Goal: Task Accomplishment & Management: Use online tool/utility

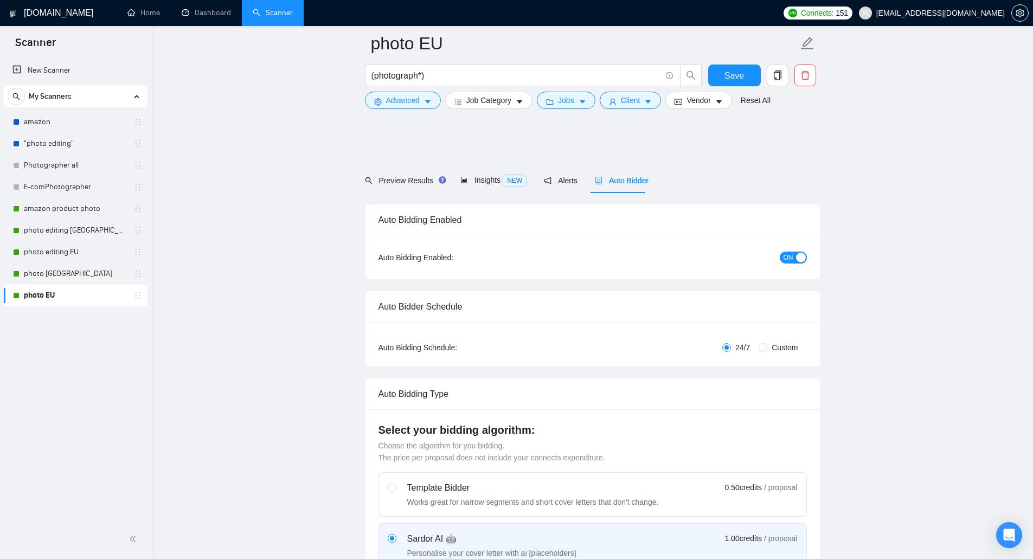
scroll to position [217, 0]
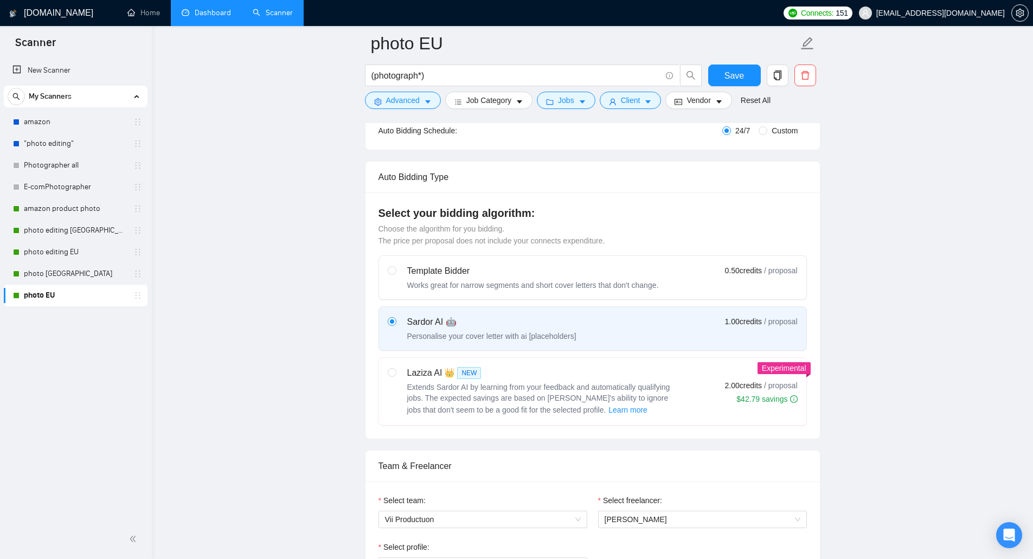
click at [200, 17] on link "Dashboard" at bounding box center [206, 12] width 49 height 9
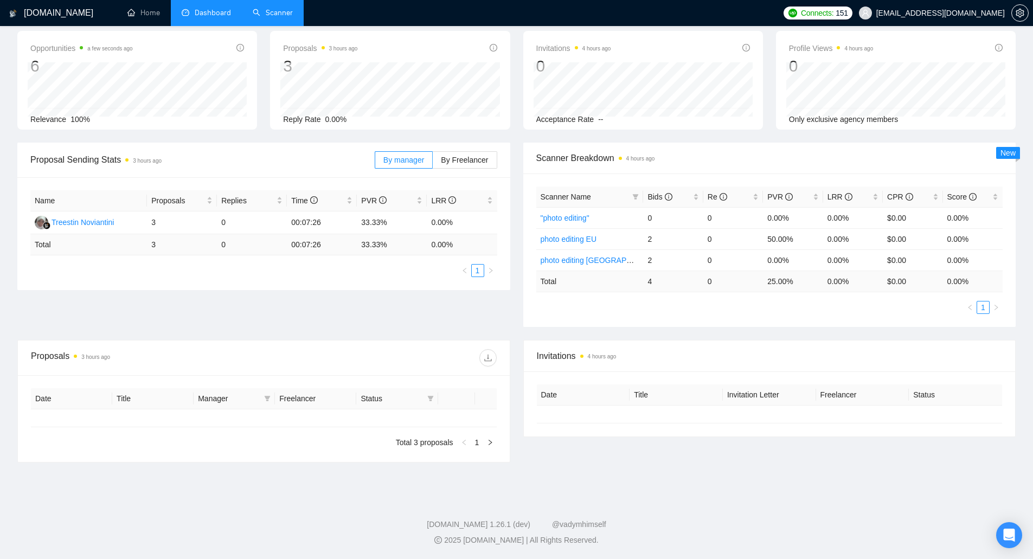
type input "[DATE]"
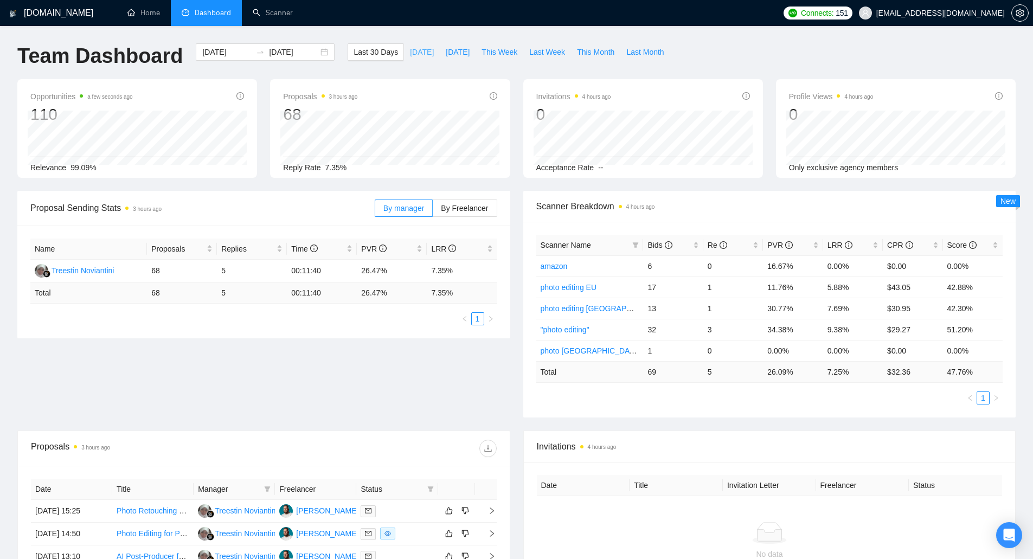
click at [410, 52] on span "[DATE]" at bounding box center [422, 52] width 24 height 12
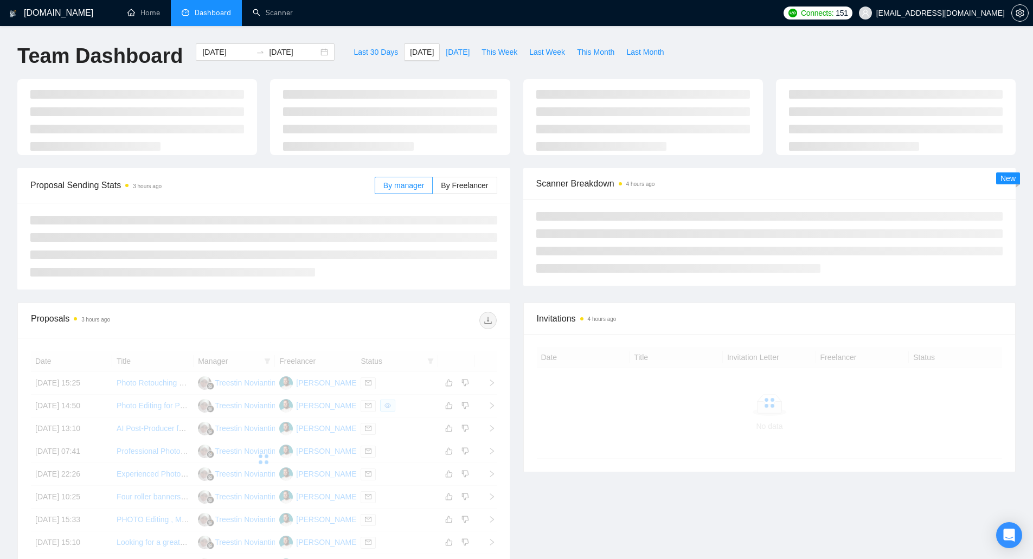
type input "[DATE]"
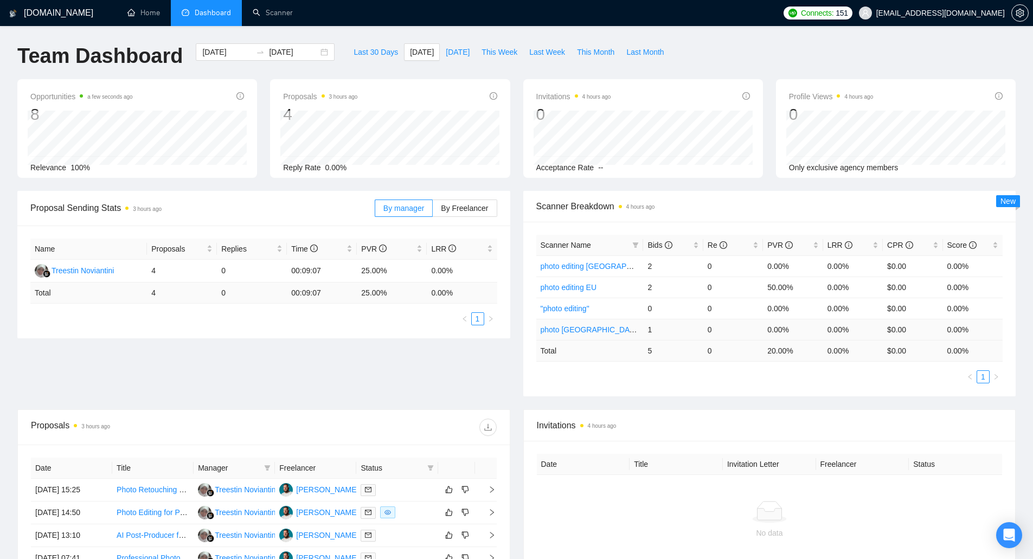
click at [592, 333] on td "photo [GEOGRAPHIC_DATA]" at bounding box center [590, 329] width 107 height 21
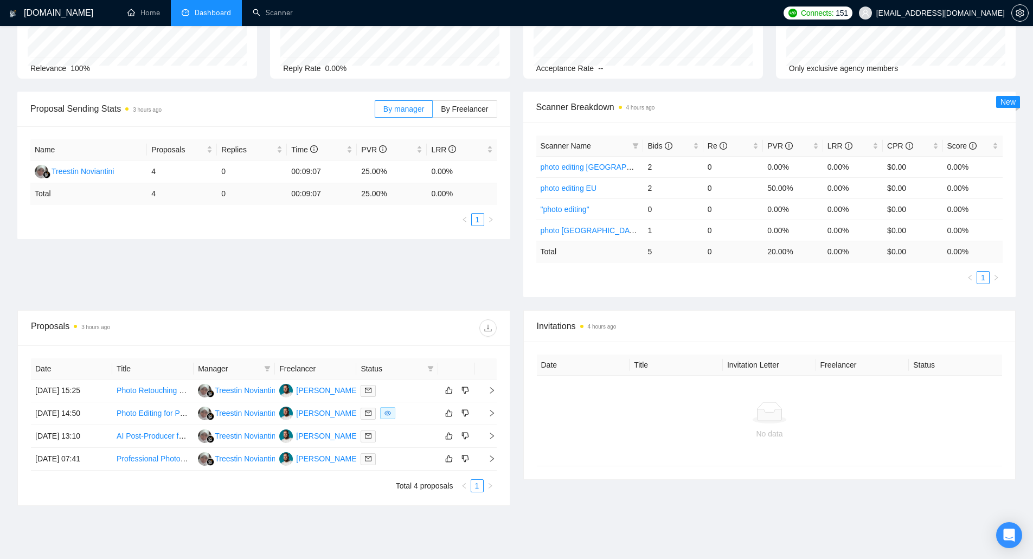
scroll to position [108, 0]
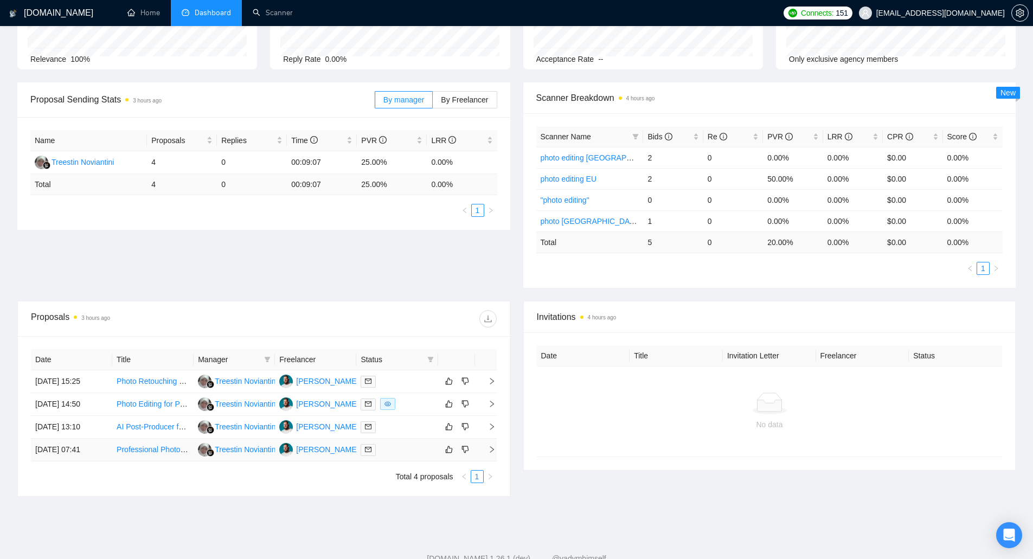
click at [158, 451] on link "Professional Photographer for Dating Profile Photos in [GEOGRAPHIC_DATA], [GEOG…" at bounding box center [290, 449] width 347 height 9
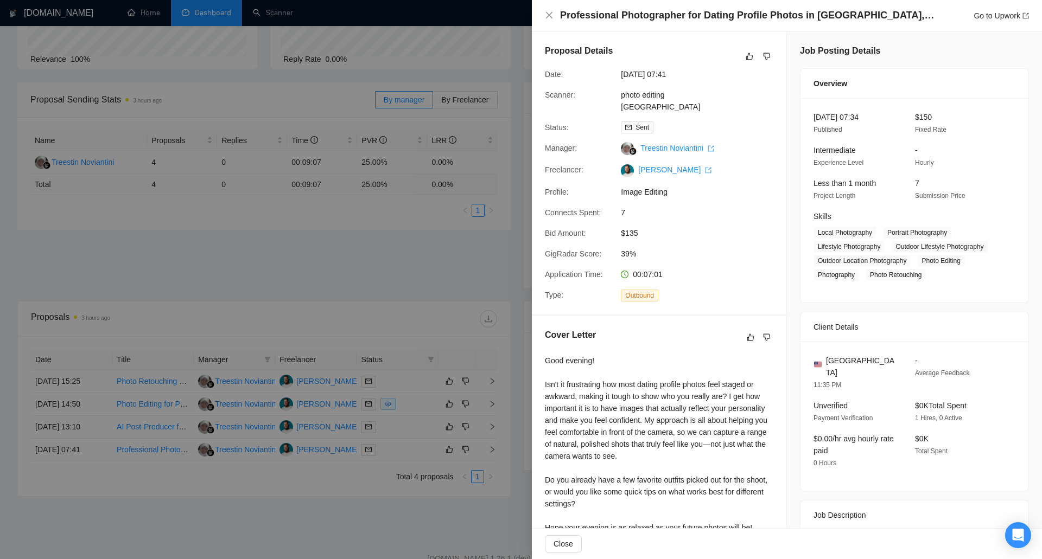
click at [458, 247] on div at bounding box center [521, 279] width 1042 height 559
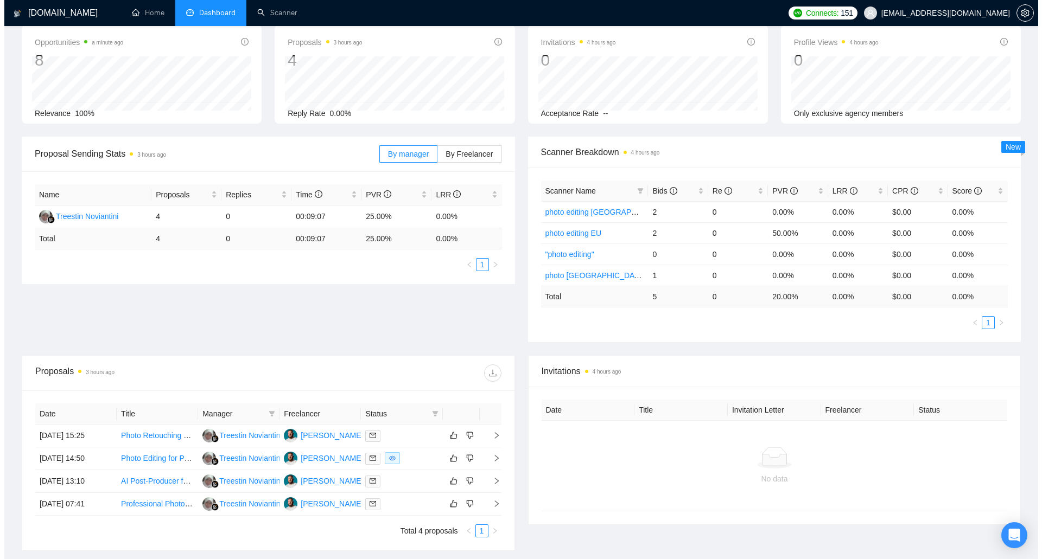
scroll to position [0, 0]
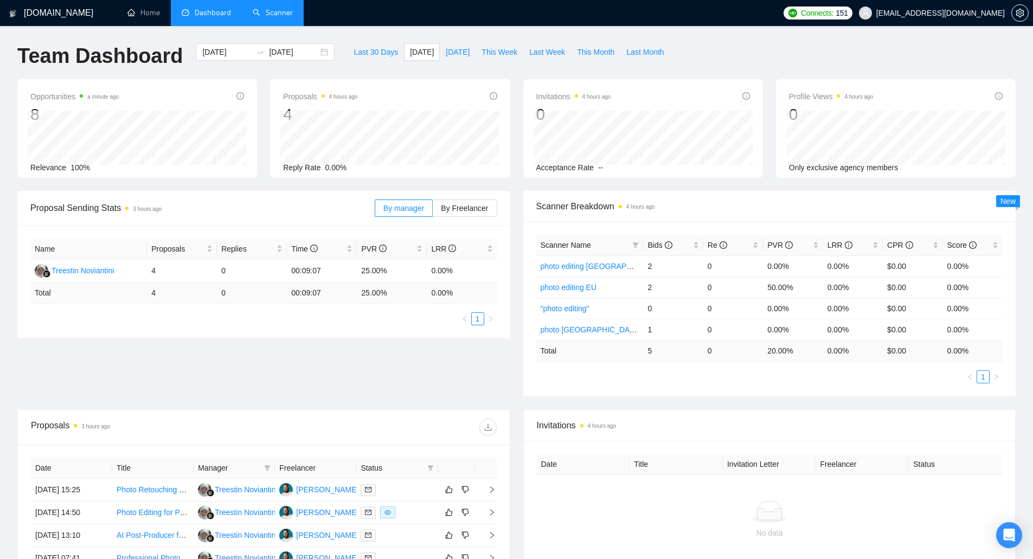
click at [282, 16] on link "Scanner" at bounding box center [273, 12] width 40 height 9
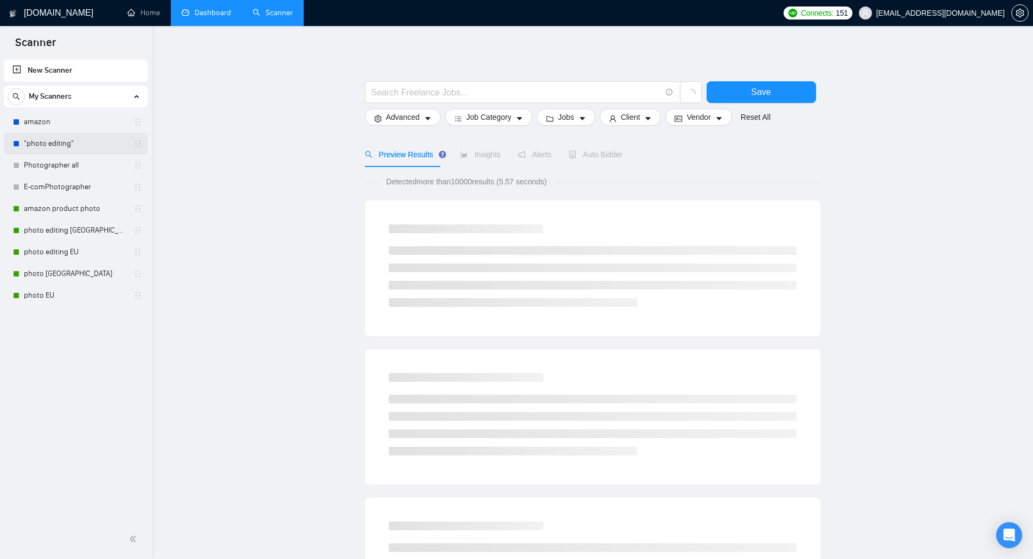
click at [81, 139] on link ""photo editing"" at bounding box center [75, 144] width 103 height 22
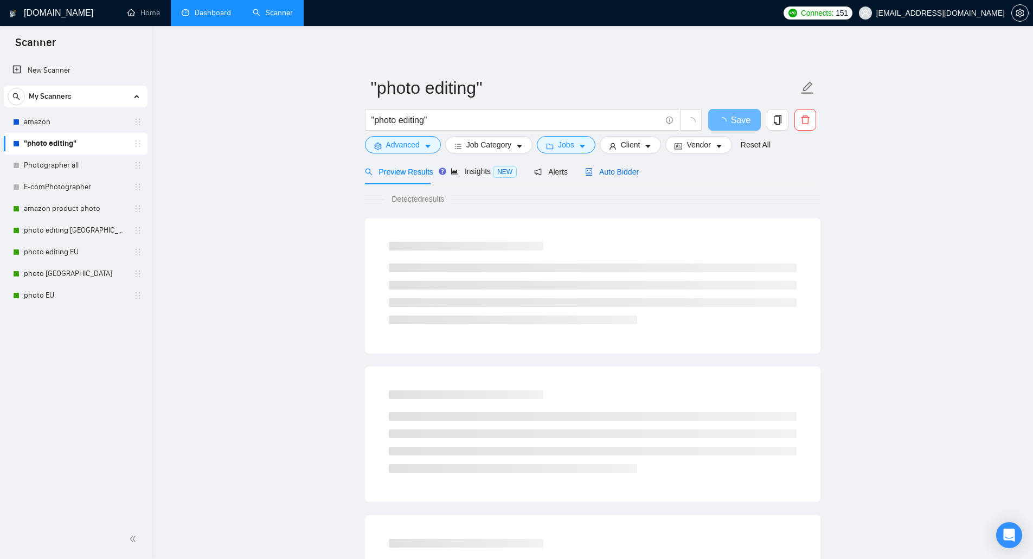
click at [609, 169] on span "Auto Bidder" at bounding box center [612, 172] width 54 height 9
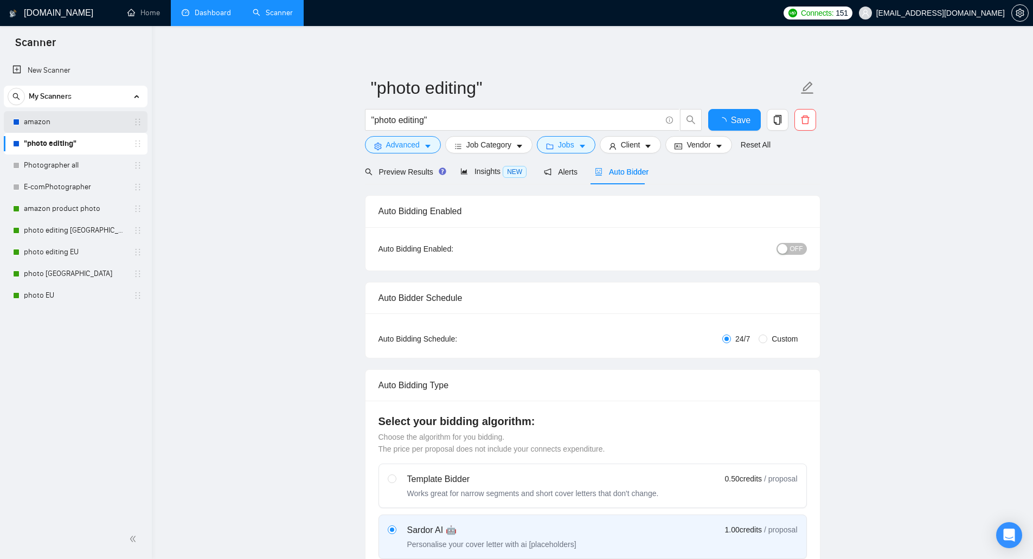
click at [75, 125] on link "amazon" at bounding box center [75, 122] width 103 height 22
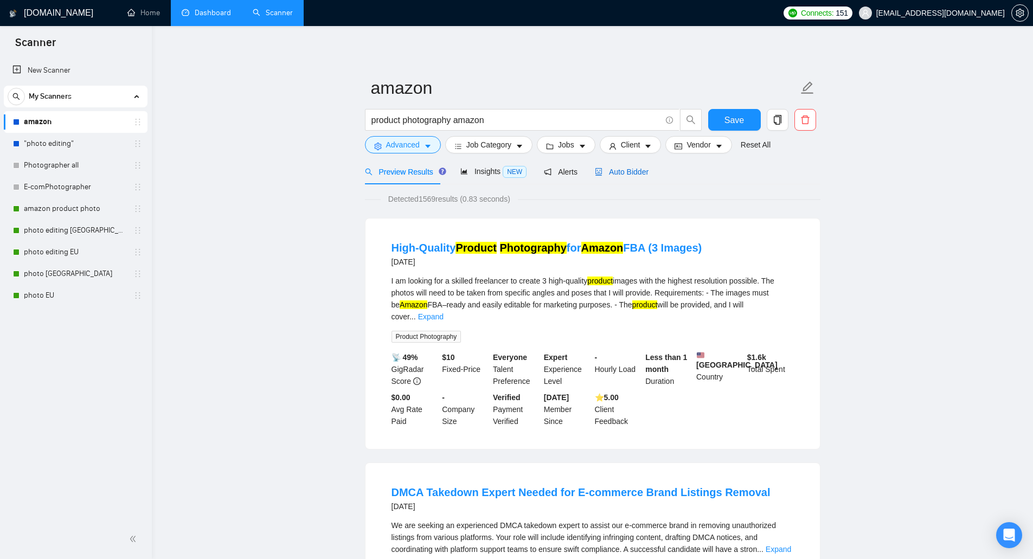
click at [617, 177] on div "Auto Bidder" at bounding box center [622, 172] width 54 height 12
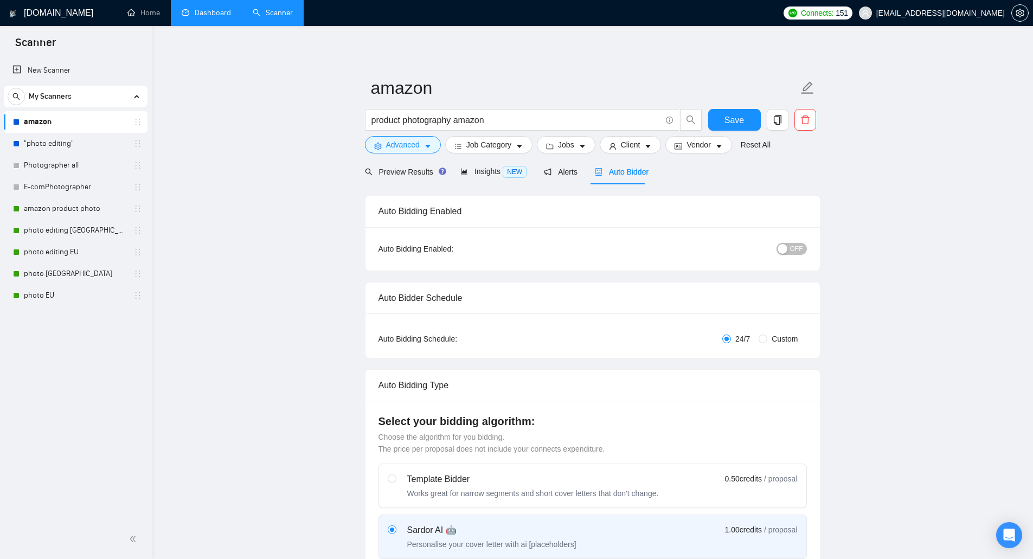
checkbox input "true"
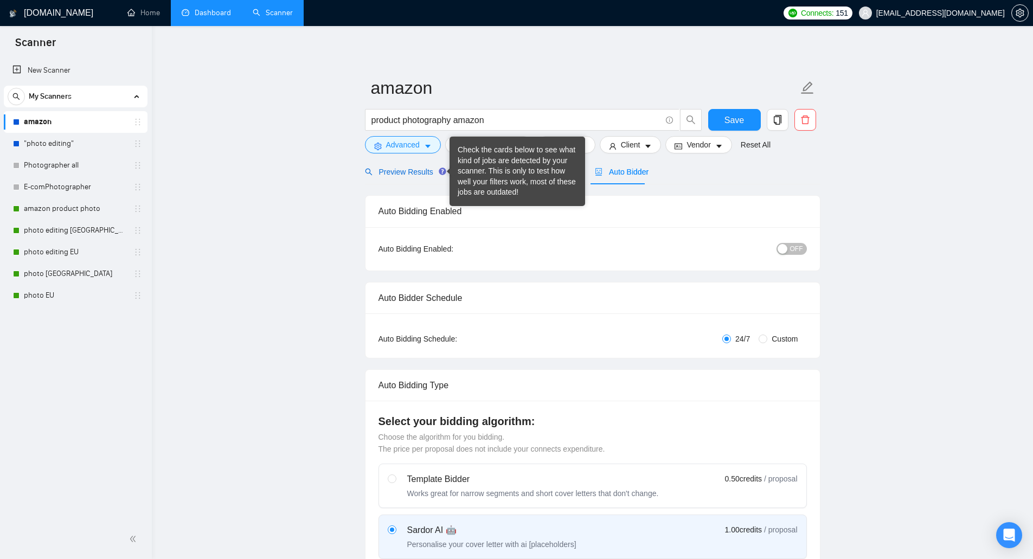
click at [422, 168] on span "Preview Results" at bounding box center [404, 172] width 78 height 9
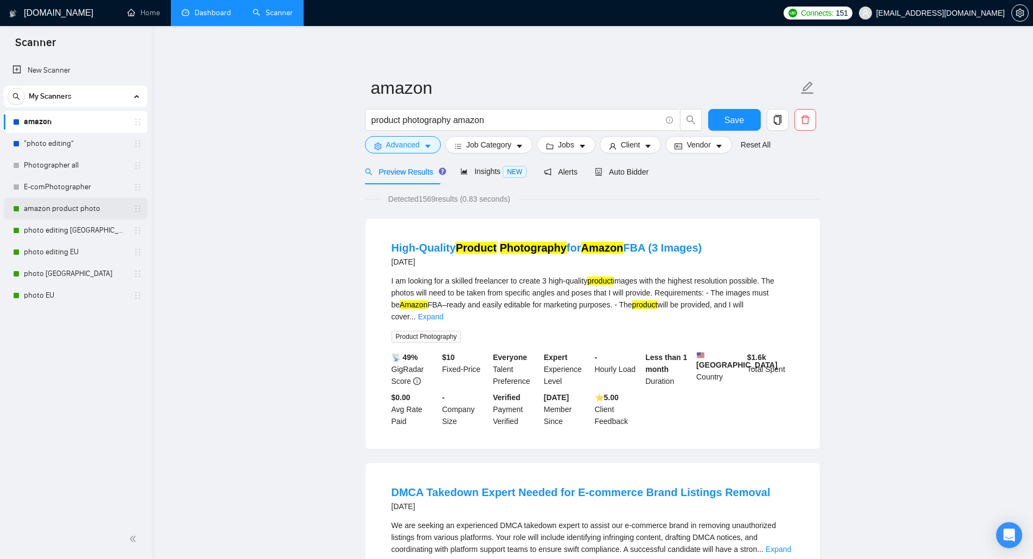
click at [86, 218] on link "amazon product photo" at bounding box center [75, 209] width 103 height 22
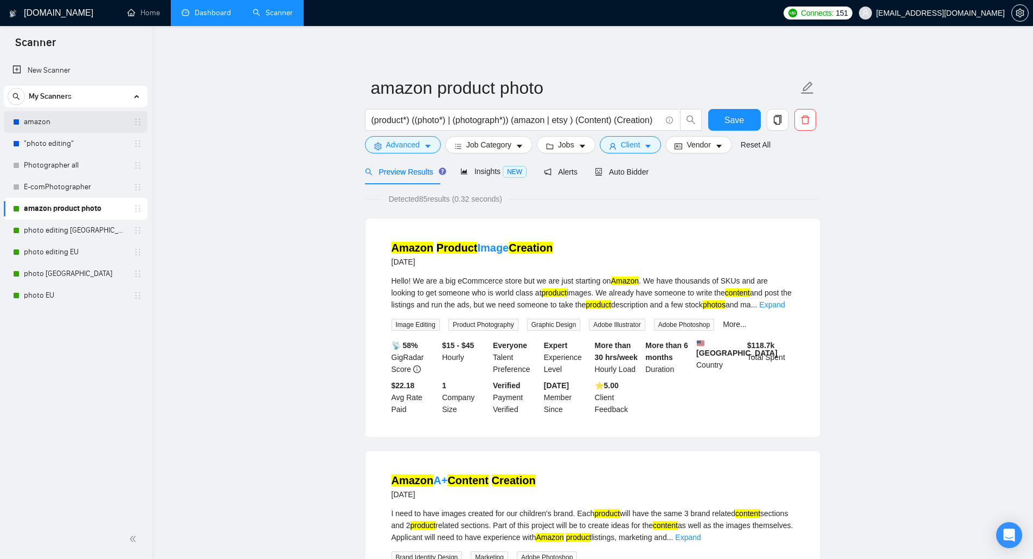
click at [69, 125] on link "amazon" at bounding box center [75, 122] width 103 height 22
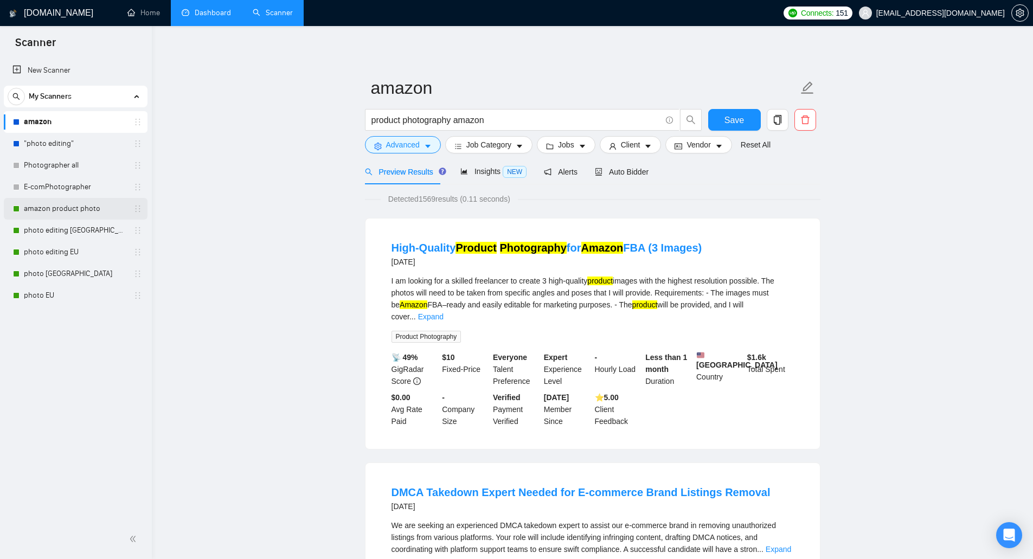
click at [71, 204] on link "amazon product photo" at bounding box center [75, 209] width 103 height 22
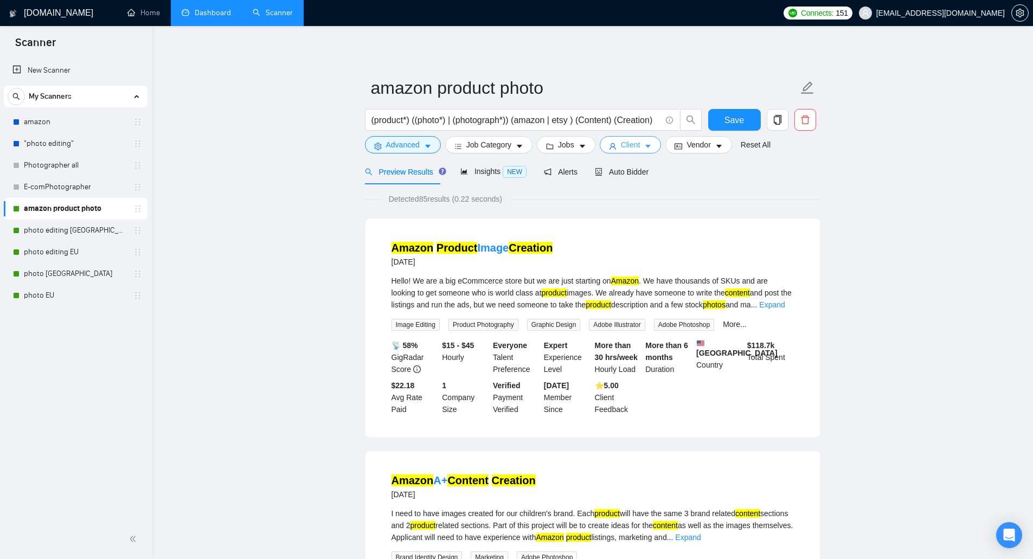
click at [612, 147] on icon "user" at bounding box center [613, 147] width 8 height 8
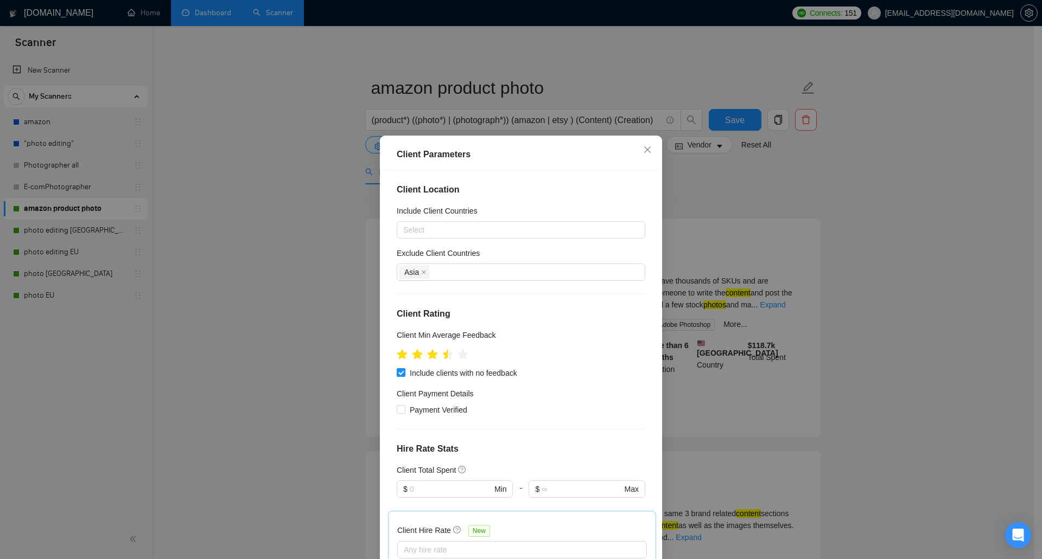
drag, startPoint x: 270, startPoint y: 269, endPoint x: 243, endPoint y: 233, distance: 44.9
click at [270, 267] on div "Client Parameters Client Location Include Client Countries Select Exclude Clien…" at bounding box center [521, 279] width 1042 height 559
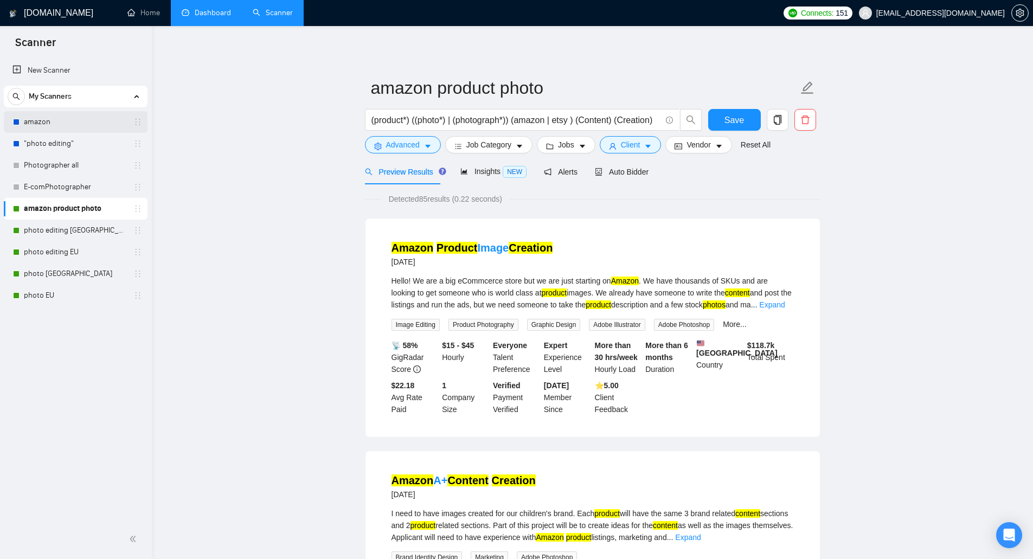
click at [87, 123] on link "amazon" at bounding box center [75, 122] width 103 height 22
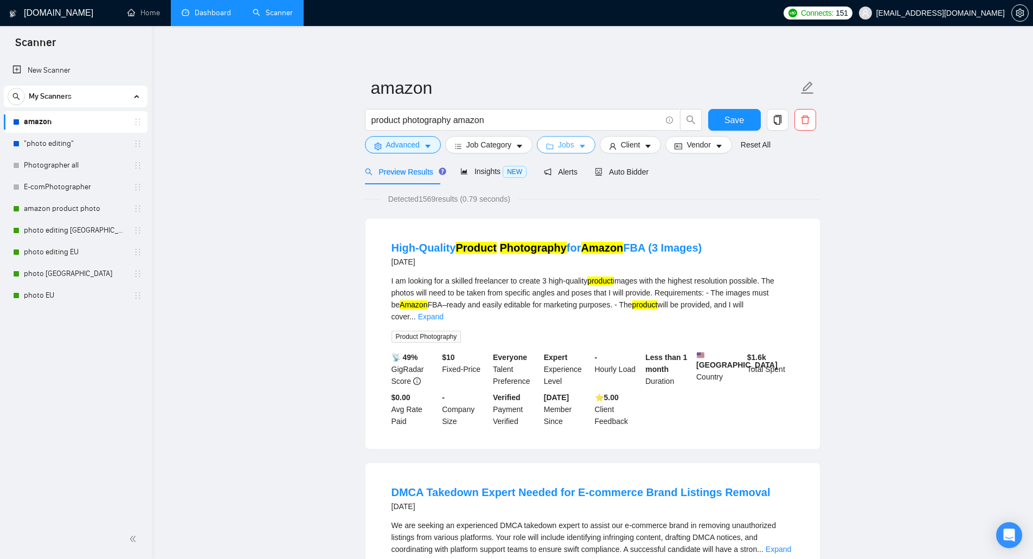
click at [571, 150] on span "Jobs" at bounding box center [566, 145] width 16 height 12
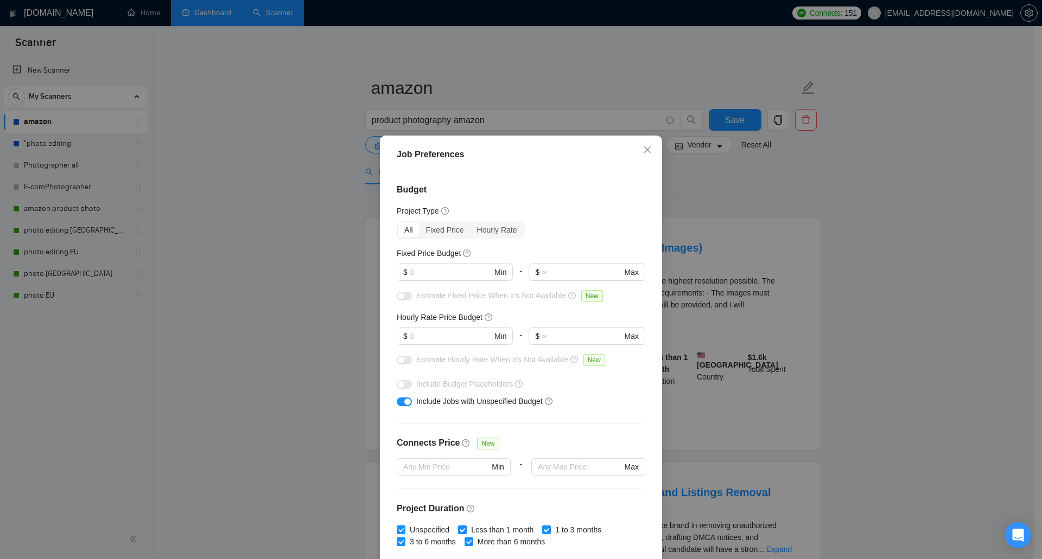
click at [259, 194] on div "Job Preferences Budget Project Type All Fixed Price Hourly Rate Fixed Price Bud…" at bounding box center [521, 279] width 1042 height 559
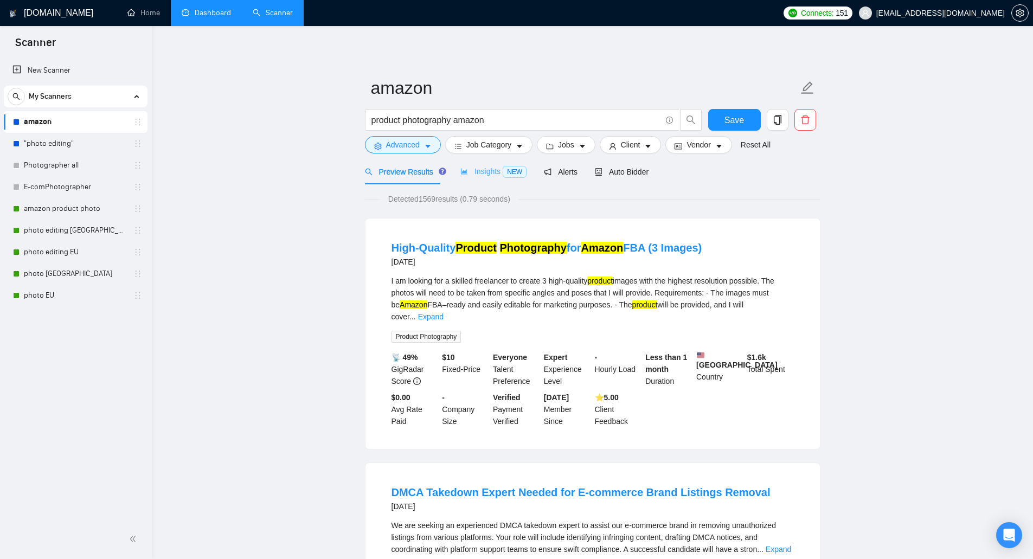
click at [474, 178] on div "Insights NEW" at bounding box center [494, 171] width 66 height 25
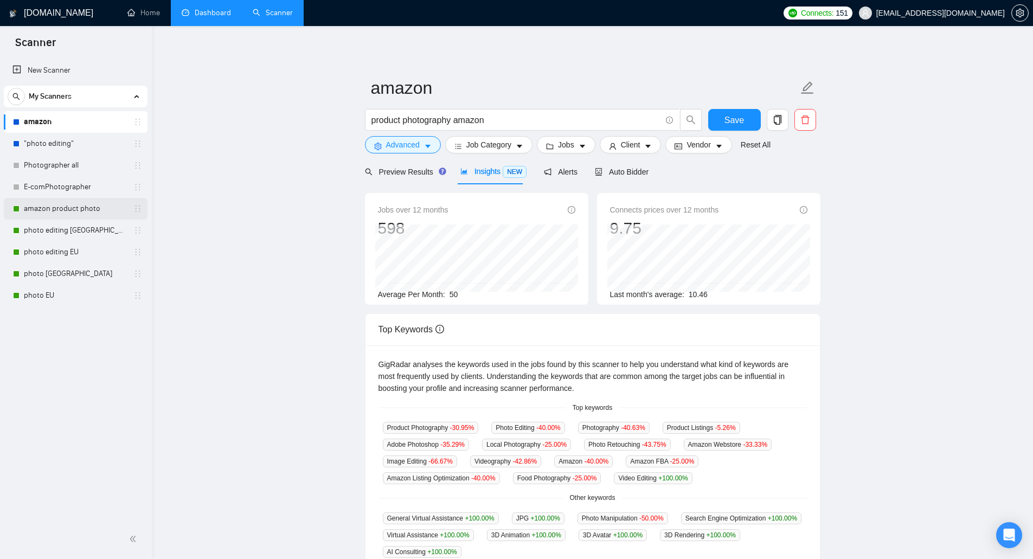
click at [77, 213] on link "amazon product photo" at bounding box center [75, 209] width 103 height 22
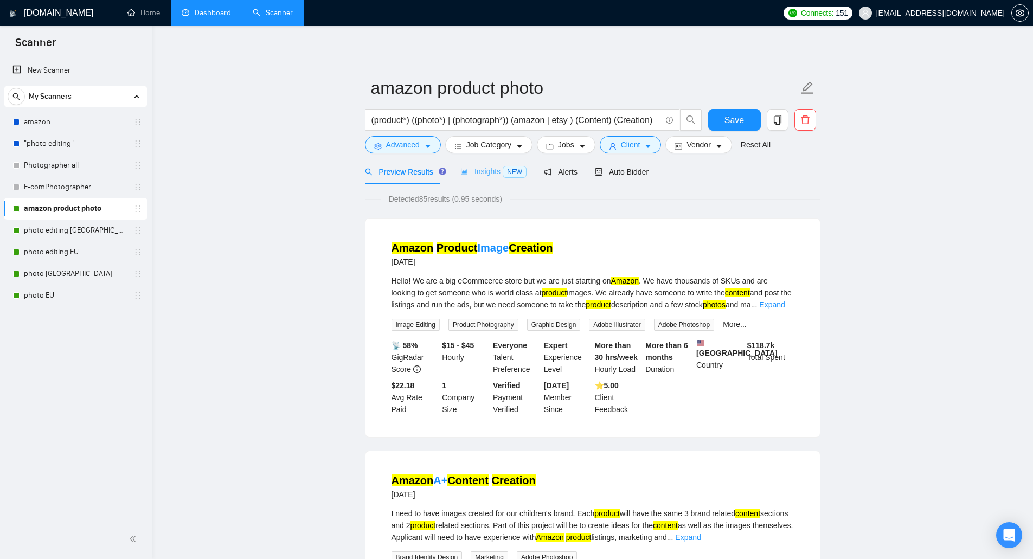
click at [482, 178] on div "Insights NEW" at bounding box center [494, 171] width 66 height 25
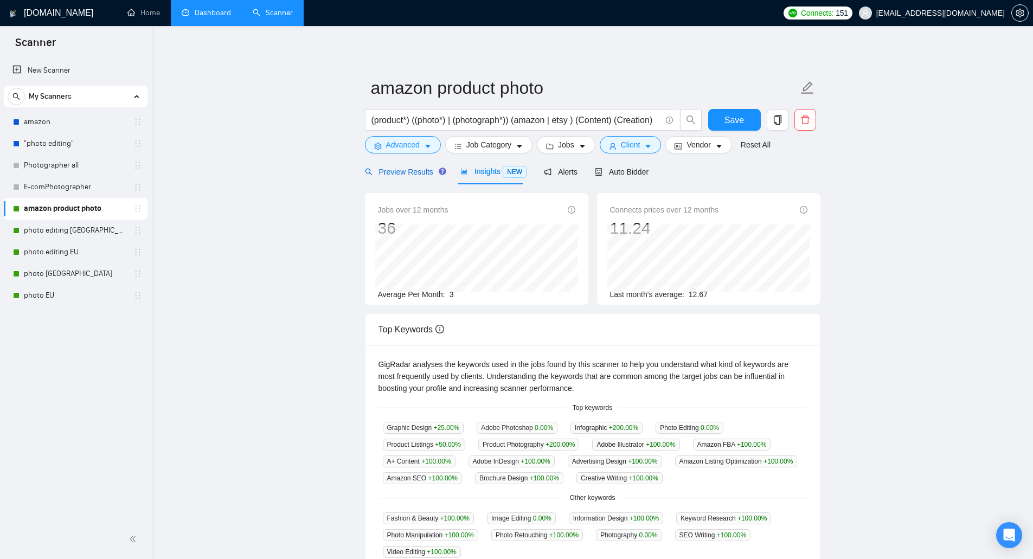
click at [396, 171] on span "Preview Results" at bounding box center [404, 172] width 78 height 9
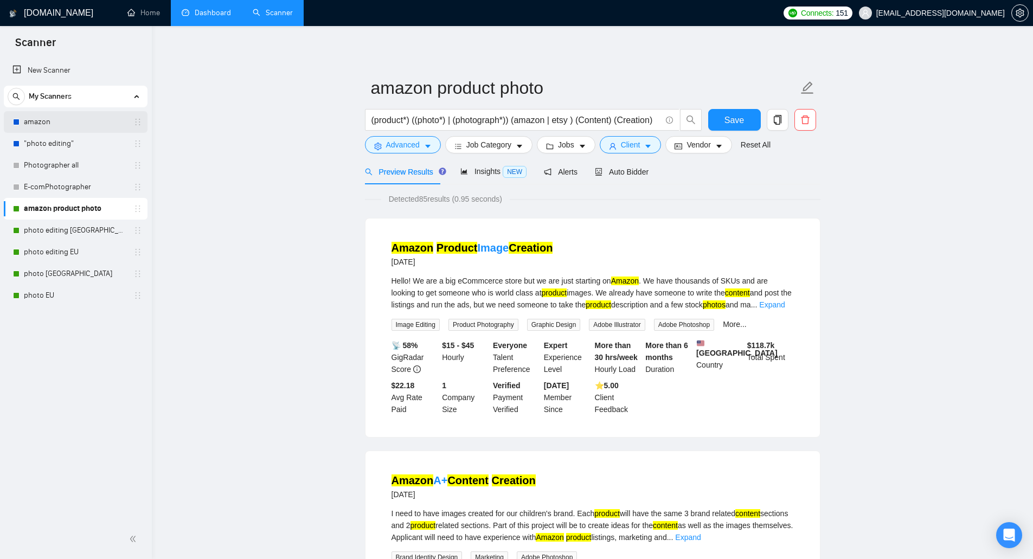
click at [67, 124] on link "amazon" at bounding box center [75, 122] width 103 height 22
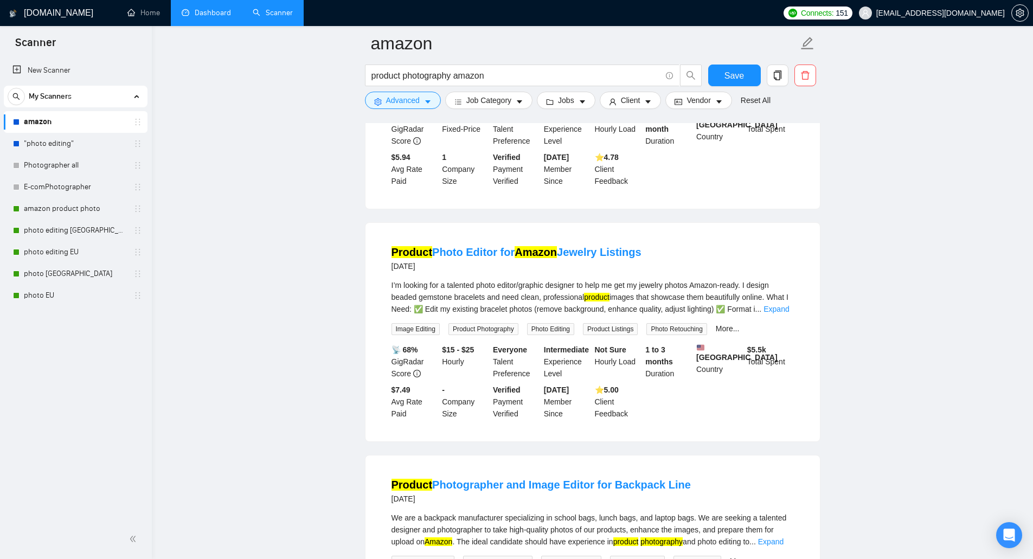
scroll to position [1193, 0]
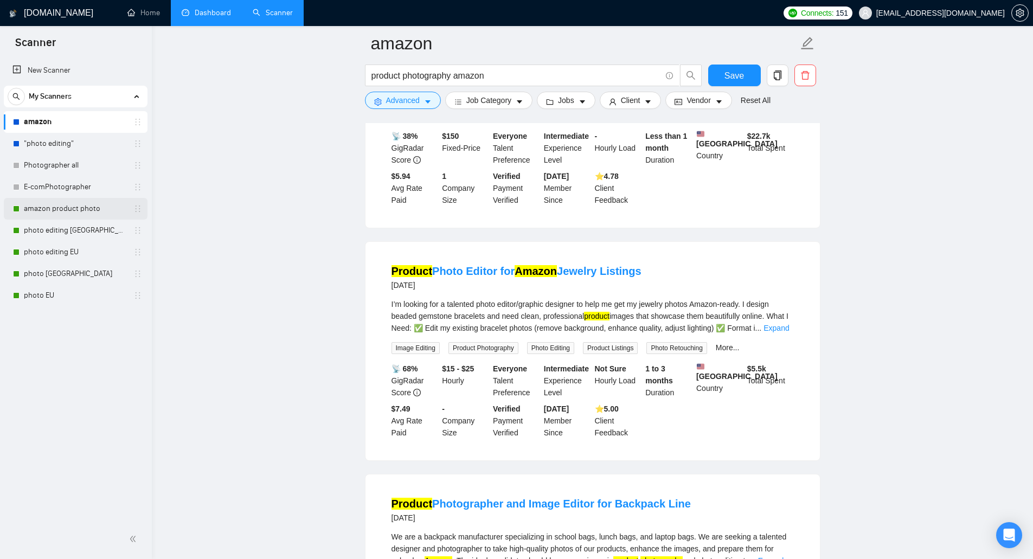
click at [82, 210] on link "amazon product photo" at bounding box center [75, 209] width 103 height 22
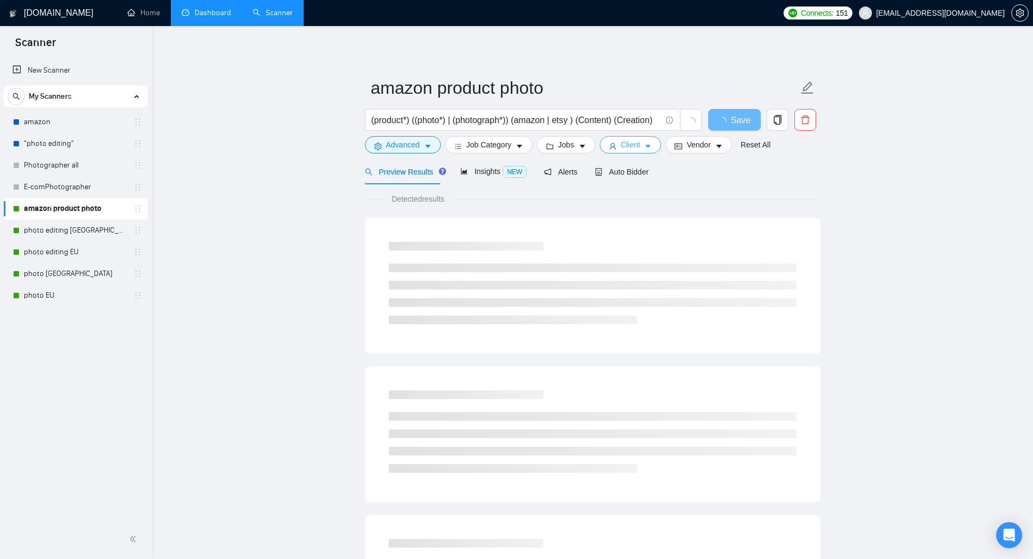
click at [634, 145] on span "Client" at bounding box center [631, 145] width 20 height 12
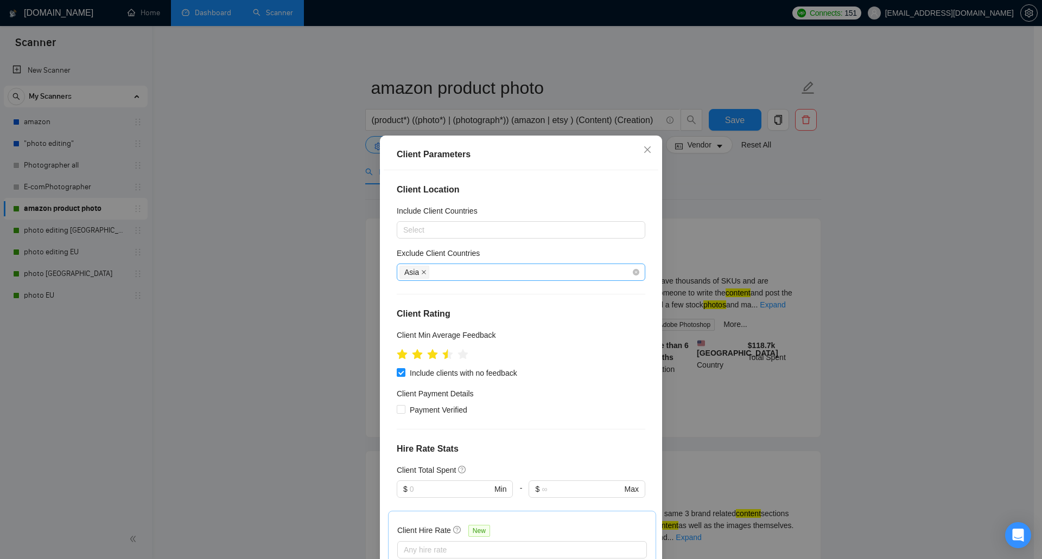
click at [421, 273] on icon "close" at bounding box center [423, 272] width 5 height 5
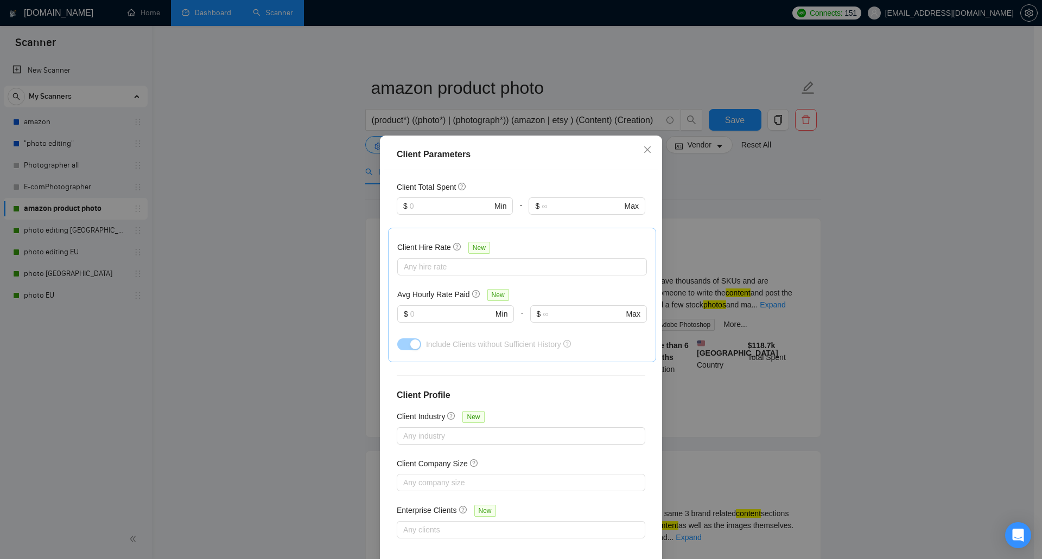
scroll to position [50, 0]
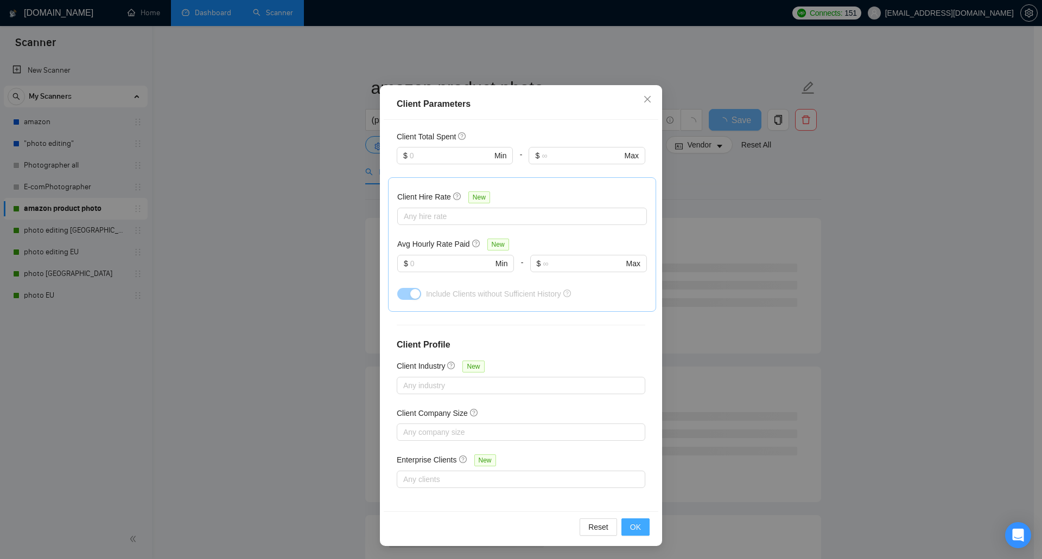
click at [621, 520] on button "OK" at bounding box center [635, 527] width 28 height 17
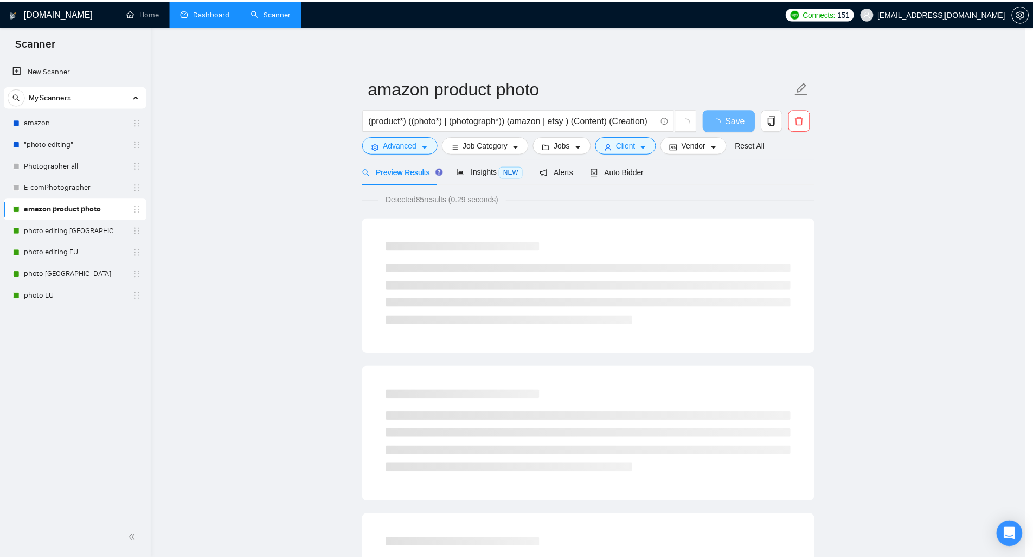
scroll to position [0, 0]
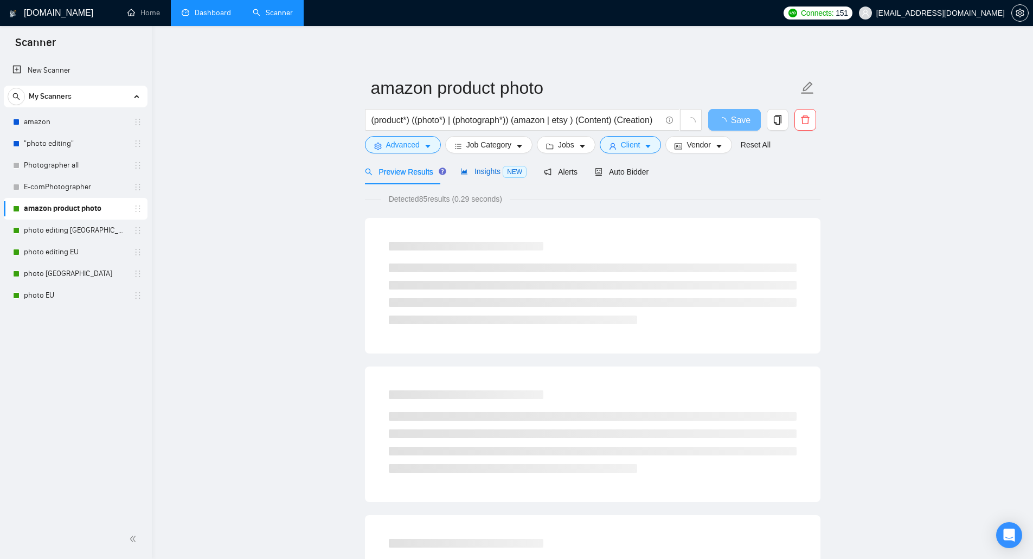
click at [497, 170] on span "Insights NEW" at bounding box center [494, 171] width 66 height 9
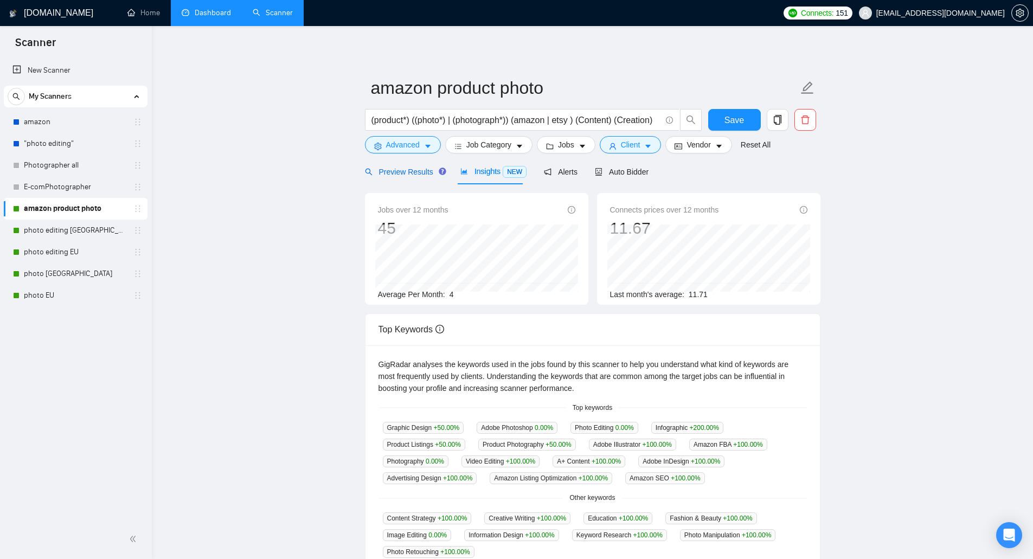
click at [400, 176] on span "Preview Results" at bounding box center [404, 172] width 78 height 9
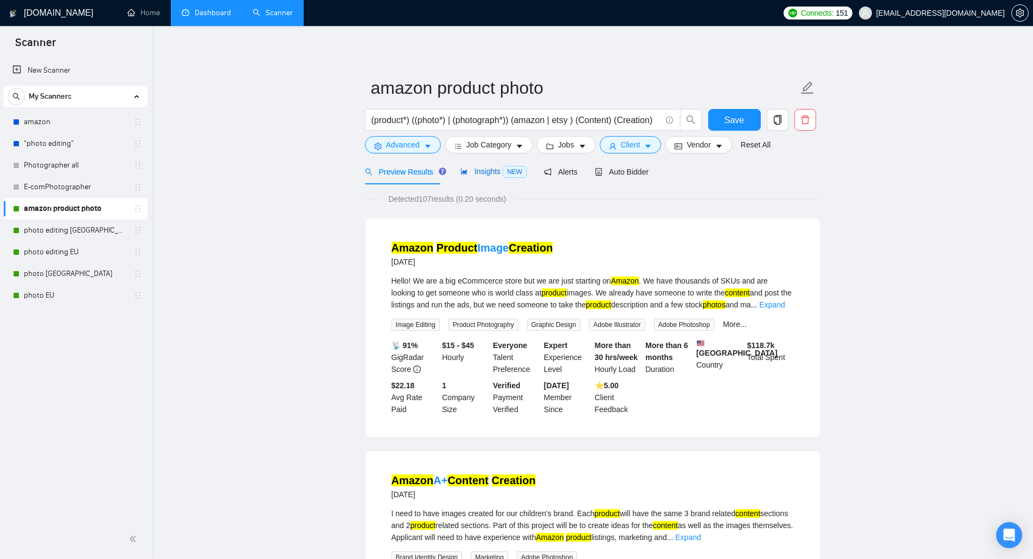
click at [490, 177] on div "Insights NEW" at bounding box center [494, 171] width 66 height 12
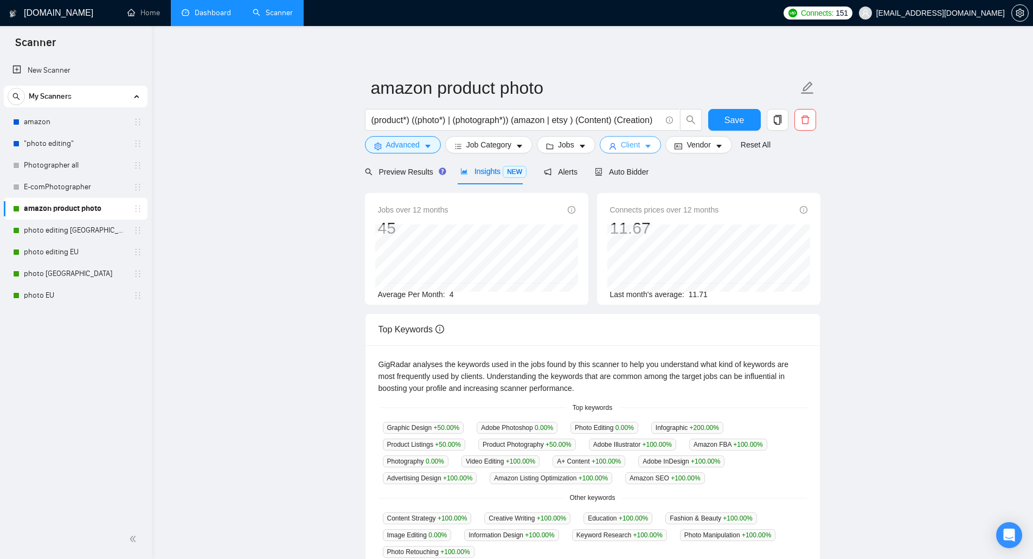
click at [638, 145] on button "Client" at bounding box center [631, 144] width 62 height 17
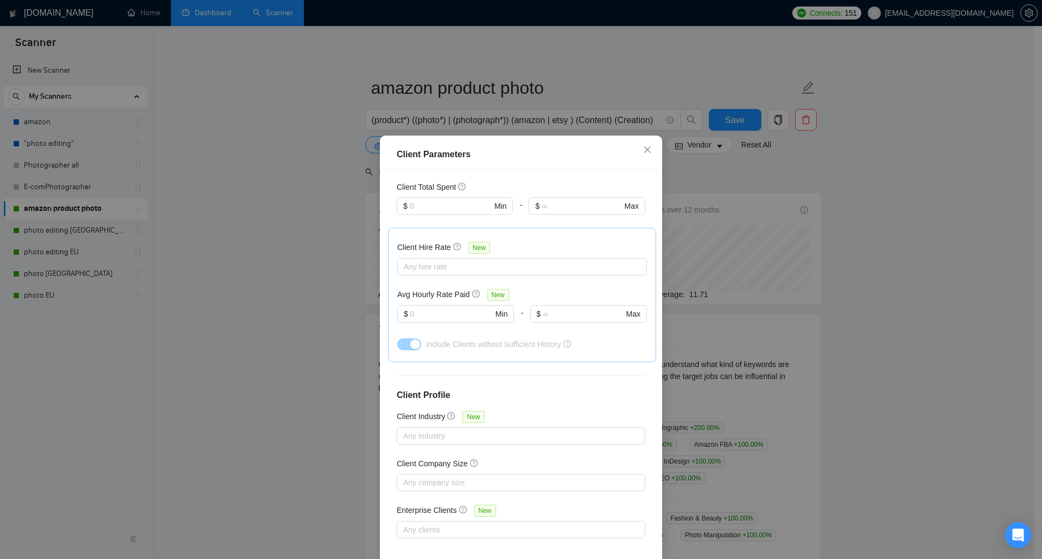
click at [715, 238] on div "Client Parameters Client Location Include Client Countries Select Exclude Clien…" at bounding box center [521, 279] width 1042 height 559
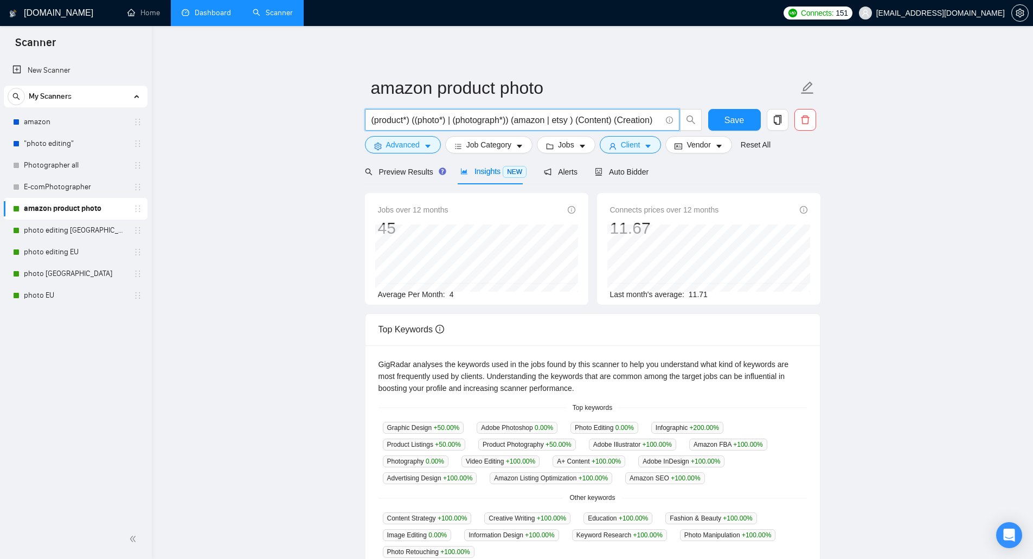
drag, startPoint x: 453, startPoint y: 123, endPoint x: 446, endPoint y: 126, distance: 7.8
click at [446, 126] on input "(product*) ((photo*) | (photograph*)) (amazon | etsy ) (Content) (Creation)" at bounding box center [517, 120] width 290 height 14
click at [455, 124] on input "(product*) ((photo*) | (photograph*)) (amazon | etsy ) (Content) (Creation)" at bounding box center [517, 120] width 290 height 14
click at [456, 124] on input "(product*) ((photo*) | (photograph*)) (amazon | etsy ) (Content) (Creation)" at bounding box center [517, 120] width 290 height 14
drag, startPoint x: 454, startPoint y: 120, endPoint x: 448, endPoint y: 120, distance: 6.0
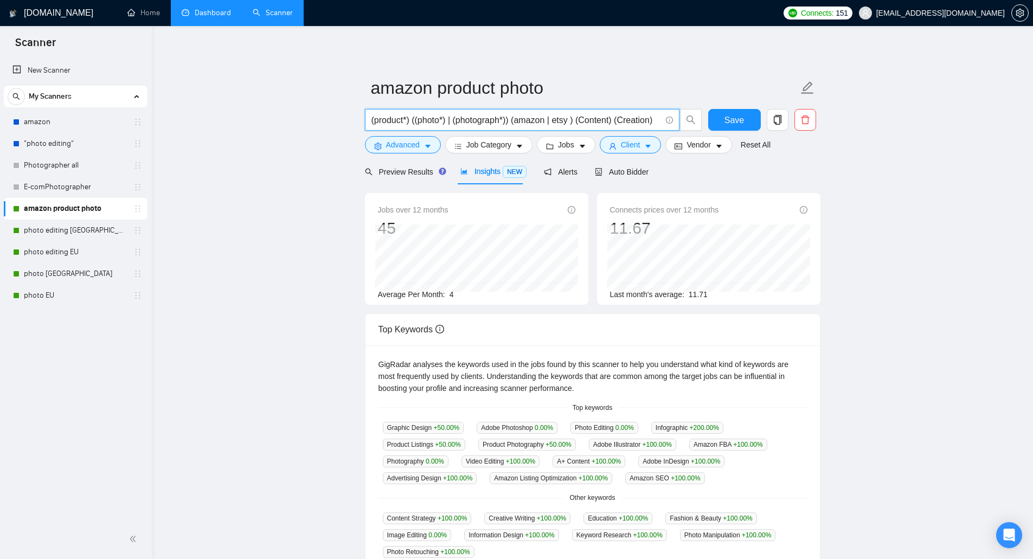
click at [448, 120] on input "(product*) ((photo*) | (photograph*)) (amazon | etsy ) (Content) (Creation)" at bounding box center [517, 120] width 290 height 14
click at [514, 122] on input "(product*) ((photo*) | (photograph*)) (amazon | etsy ) (Content) (Creation)" at bounding box center [517, 120] width 290 height 14
paste input "|"
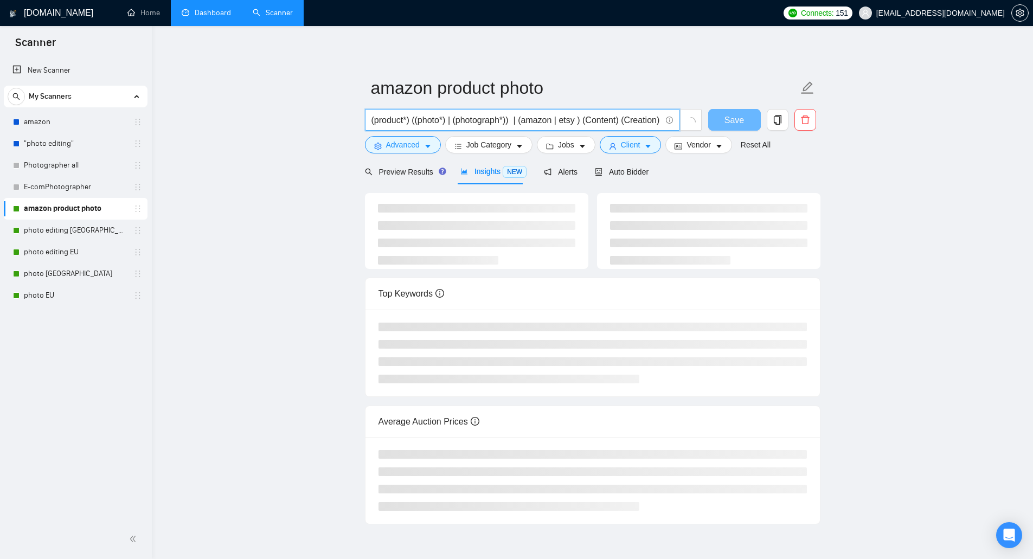
click at [514, 120] on input "(product*) ((photo*) | (photograph*)) | (amazon | etsy ) (Content) (Creation)" at bounding box center [517, 120] width 290 height 14
click at [580, 123] on input "(product*) ((photo*) | (photograph*)) | (amazon | etsy ) (Content) (Creation)" at bounding box center [517, 120] width 290 height 14
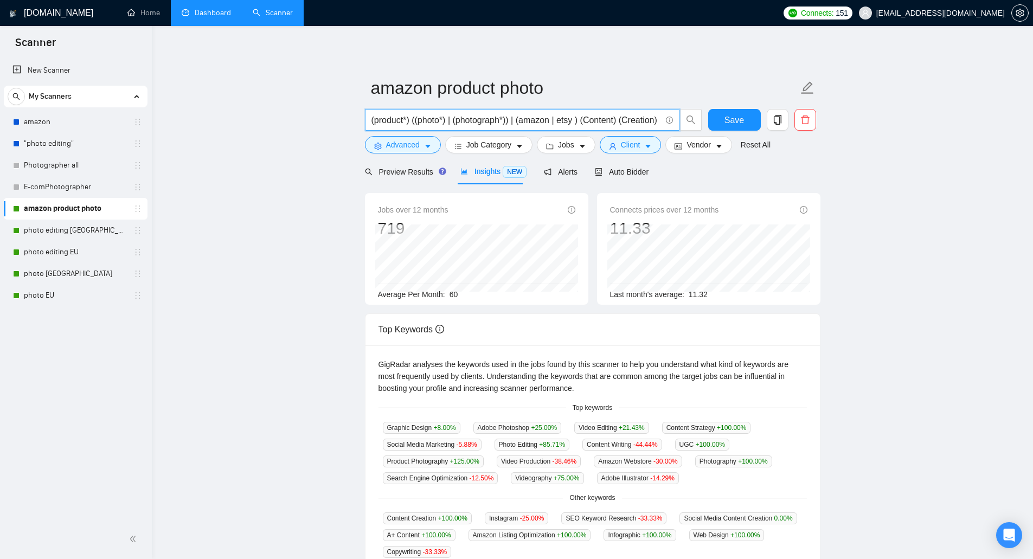
paste input "|"
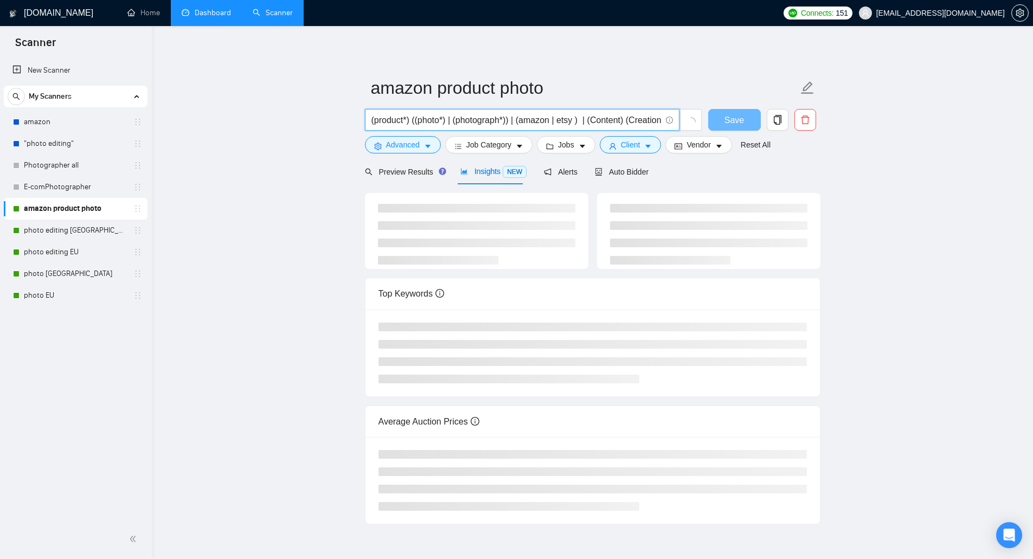
click at [582, 124] on input "(product*) ((photo*) | (photograph*)) | (amazon | etsy ) | (Content) (Creation)" at bounding box center [517, 120] width 290 height 14
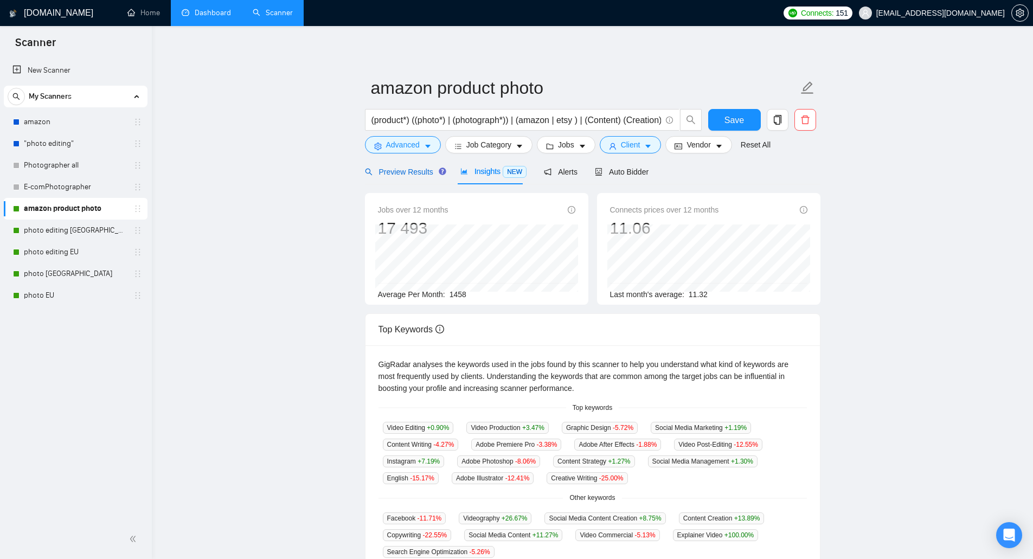
click at [410, 172] on span "Preview Results" at bounding box center [404, 172] width 78 height 9
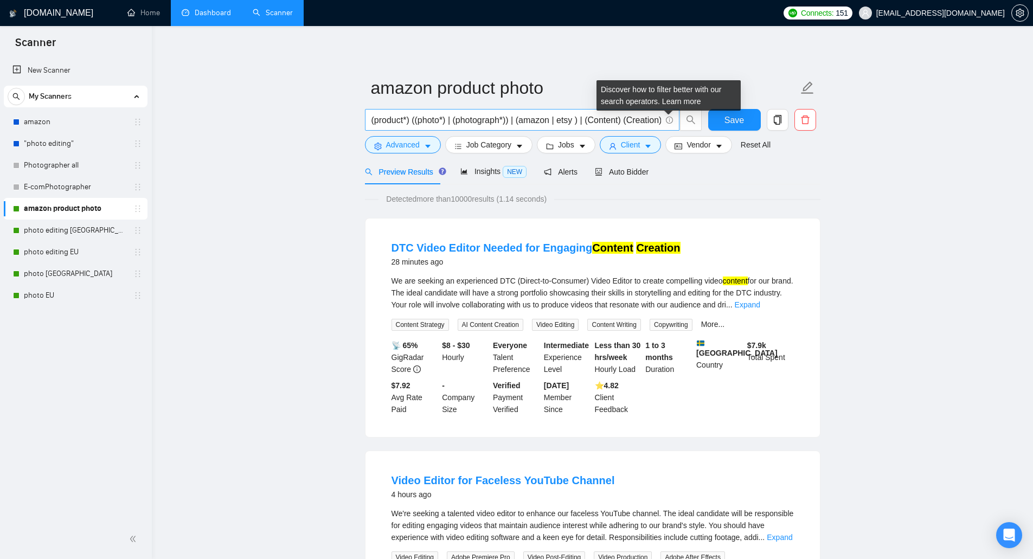
click at [667, 120] on icon "info-circle" at bounding box center [669, 120] width 7 height 7
click at [673, 105] on link "Learn more" at bounding box center [681, 101] width 39 height 9
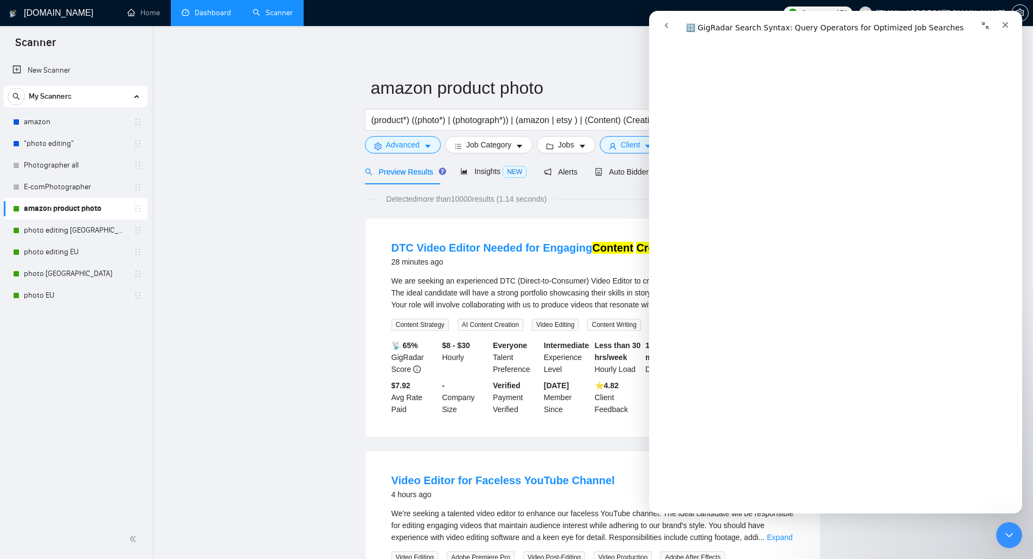
scroll to position [922, 0]
click at [515, 117] on input "(product*) ((photo*) | (photograph*)) | (amazon | etsy ) | (Content) (Creation)" at bounding box center [517, 120] width 290 height 14
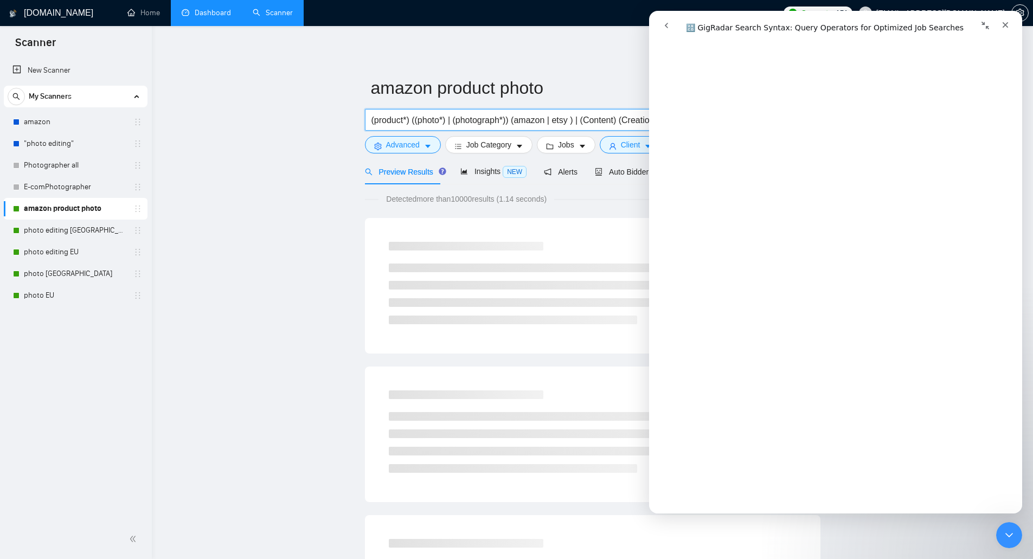
scroll to position [1248, 0]
click at [1005, 30] on div "Закрыть" at bounding box center [1006, 25] width 20 height 20
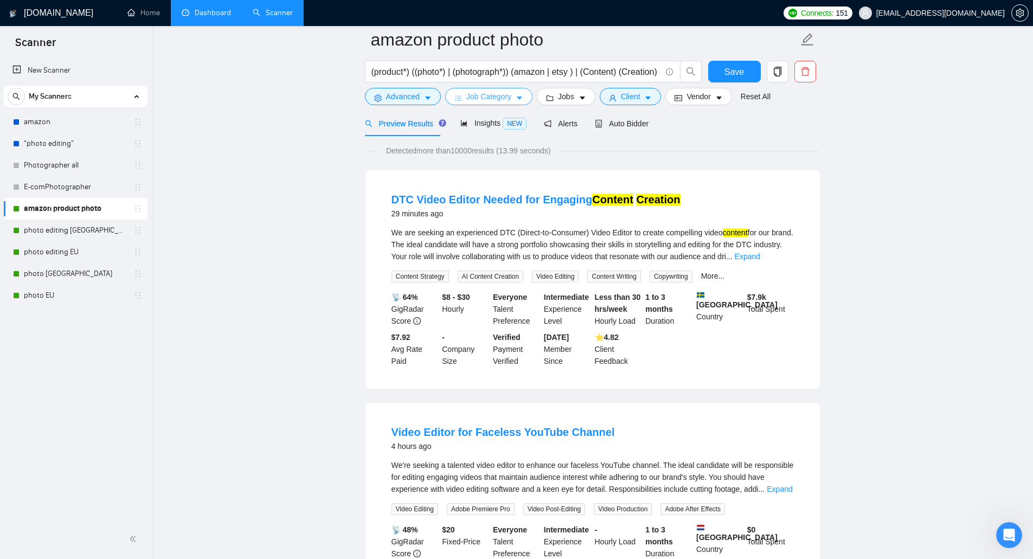
scroll to position [0, 0]
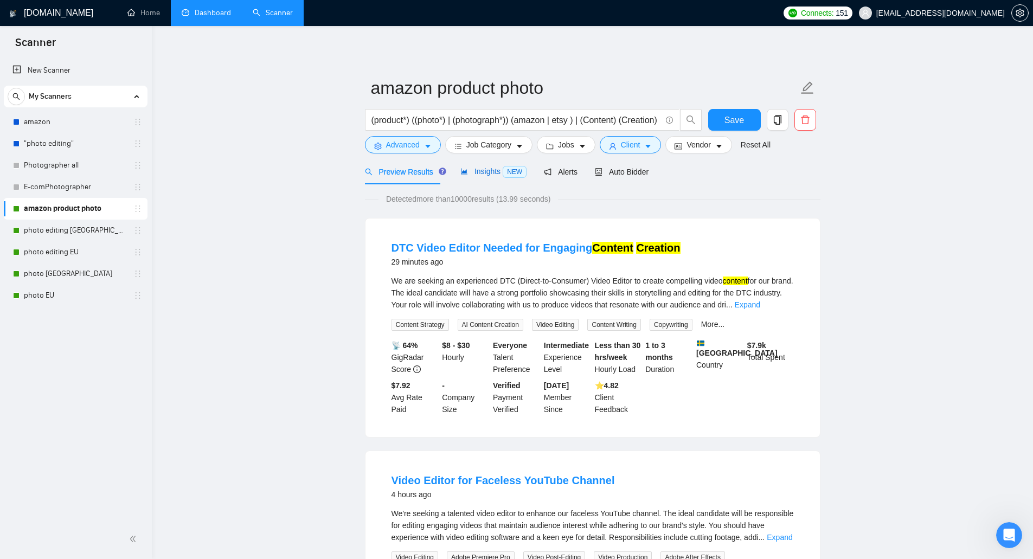
click at [480, 165] on div "Insights NEW" at bounding box center [494, 171] width 66 height 12
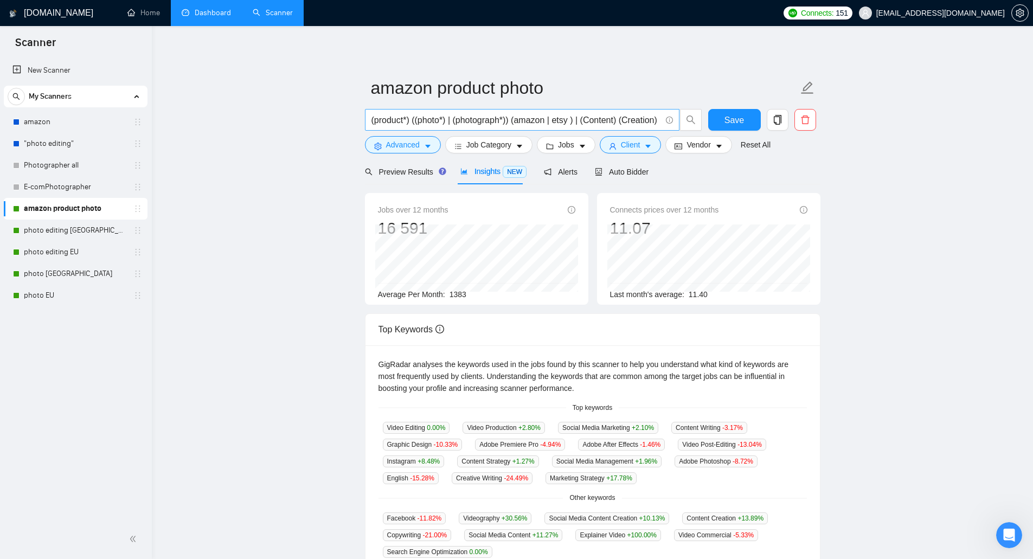
click at [578, 120] on input "(product*) ((photo*) | (photograph*)) (amazon | etsy ) | (Content) (Creation)" at bounding box center [517, 120] width 290 height 14
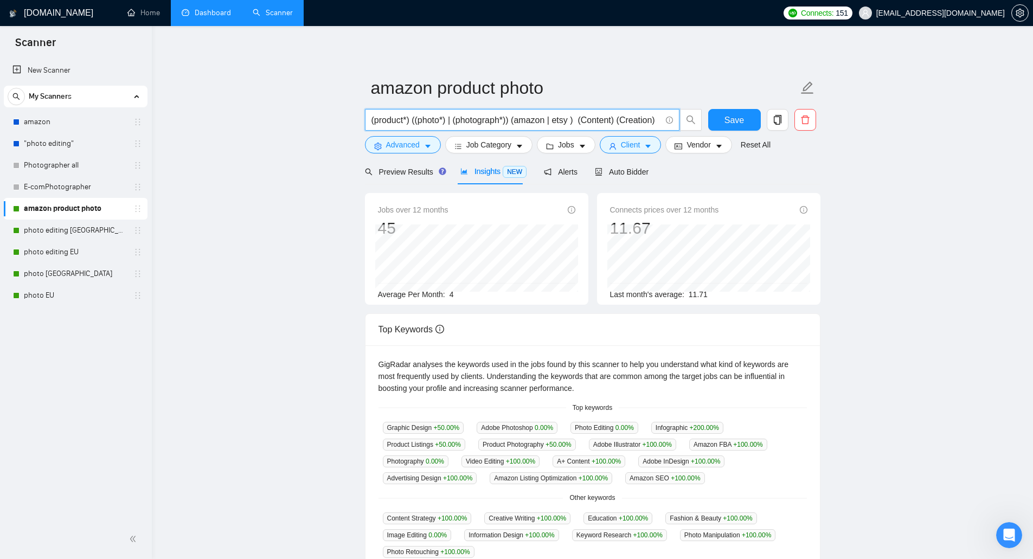
paste input "|"
click at [576, 123] on input "(product*) ((photo*) | (photograph*)) (amazon | etsy ) | (Content) (Creation)" at bounding box center [517, 120] width 290 height 14
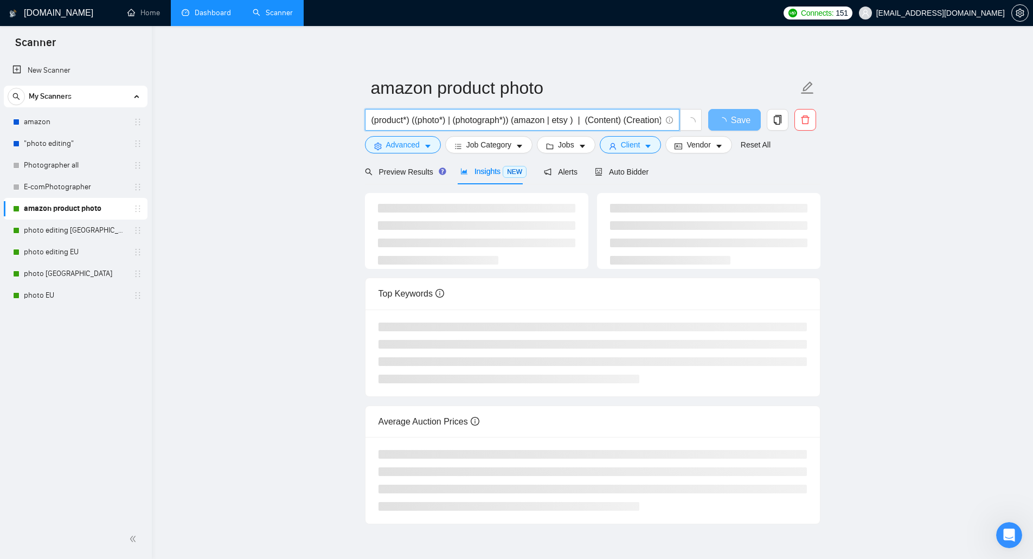
scroll to position [0, 1]
drag, startPoint x: 585, startPoint y: 123, endPoint x: 657, endPoint y: 119, distance: 72.8
click at [657, 119] on input "(product*) ((photo*) | (photograph*)) (amazon | etsy ) | (Content) (Creation)" at bounding box center [517, 120] width 290 height 14
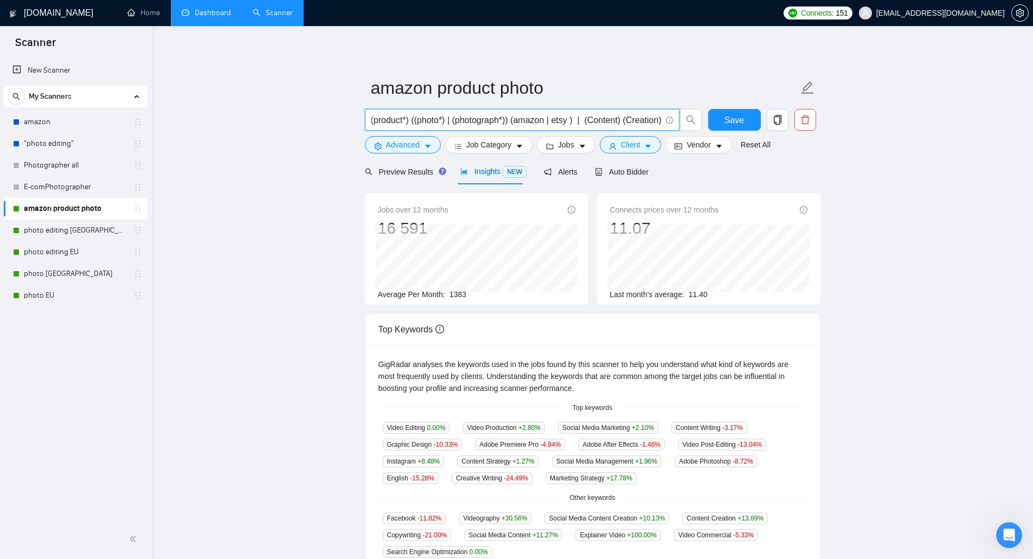
drag, startPoint x: 661, startPoint y: 122, endPoint x: 574, endPoint y: 118, distance: 86.9
click at [574, 118] on input "(product*) ((photo*) | (photograph*)) (amazon | etsy ) | (Content) (Creation)" at bounding box center [517, 120] width 290 height 14
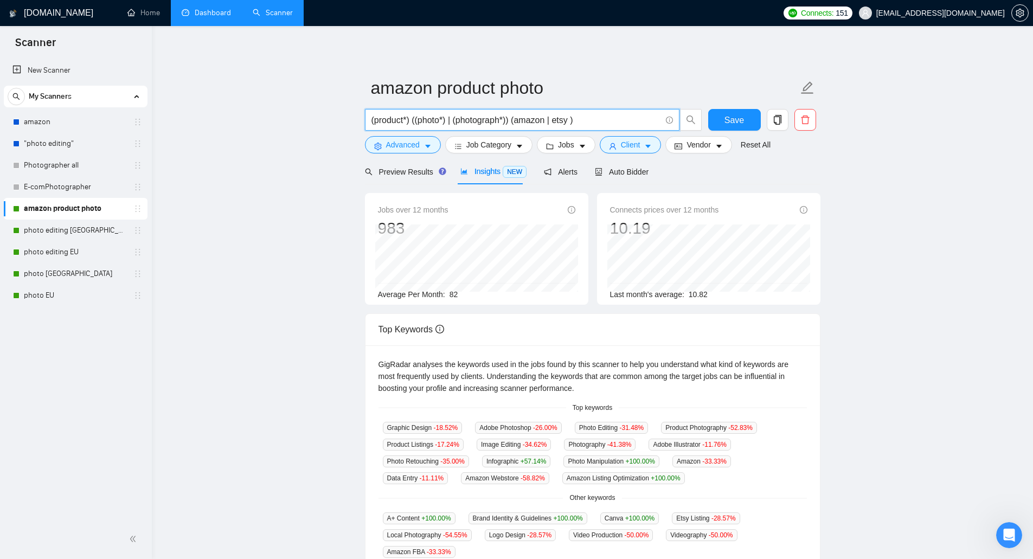
click at [510, 120] on input "(product*) ((photo*) | (photograph*)) (amazon | etsy )" at bounding box center [517, 120] width 290 height 14
click at [513, 120] on input "(product*) ((photo*) | (photograph*)) (amazon | etsy )" at bounding box center [517, 120] width 290 height 14
paste input "| (Content) (Creation)"
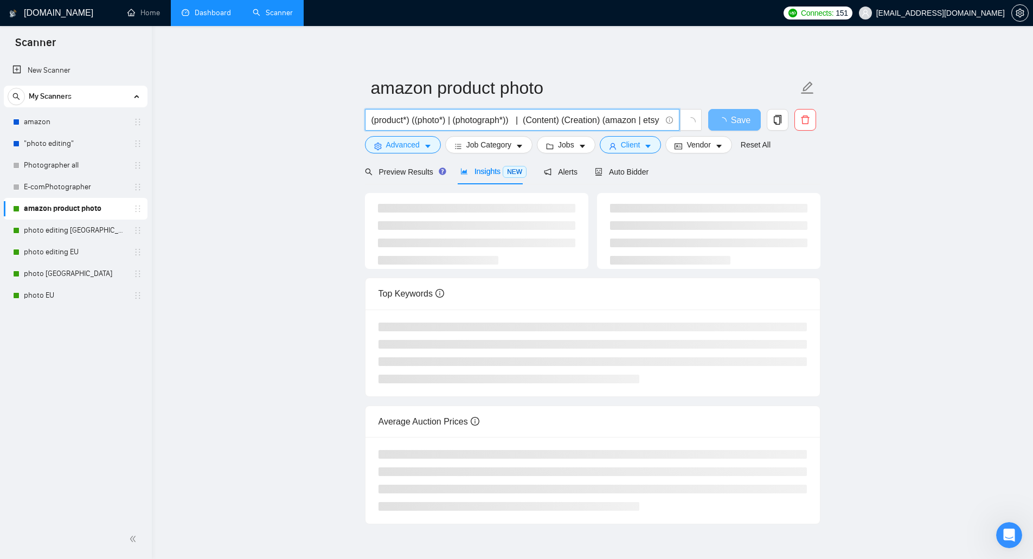
click at [567, 119] on input "(product*) ((photo*) | (photograph*)) | (Content) (Creation) (amazon | etsy )" at bounding box center [517, 120] width 290 height 14
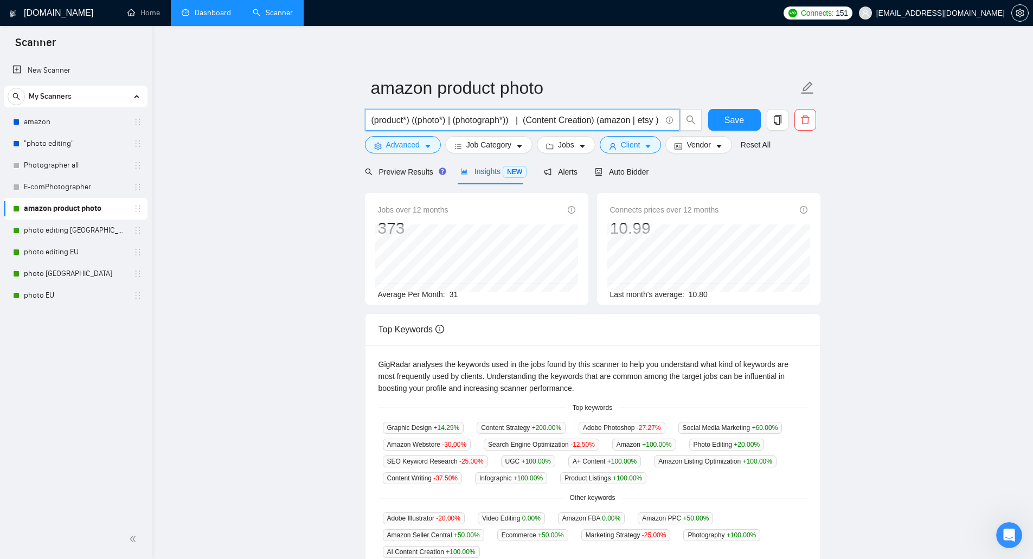
click at [522, 119] on input "(product*) ((photo*) | (photograph*)) | (Content Creation) (amazon | etsy )" at bounding box center [517, 120] width 290 height 14
click at [514, 122] on input "(product*) ((photo*) | (photograph*)) | (Content Creation) (amazon | etsy )" at bounding box center [517, 120] width 290 height 14
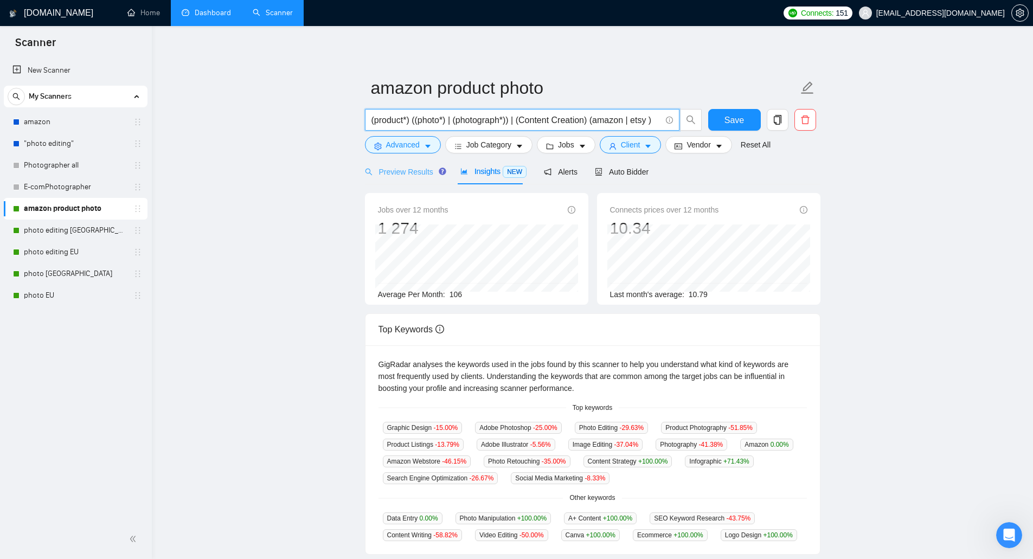
type input "(product*) ((photo*) | (photograph*)) | (Content Creation) (amazon | etsy )"
click at [394, 170] on span "Preview Results" at bounding box center [404, 172] width 78 height 9
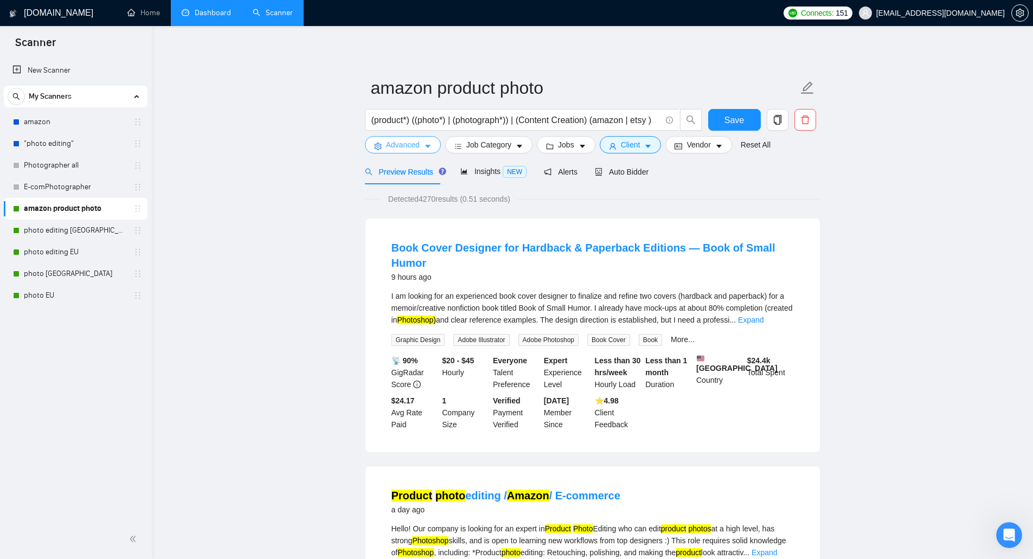
click at [410, 145] on span "Advanced" at bounding box center [403, 145] width 34 height 12
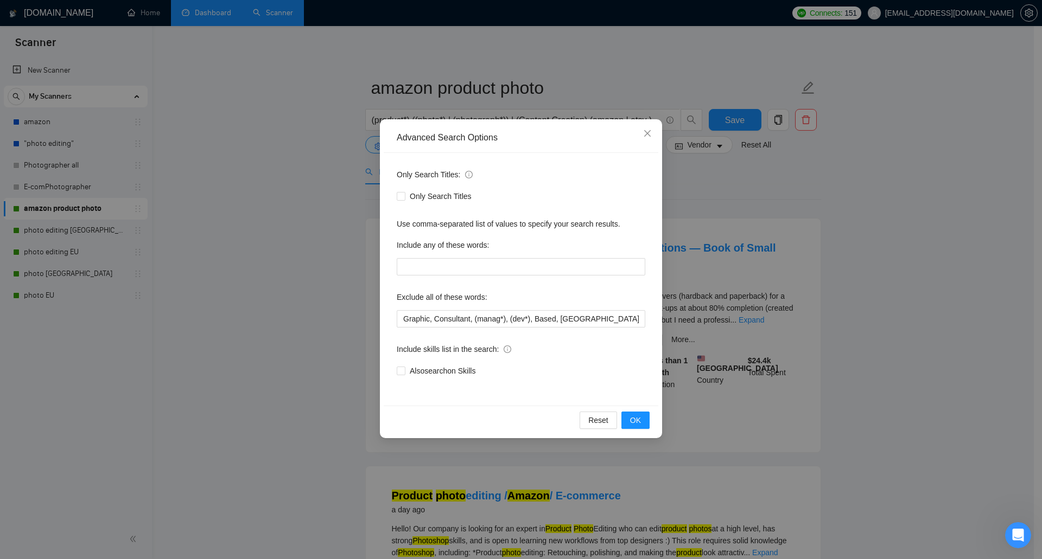
click at [323, 258] on div "Advanced Search Options Only Search Titles: Only Search Titles Use comma-separa…" at bounding box center [521, 279] width 1042 height 559
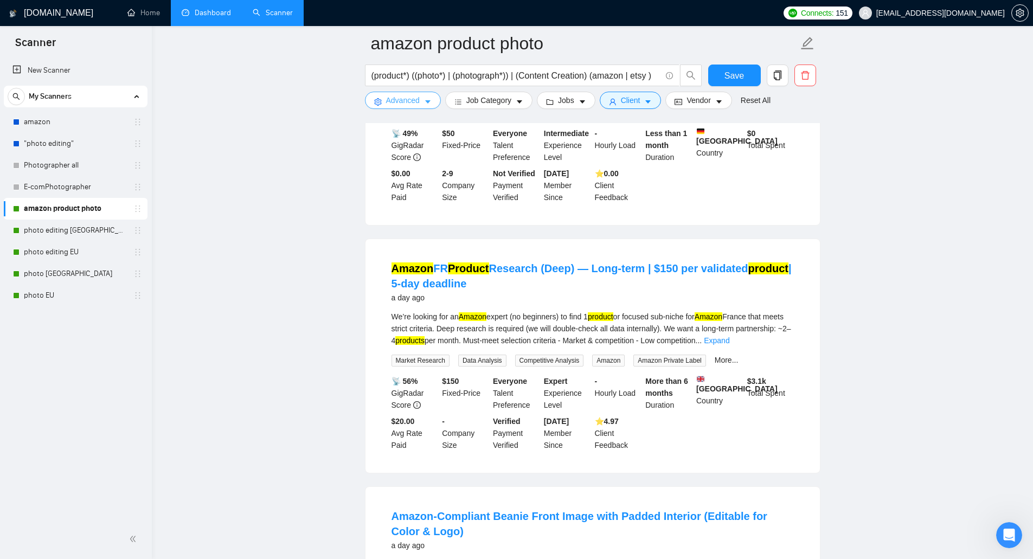
scroll to position [976, 0]
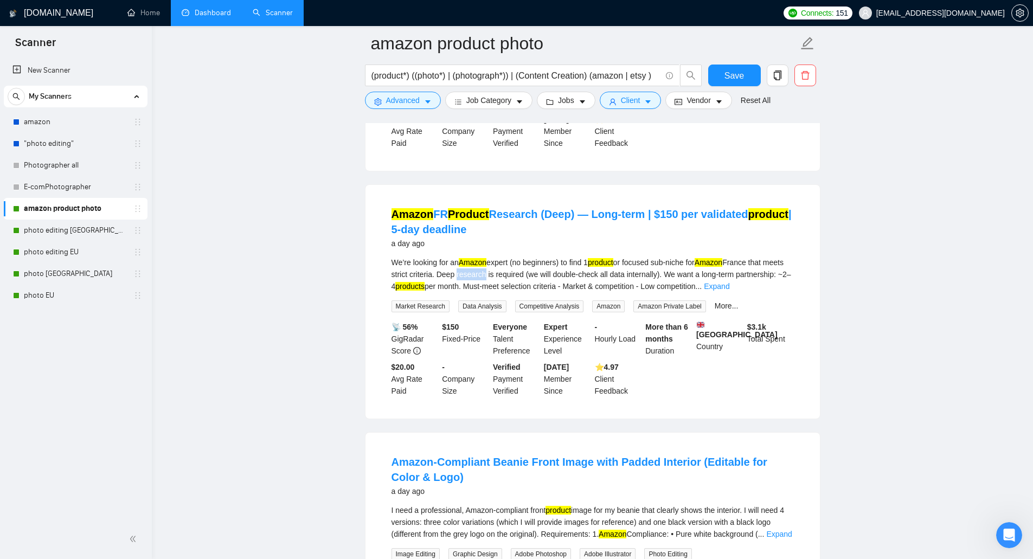
drag, startPoint x: 478, startPoint y: 276, endPoint x: 503, endPoint y: 280, distance: 25.9
click at [503, 280] on div "We’re looking for an Amazon expert (no beginners) to find 1 product or focused …" at bounding box center [593, 275] width 403 height 36
click at [504, 279] on div "We’re looking for an Amazon expert (no beginners) to find 1 product or focused …" at bounding box center [593, 275] width 403 height 36
drag, startPoint x: 479, startPoint y: 276, endPoint x: 507, endPoint y: 276, distance: 27.7
click at [507, 276] on div "We’re looking for an Amazon expert (no beginners) to find 1 product or focused …" at bounding box center [593, 275] width 403 height 36
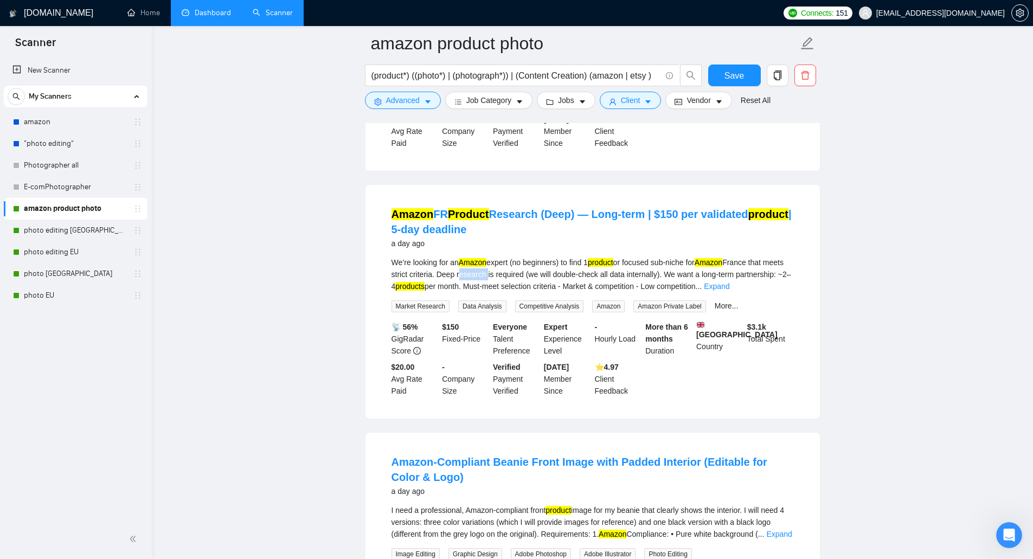
copy div "research"
click at [406, 99] on span "Advanced" at bounding box center [403, 100] width 34 height 12
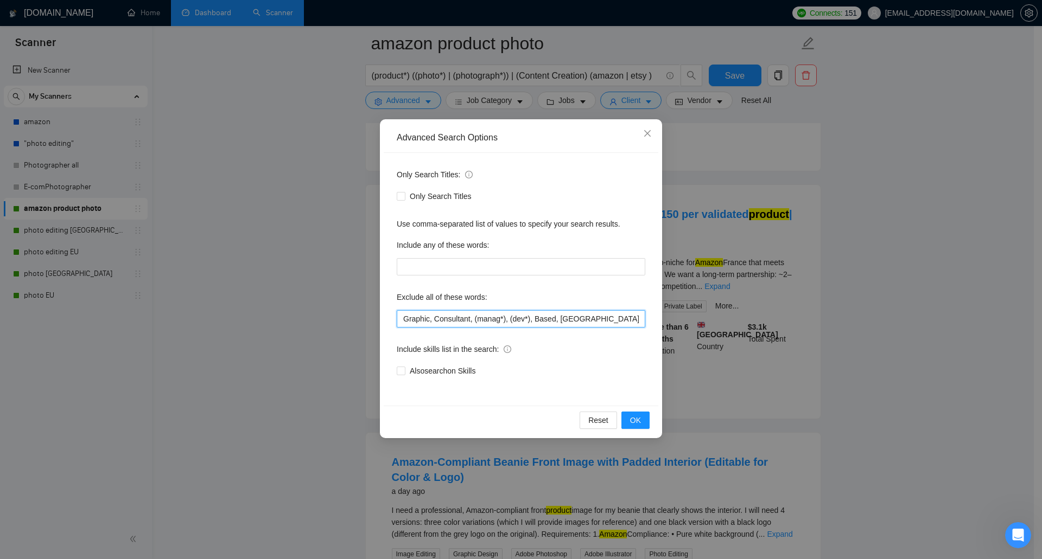
click at [402, 314] on input "Graphic, Consultant, (manag*), (dev*), Based, [GEOGRAPHIC_DATA], Removal, 3D Re…" at bounding box center [521, 318] width 248 height 17
paste input "research"
type input "research, Graphic, Consultant, (manag*), (dev*), Based, VA, Removal, 3D Renderi…"
click at [642, 422] on button "OK" at bounding box center [635, 420] width 28 height 17
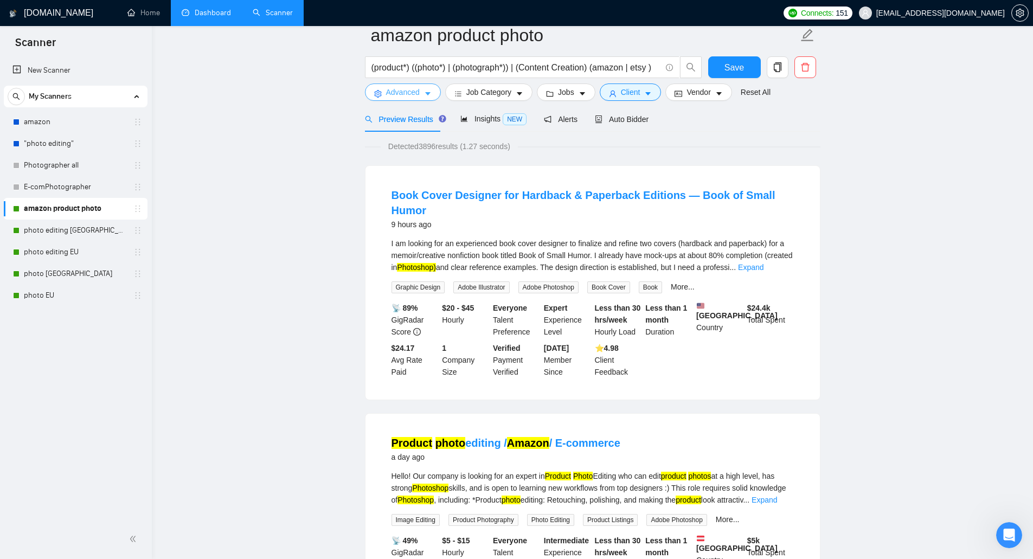
scroll to position [0, 0]
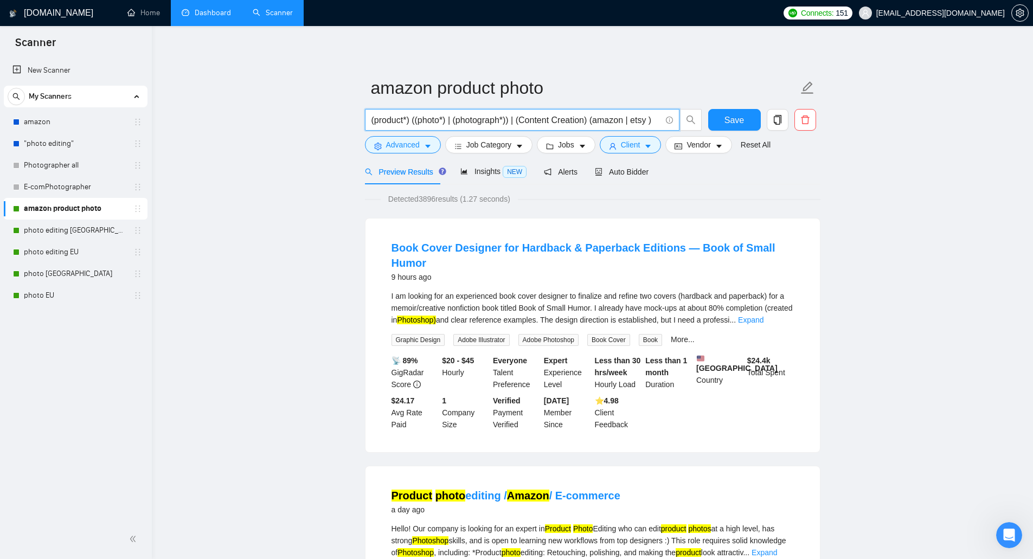
click at [589, 122] on input "(product*) ((photo*) | (photograph*)) | (Content Creation) (amazon | etsy )" at bounding box center [517, 120] width 290 height 14
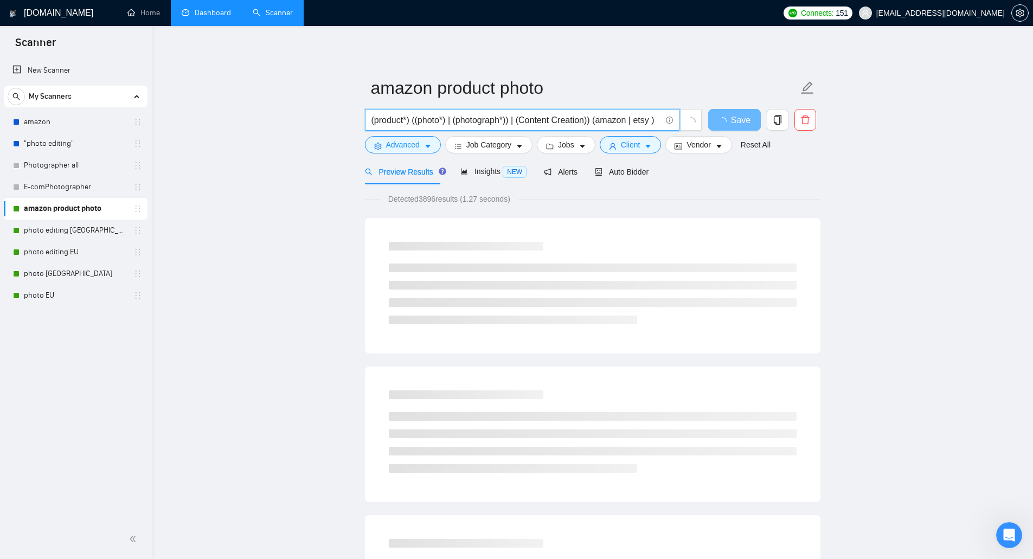
click at [370, 118] on span "(product*) ((photo*) | (photograph*)) | (Content Creation)) (amazon | etsy )" at bounding box center [522, 120] width 315 height 22
click at [374, 119] on input "(product*) ((photo*) | (photograph*)) | (Content Creation)) (amazon | etsy )" at bounding box center [517, 120] width 290 height 14
click at [372, 120] on input "(product*) ((photo*) | (photograph*)) | (Content Creation)) (amazon | etsy )" at bounding box center [517, 120] width 290 height 14
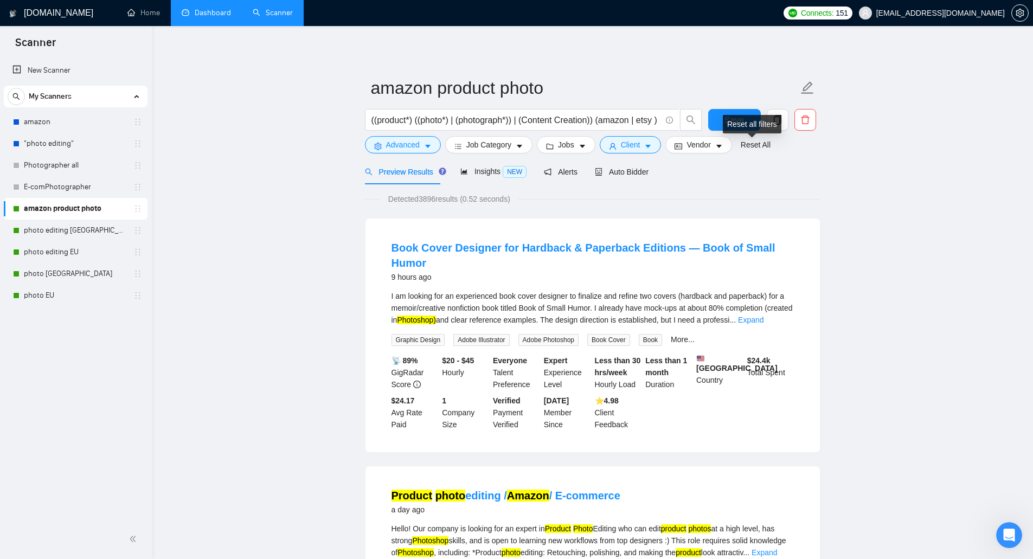
click at [733, 123] on div "Reset all filters" at bounding box center [752, 124] width 59 height 18
click at [714, 118] on button "Save" at bounding box center [734, 120] width 53 height 22
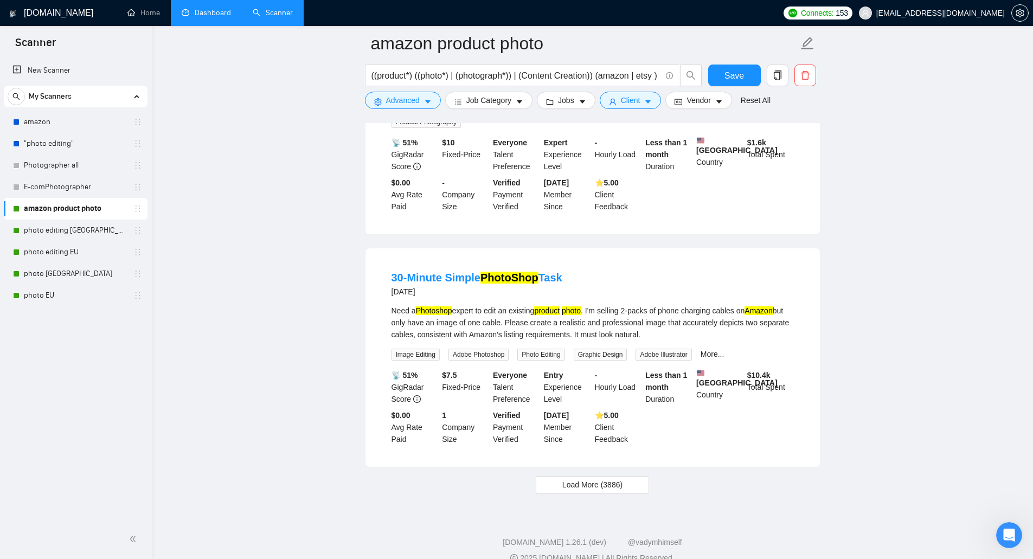
scroll to position [2146, 0]
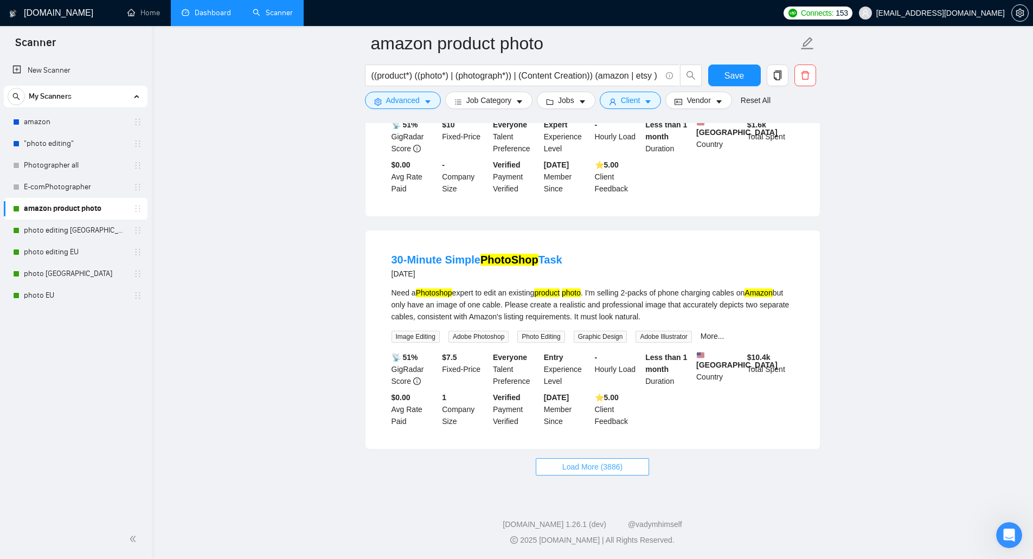
click at [598, 465] on span "Load More (3886)" at bounding box center [593, 467] width 60 height 12
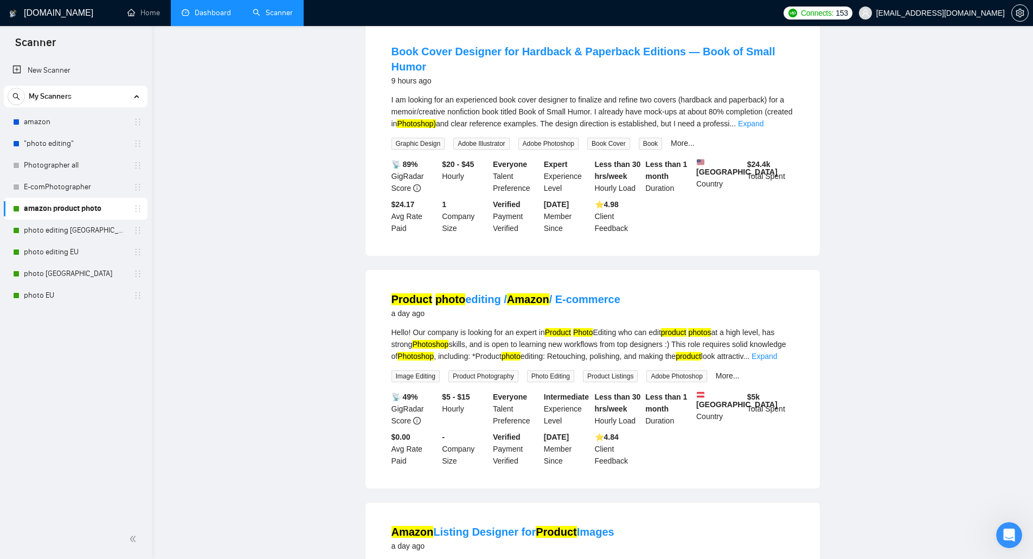
scroll to position [0, 0]
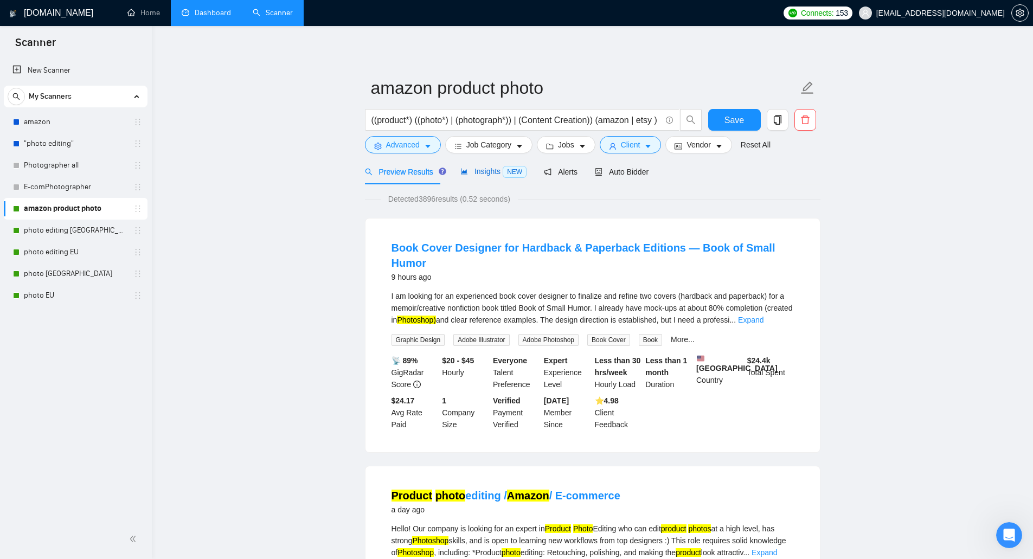
click at [489, 171] on span "Insights NEW" at bounding box center [494, 171] width 66 height 9
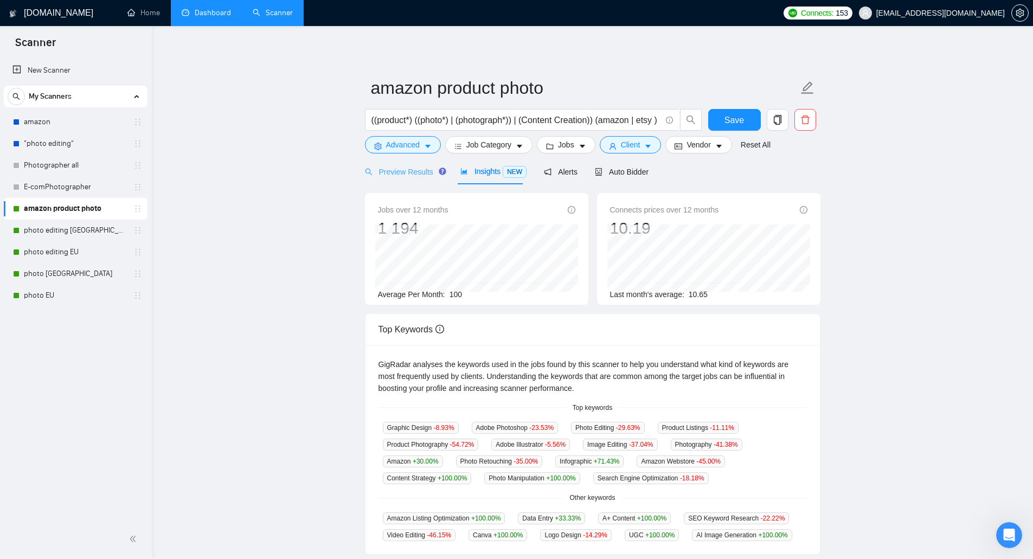
click at [423, 181] on div "Preview Results" at bounding box center [404, 171] width 78 height 25
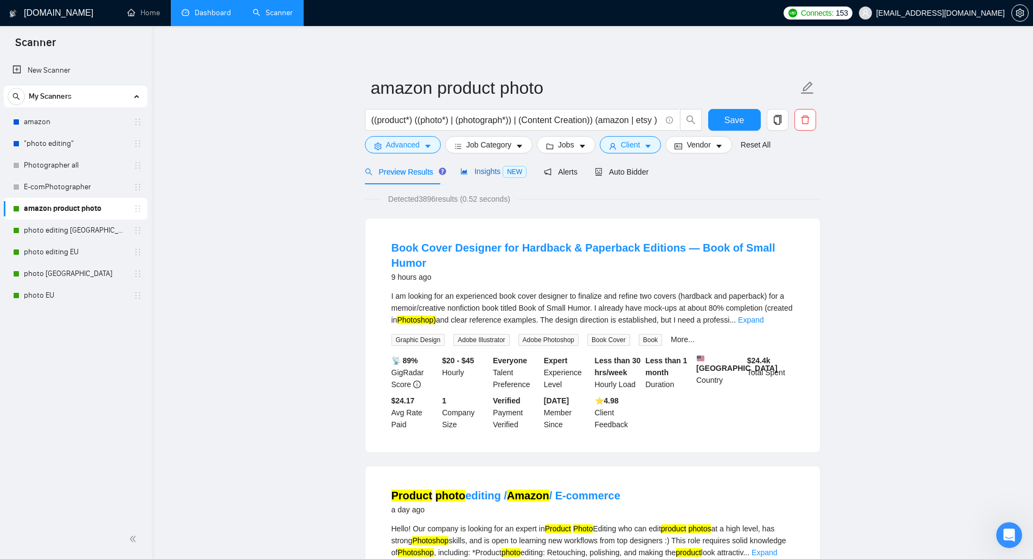
click at [477, 175] on span "Insights NEW" at bounding box center [494, 171] width 66 height 9
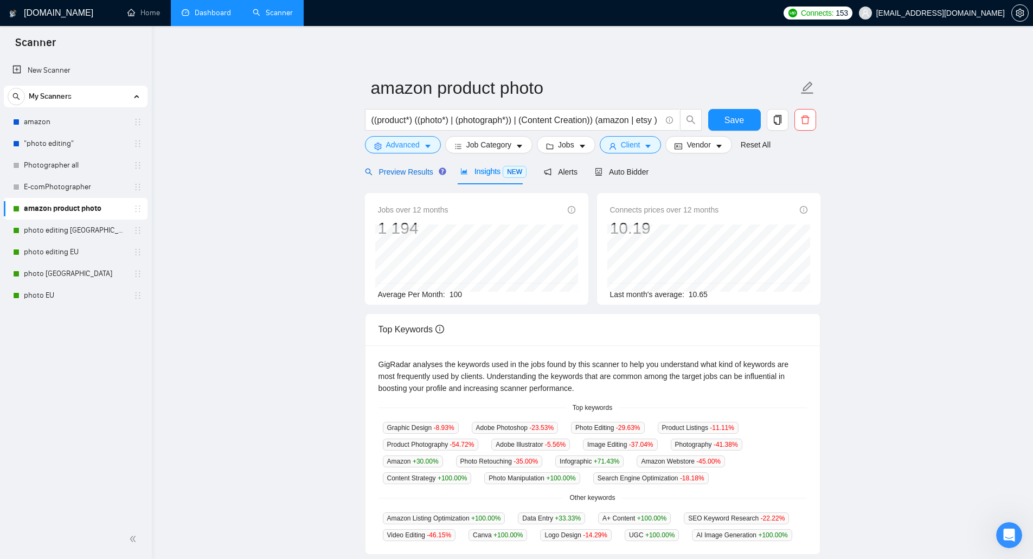
click at [414, 175] on span "Preview Results" at bounding box center [404, 172] width 78 height 9
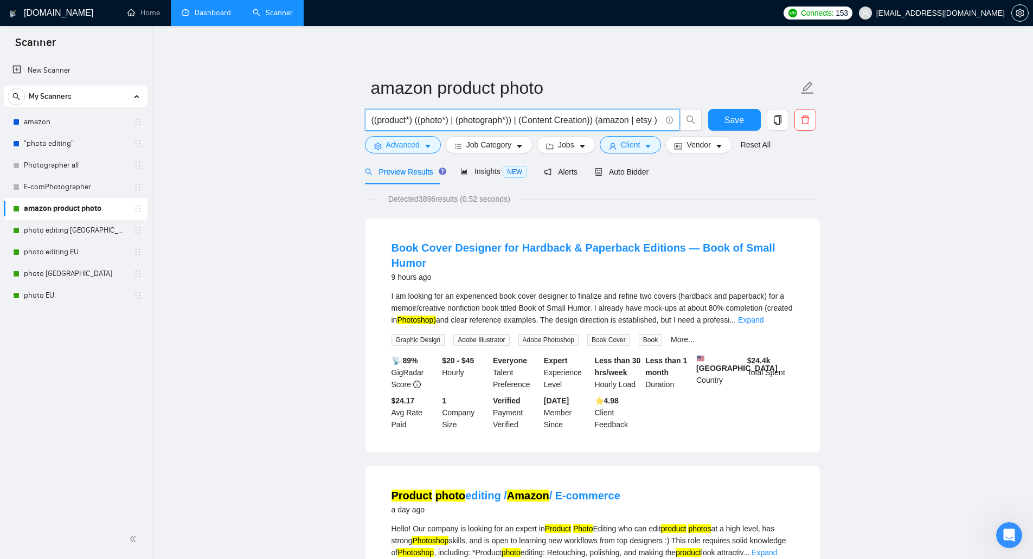
drag, startPoint x: 591, startPoint y: 119, endPoint x: 513, endPoint y: 123, distance: 78.2
click at [513, 123] on input "((product*) ((photo*) | (photograph*)) | (Content Creation)) (amazon | etsy )" at bounding box center [517, 120] width 290 height 14
click at [498, 174] on span "Insights NEW" at bounding box center [494, 171] width 66 height 9
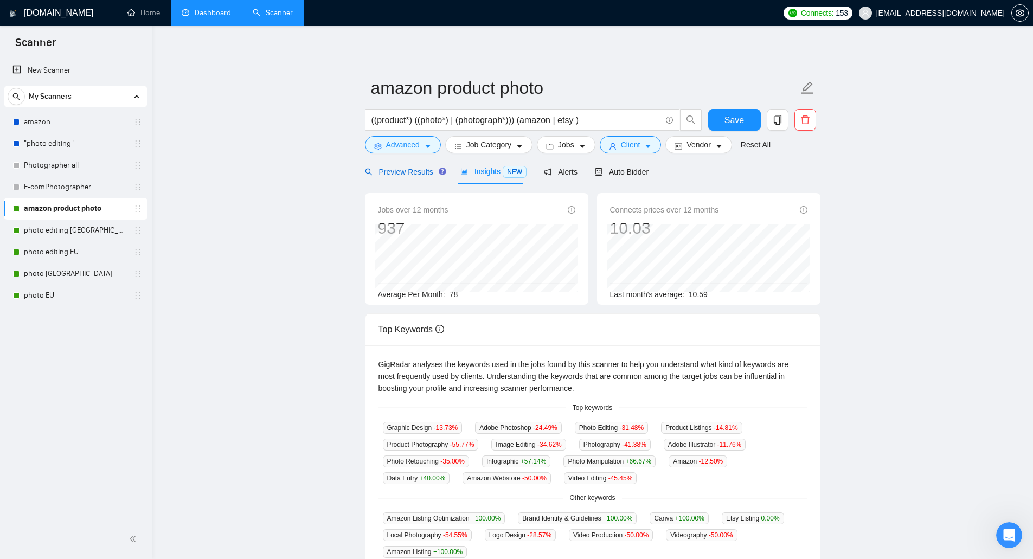
click at [395, 173] on span "Preview Results" at bounding box center [404, 172] width 78 height 9
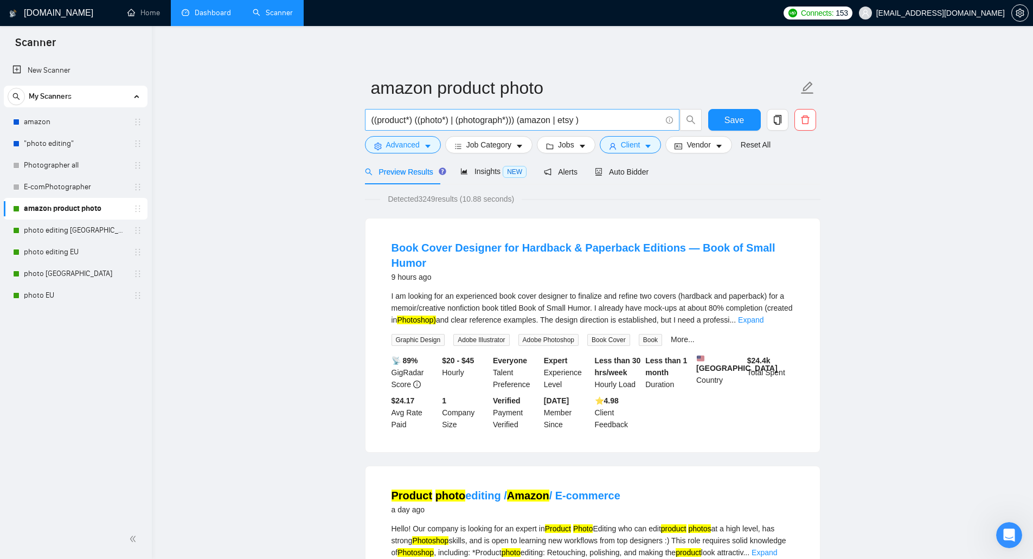
click at [443, 123] on input "((product*) ((photo*) | (photograph*))) (amazon | etsy )" at bounding box center [517, 120] width 290 height 14
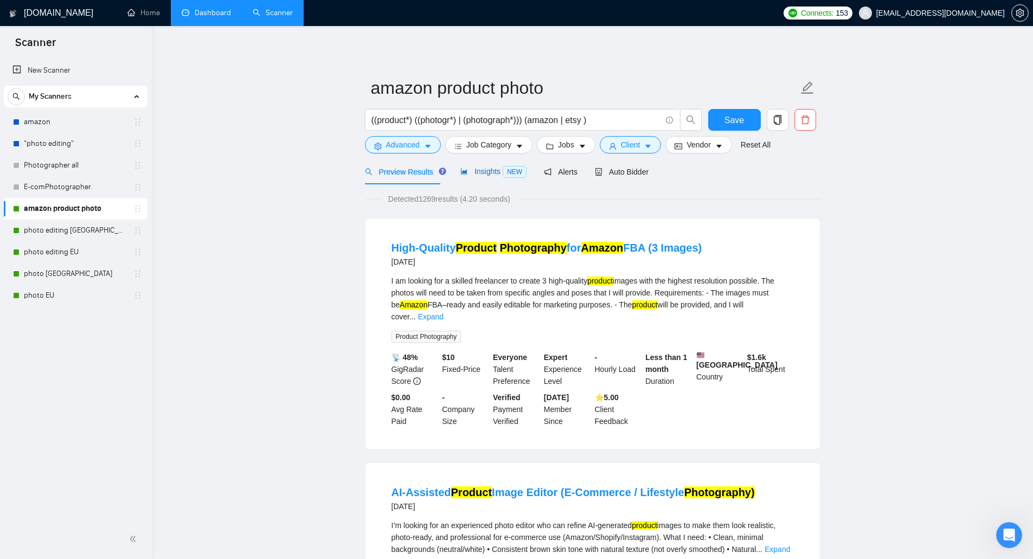
click at [487, 169] on span "Insights NEW" at bounding box center [494, 171] width 66 height 9
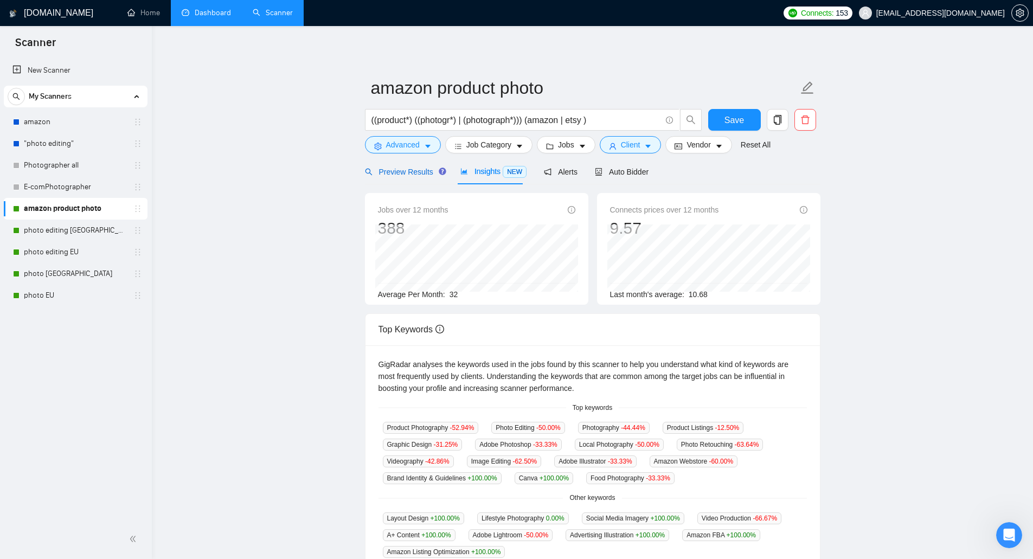
click at [389, 173] on span "Preview Results" at bounding box center [404, 172] width 78 height 9
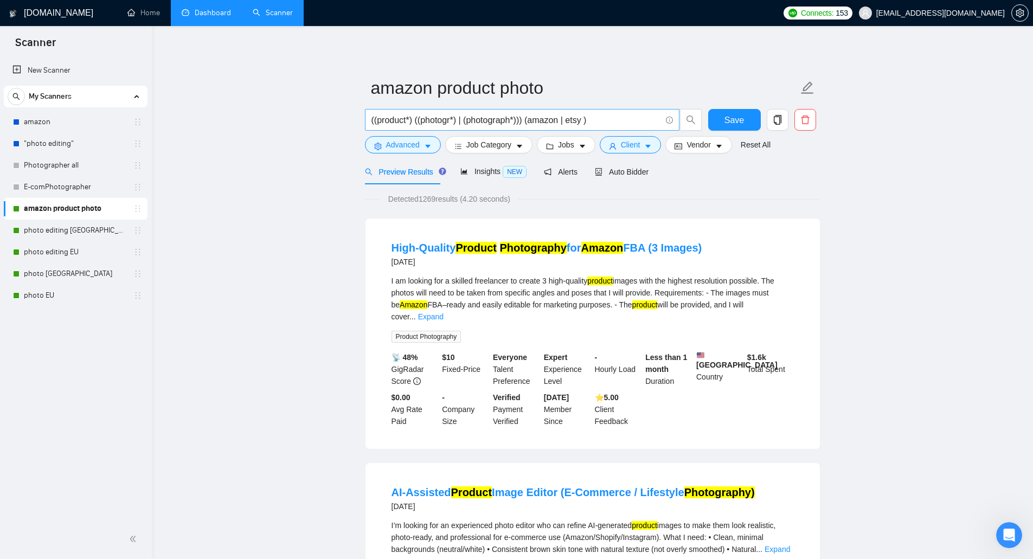
click at [522, 121] on input "((product*) ((photogr*) | (photograph*))) (amazon | etsy )" at bounding box center [517, 120] width 290 height 14
click at [373, 122] on input "((product*) ((photogr*) | (photograph*)) (amazon | etsy )" at bounding box center [517, 120] width 290 height 14
type input "(product*) ((photogr*) | (photograph*)) (amazon | etsy )"
click at [729, 113] on span "Save" at bounding box center [735, 120] width 20 height 14
drag, startPoint x: 519, startPoint y: 122, endPoint x: 363, endPoint y: 114, distance: 155.3
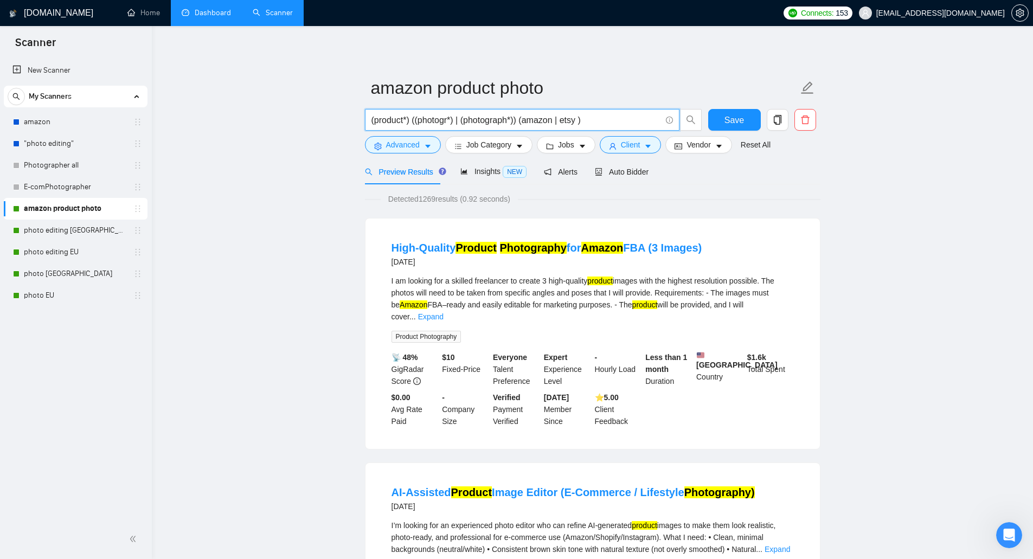
click at [363, 114] on div "(product*) ((photogr*) | (photograph*)) (amazon | etsy )" at bounding box center [534, 122] width 342 height 27
click at [72, 73] on link "New Scanner" at bounding box center [75, 71] width 126 height 22
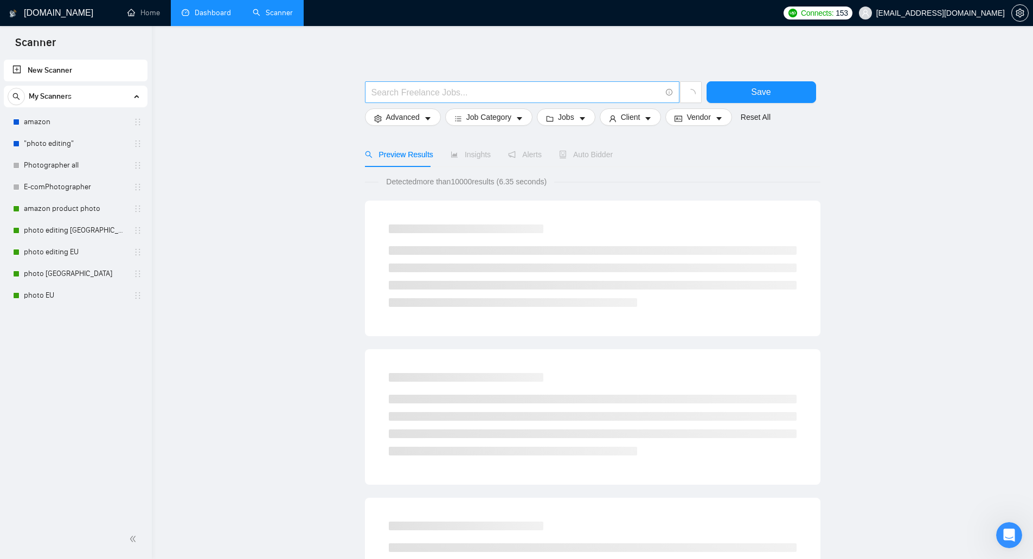
click at [410, 92] on input "text" at bounding box center [517, 93] width 290 height 14
paste input "(product*) ((photogr*) | (photograph*))"
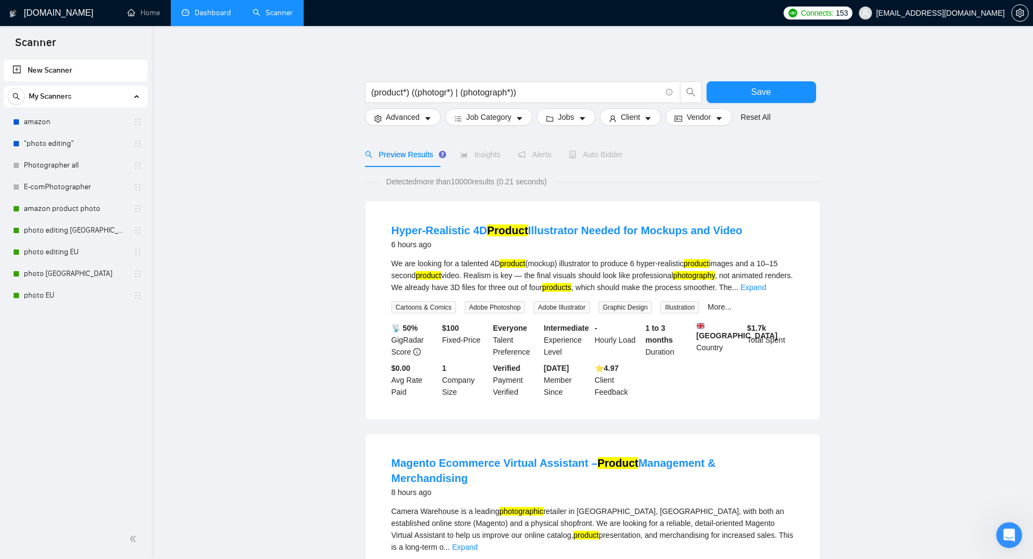
click at [450, 92] on input "(product*) ((photogr*) | (photograph*))" at bounding box center [517, 93] width 290 height 14
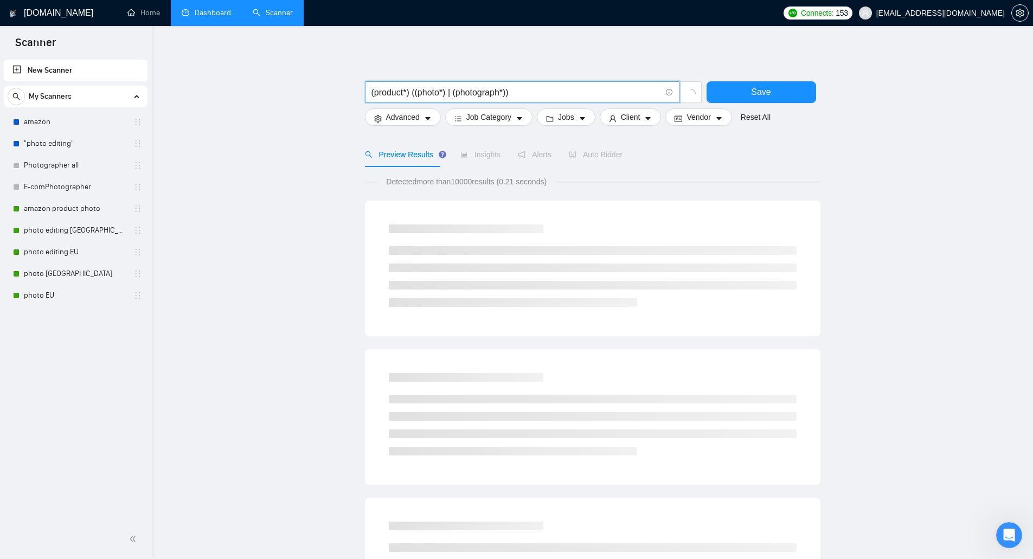
click at [526, 94] on input "(product*) ((photo*) | (photograph*))" at bounding box center [517, 93] width 290 height 14
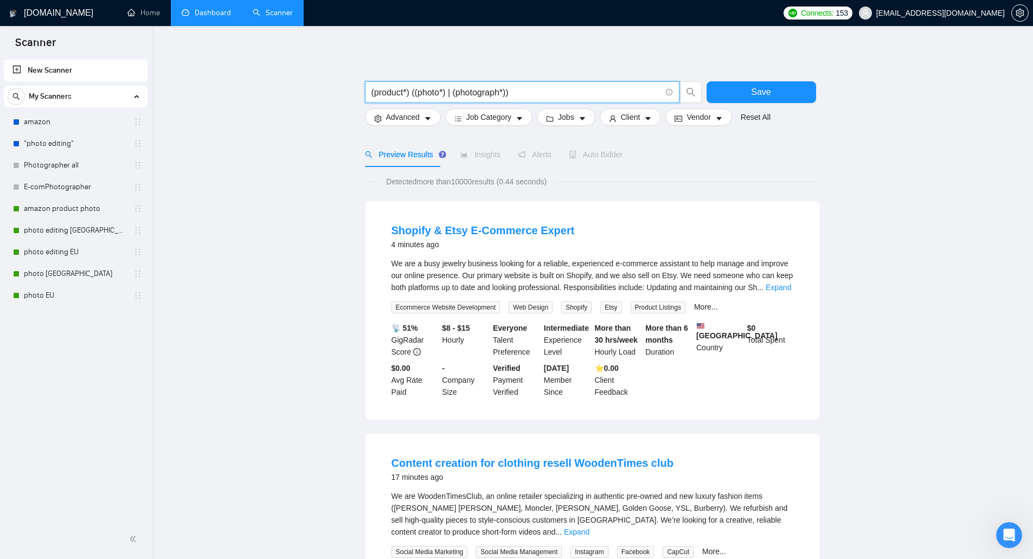
click at [526, 95] on input "(product*) ((photo*) | (photograph*))" at bounding box center [517, 93] width 290 height 14
type input "(product*) ((photo*) | (photograph*))"
click at [720, 89] on button "Save" at bounding box center [762, 92] width 110 height 22
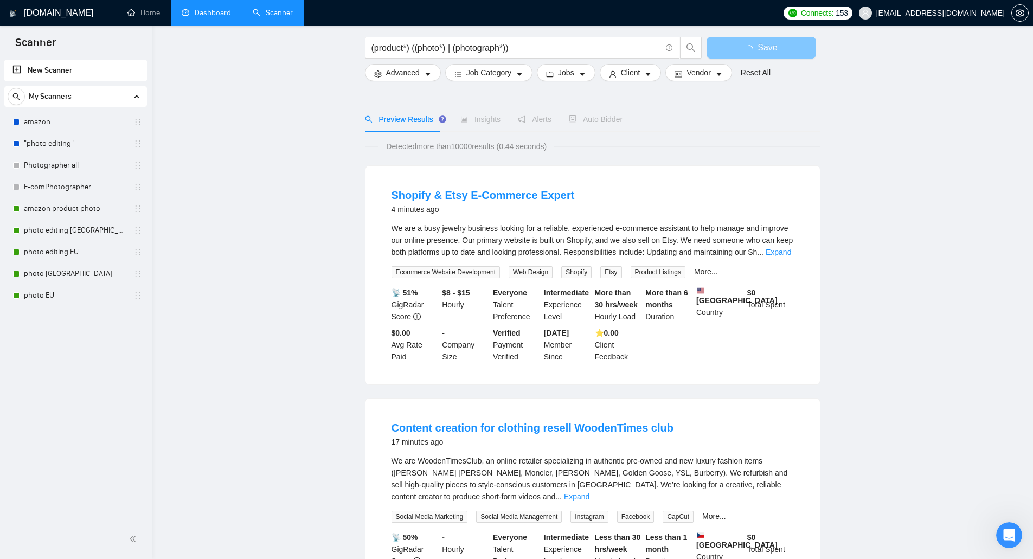
scroll to position [108, 0]
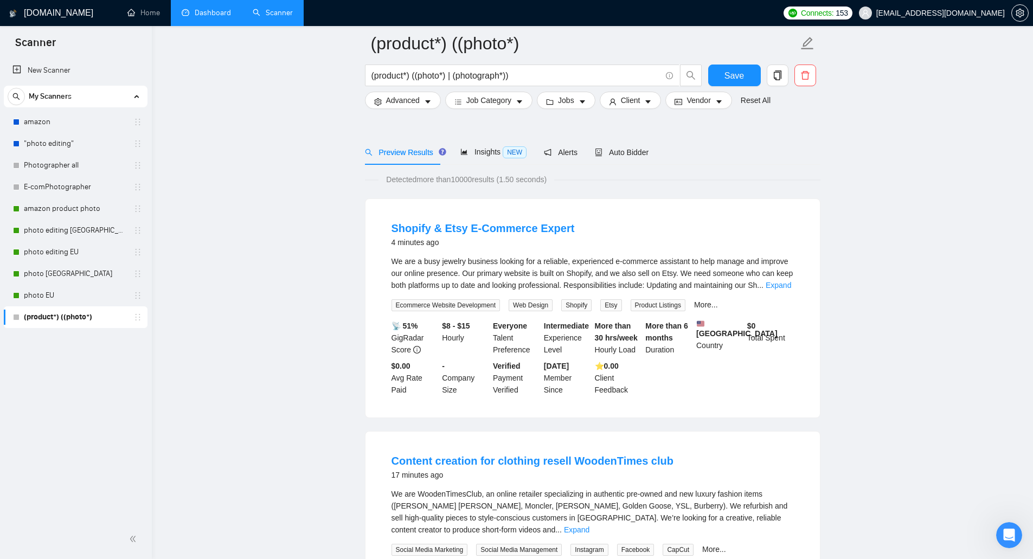
scroll to position [108, 0]
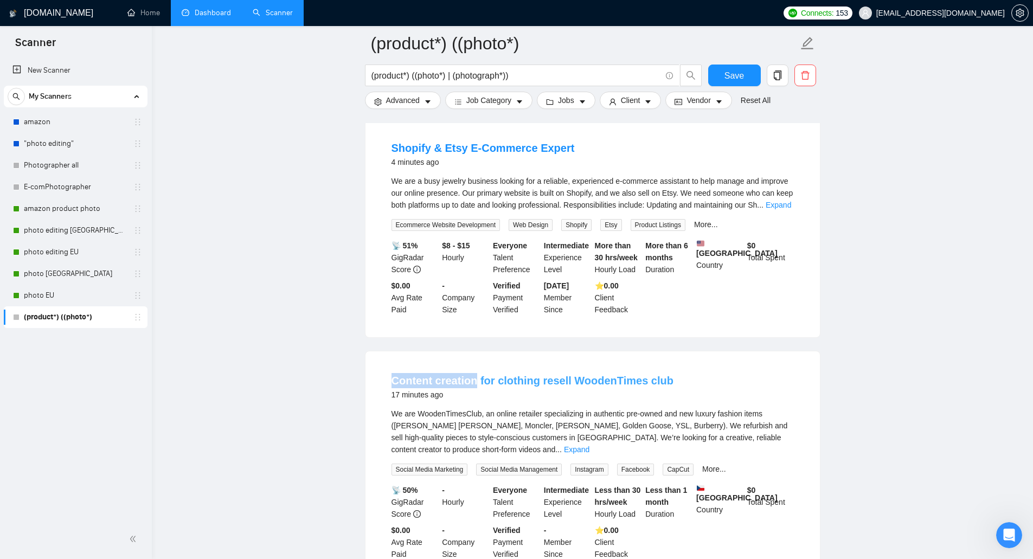
drag, startPoint x: 405, startPoint y: 384, endPoint x: 471, endPoint y: 386, distance: 66.2
click at [471, 386] on li "Content creation for clothing resell WoodenTimes club 17 minutes ago We are Woo…" at bounding box center [593, 467] width 429 height 205
copy link "Content creation"
click at [508, 78] on input "(product*) ((photo*) | (photograph*))" at bounding box center [517, 76] width 290 height 14
paste input "Content creation"
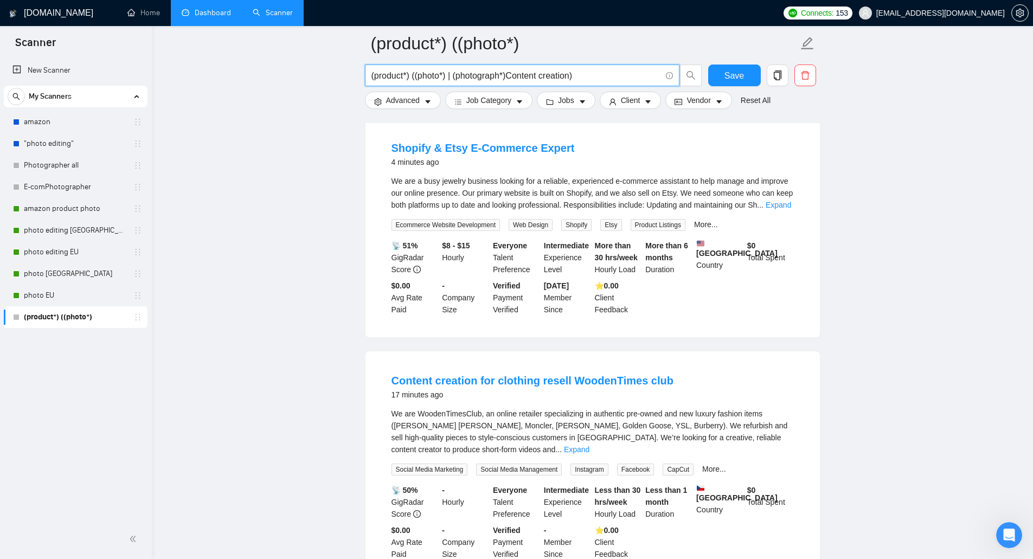
click at [506, 76] on input "(product*) ((photo*) | (photograph*)Content creation)" at bounding box center [517, 76] width 290 height 14
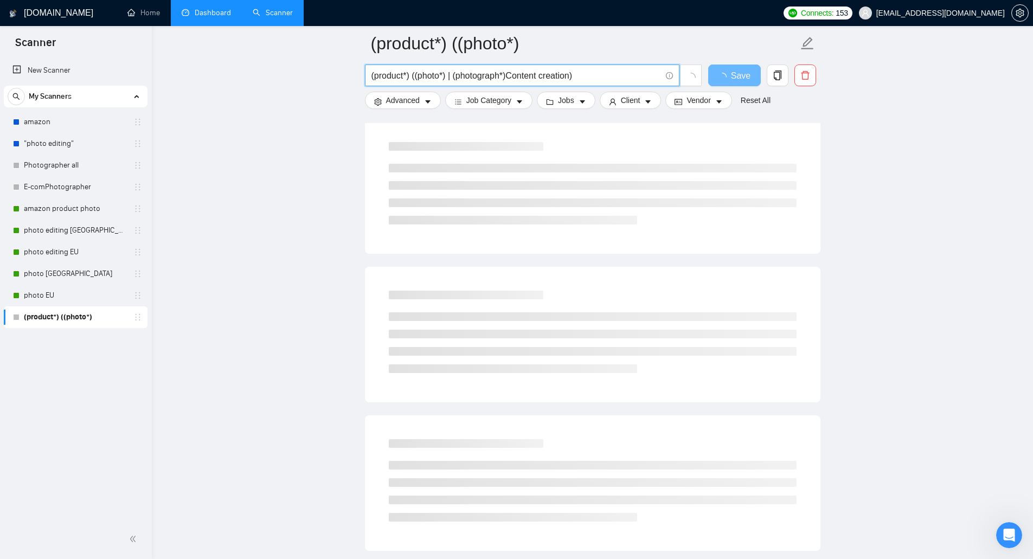
click at [509, 75] on input "(product*) ((photo*) | (photograph*)Content creation)" at bounding box center [517, 76] width 290 height 14
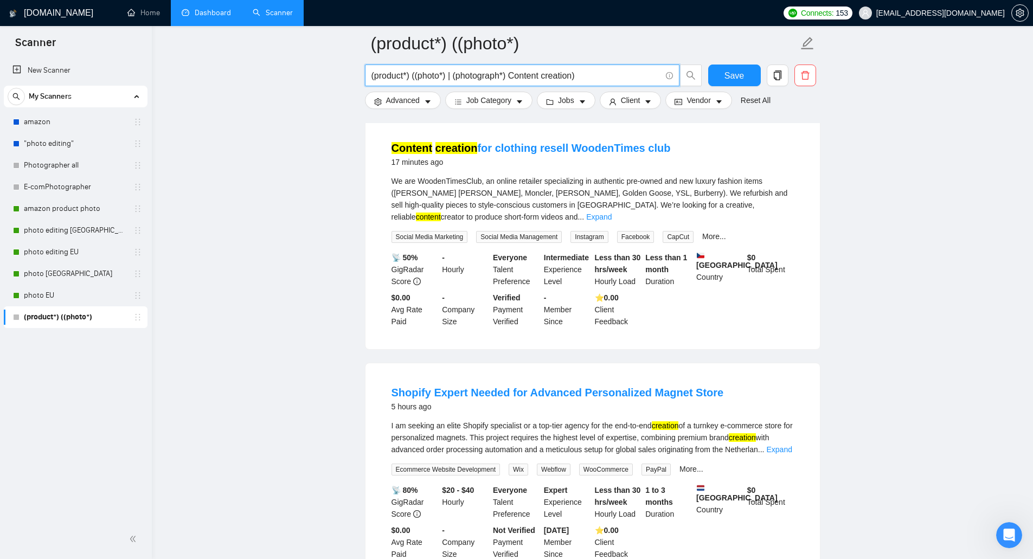
drag, startPoint x: 455, startPoint y: 78, endPoint x: 447, endPoint y: 79, distance: 7.7
click at [447, 79] on input "(product*) ((photo*) | (photograph*) Content creation)" at bounding box center [517, 76] width 290 height 14
click at [509, 78] on input "(product*) ((photo*) | (photograph*) Content creation)" at bounding box center [517, 76] width 290 height 14
paste input "|"
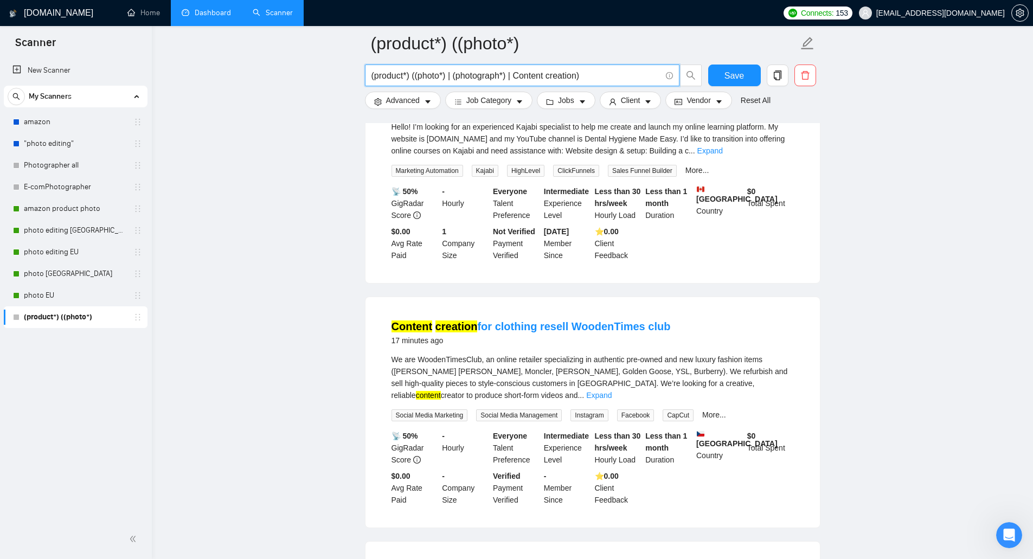
scroll to position [217, 0]
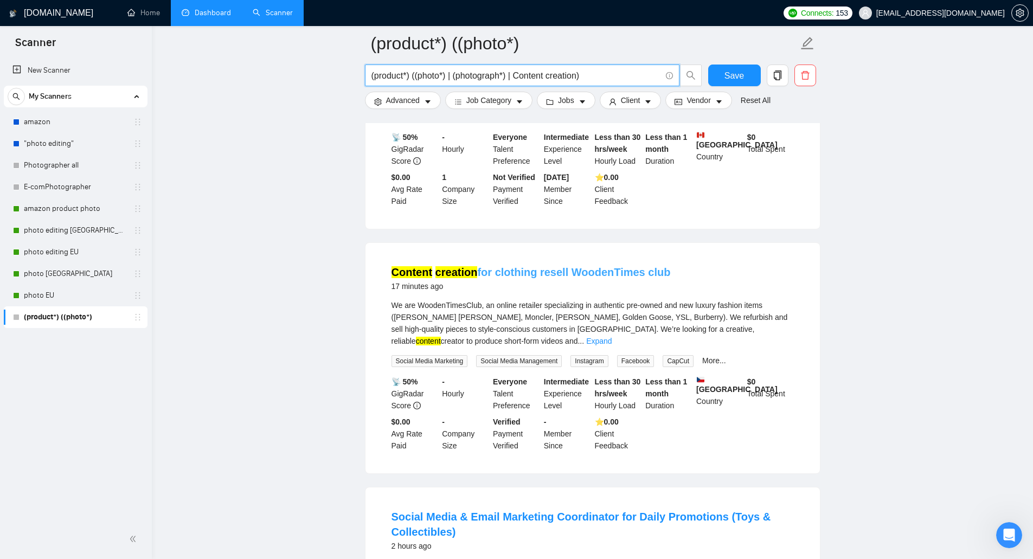
type input "(product*) ((photo*) | (photograph*) | Content creation)"
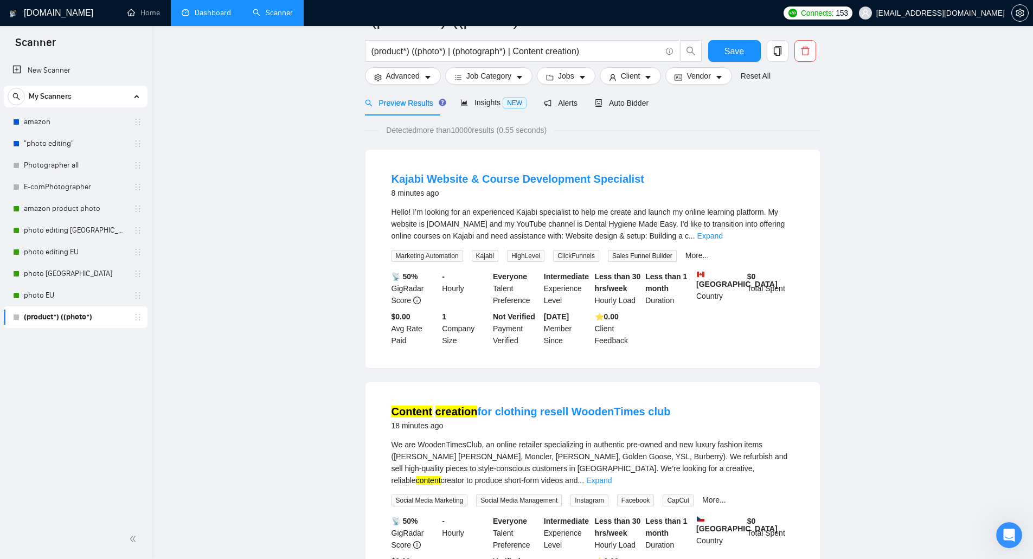
scroll to position [0, 0]
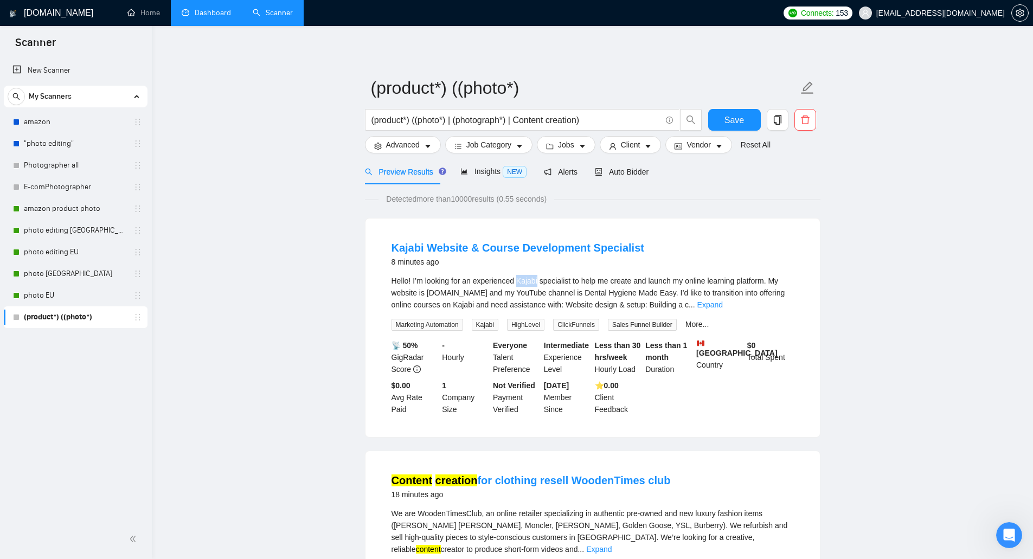
drag, startPoint x: 519, startPoint y: 280, endPoint x: 538, endPoint y: 281, distance: 19.0
click at [538, 281] on div "Hello! I’m looking for an experienced Kajabi specialist to help me create and l…" at bounding box center [593, 293] width 403 height 36
copy div "Kajabi"
click at [413, 144] on span "Advanced" at bounding box center [403, 145] width 34 height 12
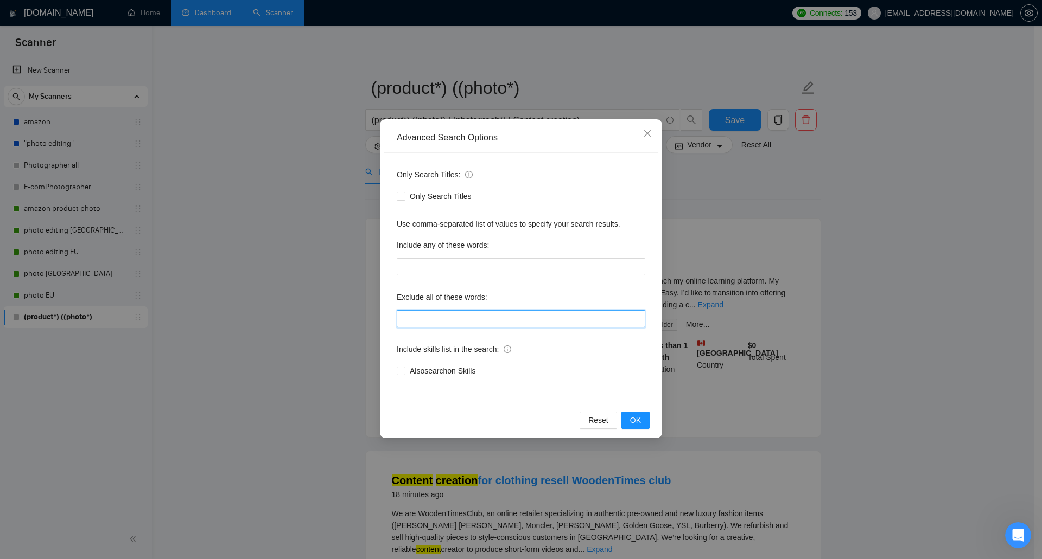
click at [448, 316] on input "text" at bounding box center [521, 318] width 248 height 17
paste input "Kajabi"
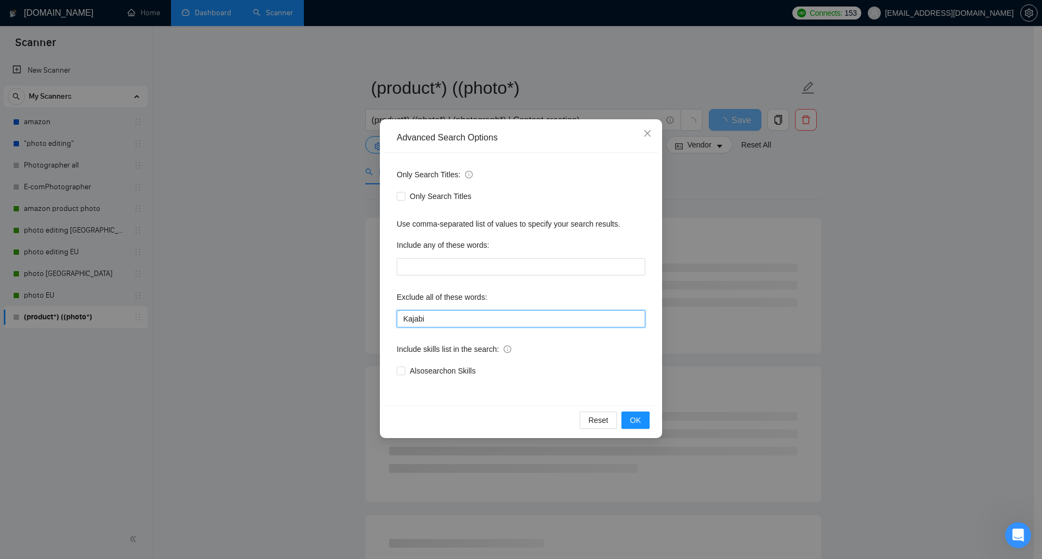
type input "Kajabi"
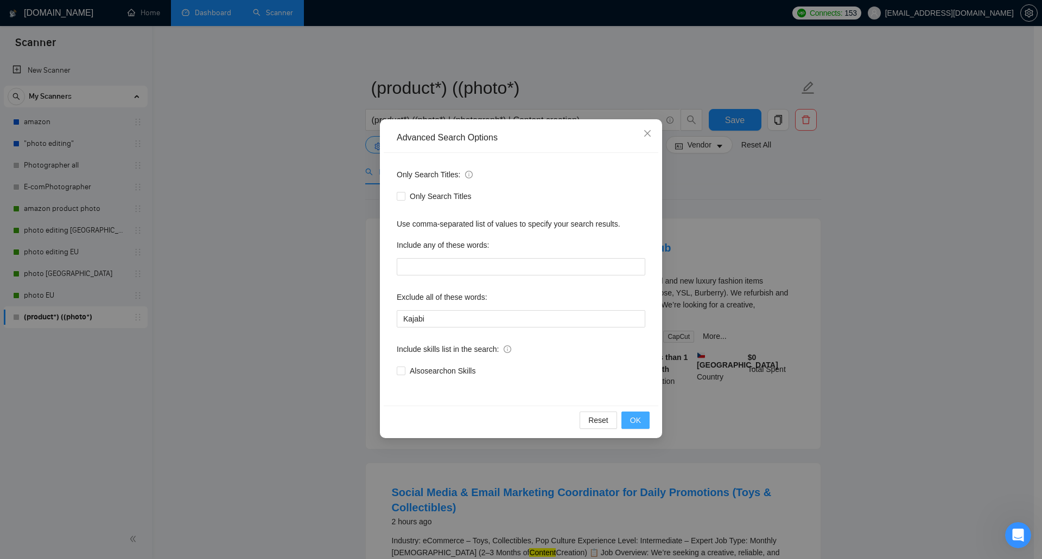
click at [640, 423] on span "OK" at bounding box center [635, 420] width 11 height 12
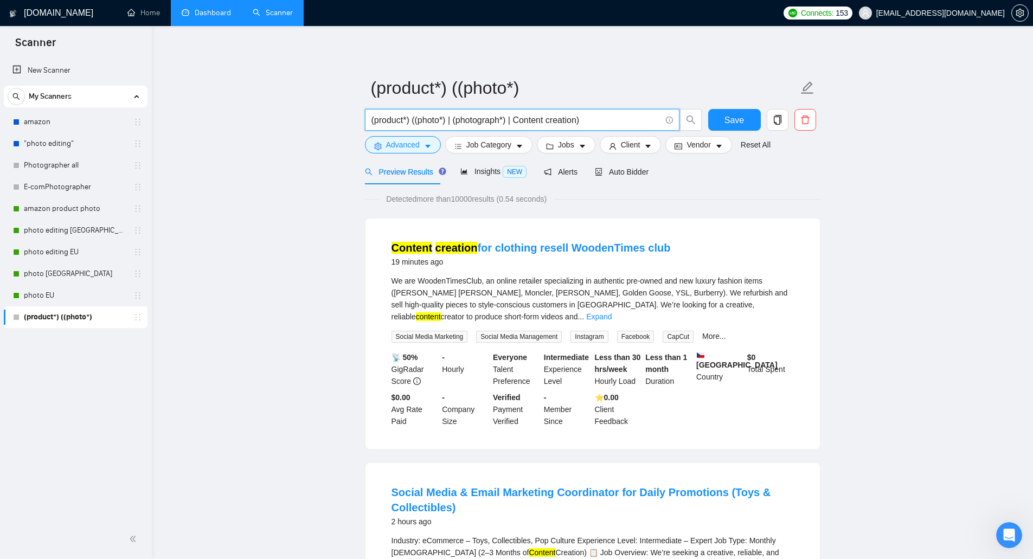
click at [597, 120] on input "(product*) ((photo*) | (photograph*) | Content creation)" at bounding box center [517, 120] width 290 height 14
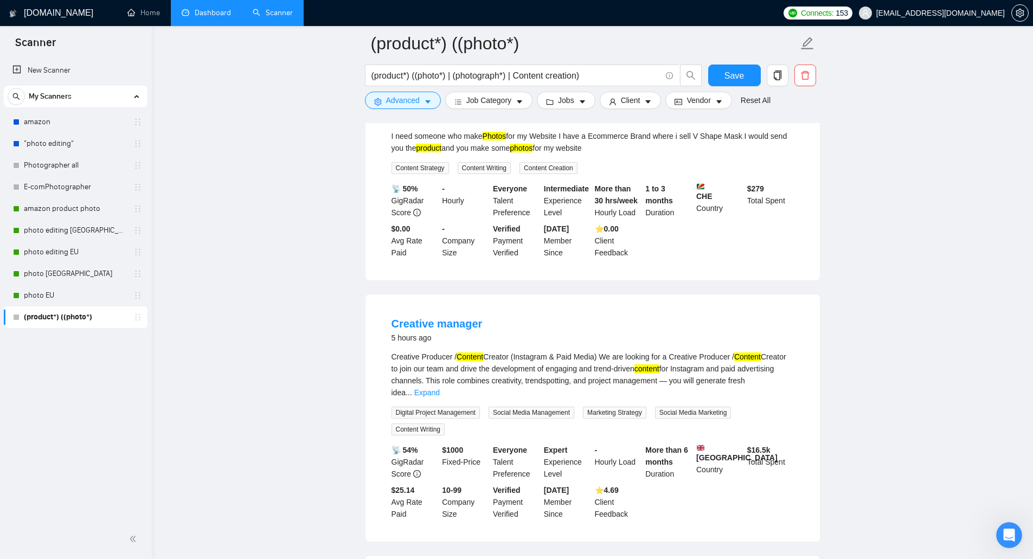
scroll to position [868, 0]
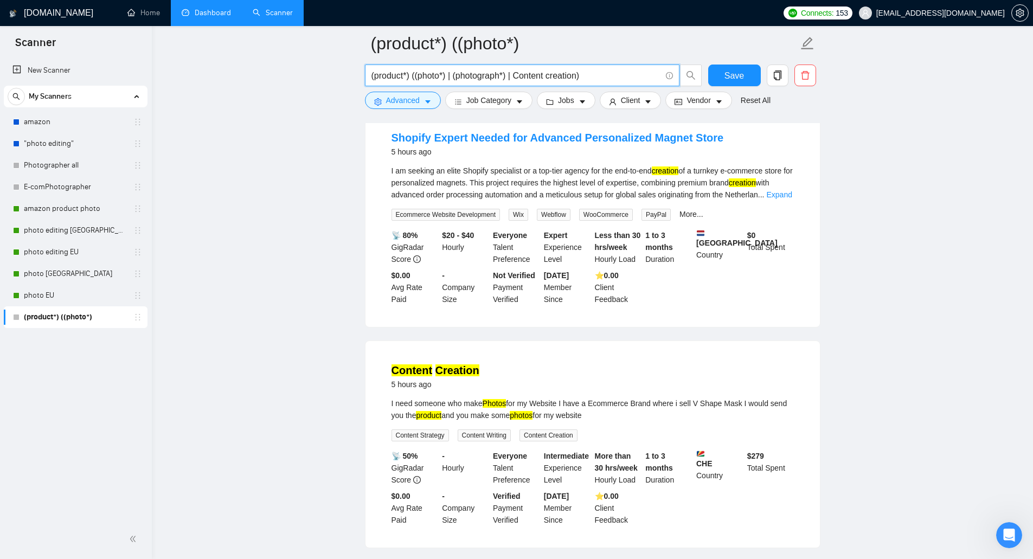
drag, startPoint x: 509, startPoint y: 77, endPoint x: 578, endPoint y: 80, distance: 68.9
click at [578, 80] on input "(product*) ((photo*) | (photograph*) | Content creation)" at bounding box center [517, 76] width 290 height 14
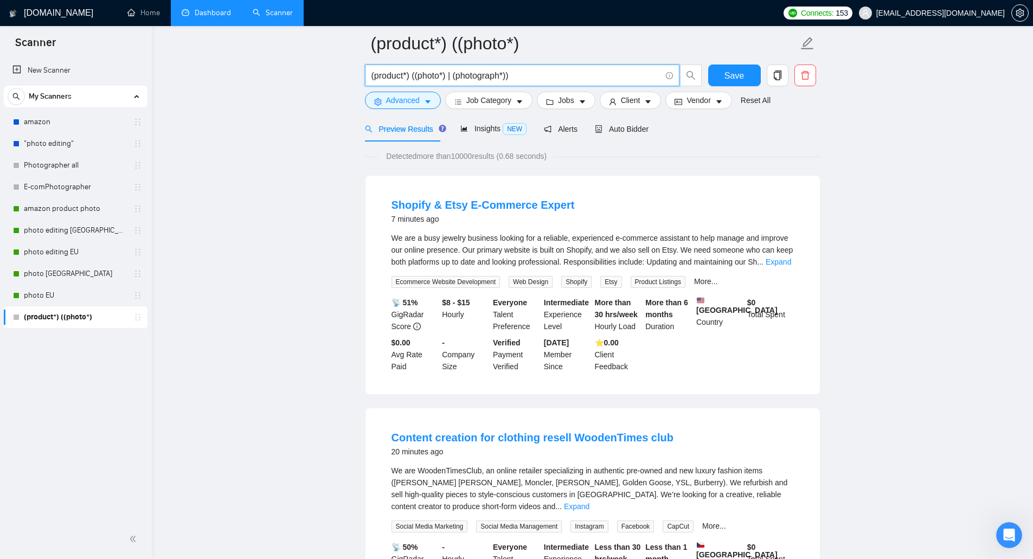
scroll to position [0, 0]
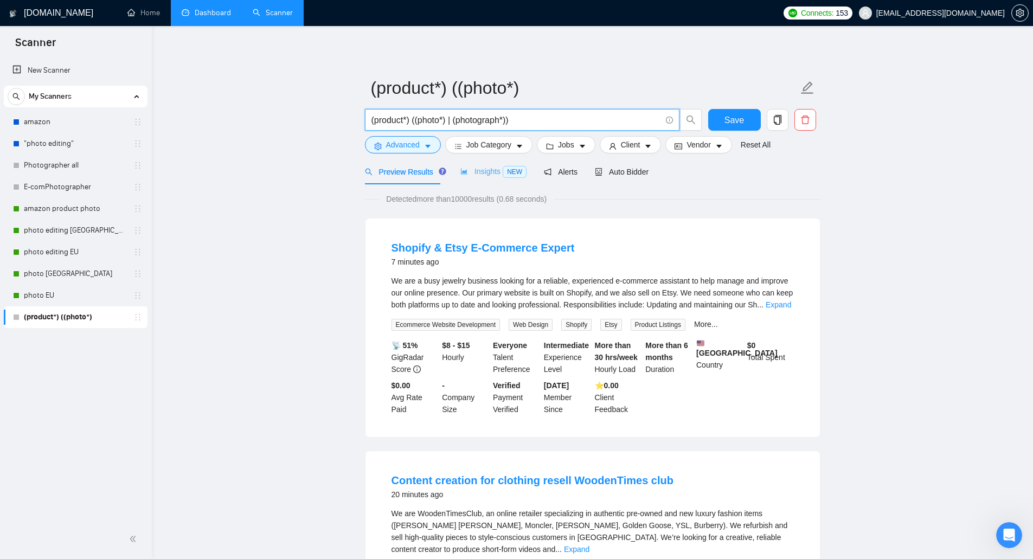
type input "(product*) ((photo*) | (photograph*))"
click at [476, 167] on span "Insights NEW" at bounding box center [494, 171] width 66 height 9
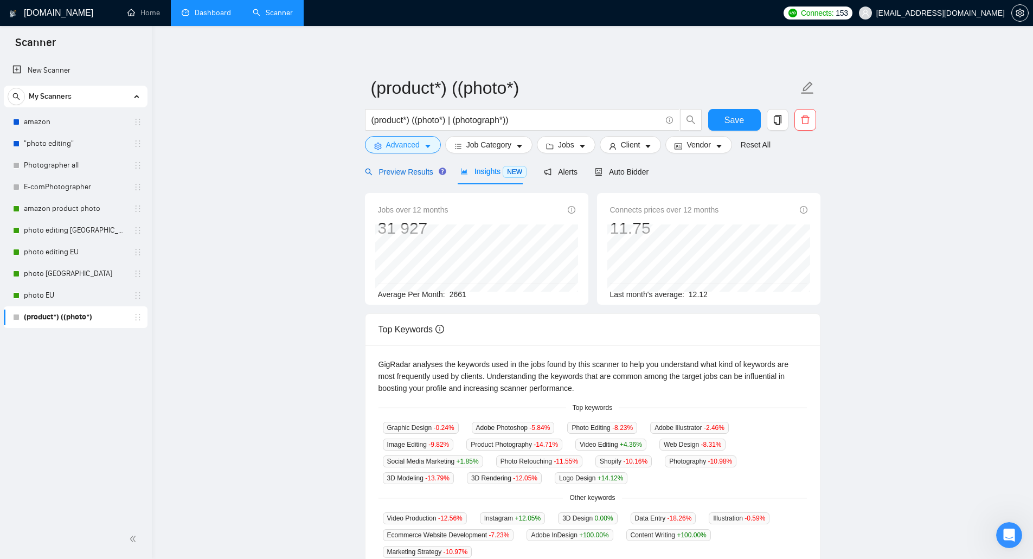
click at [407, 174] on span "Preview Results" at bounding box center [404, 172] width 78 height 9
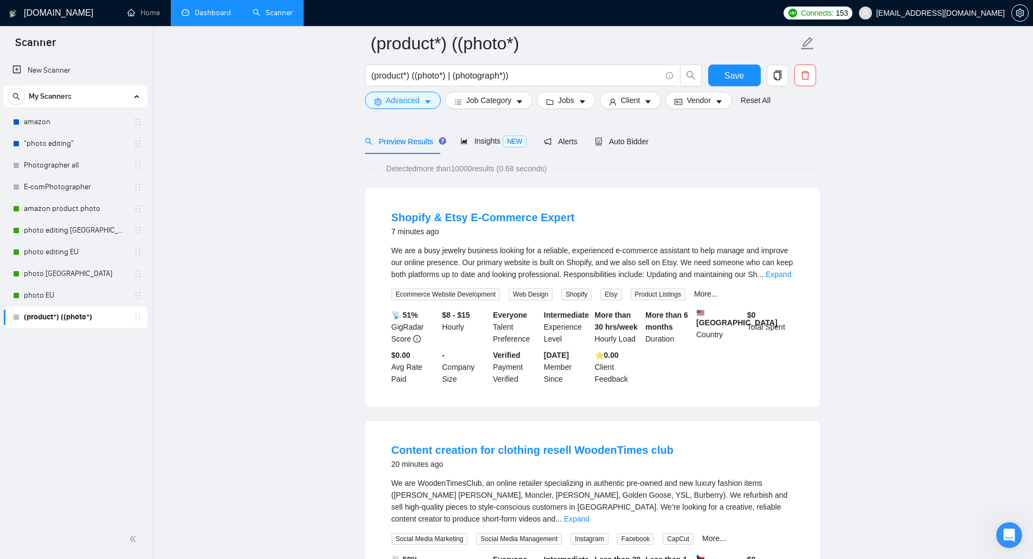
scroll to position [54, 0]
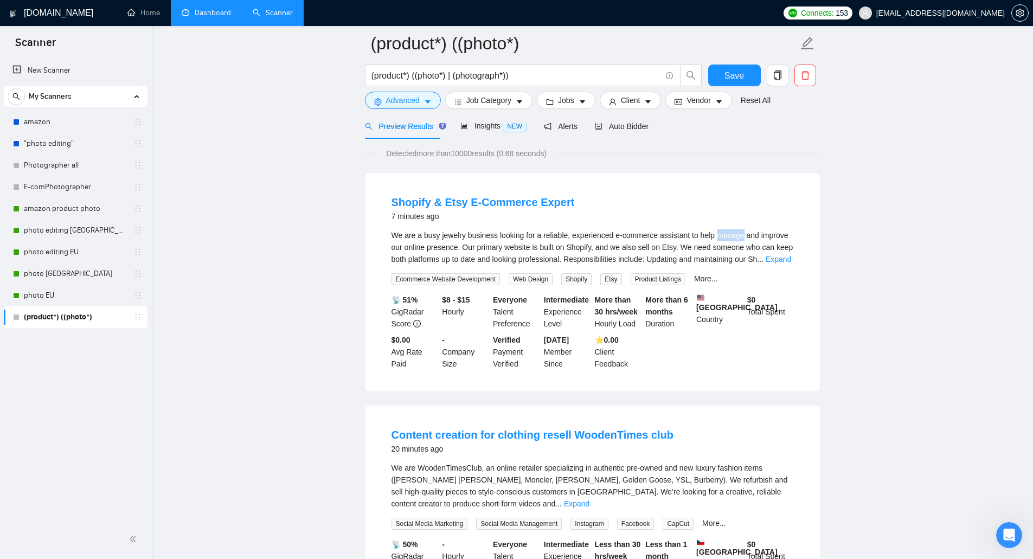
drag, startPoint x: 713, startPoint y: 235, endPoint x: 740, endPoint y: 232, distance: 26.8
click at [740, 232] on div "We are a busy jewelry business looking for a reliable, experienced e-commerce a…" at bounding box center [593, 247] width 403 height 36
copy div "manage"
click at [403, 104] on span "Advanced" at bounding box center [403, 100] width 34 height 12
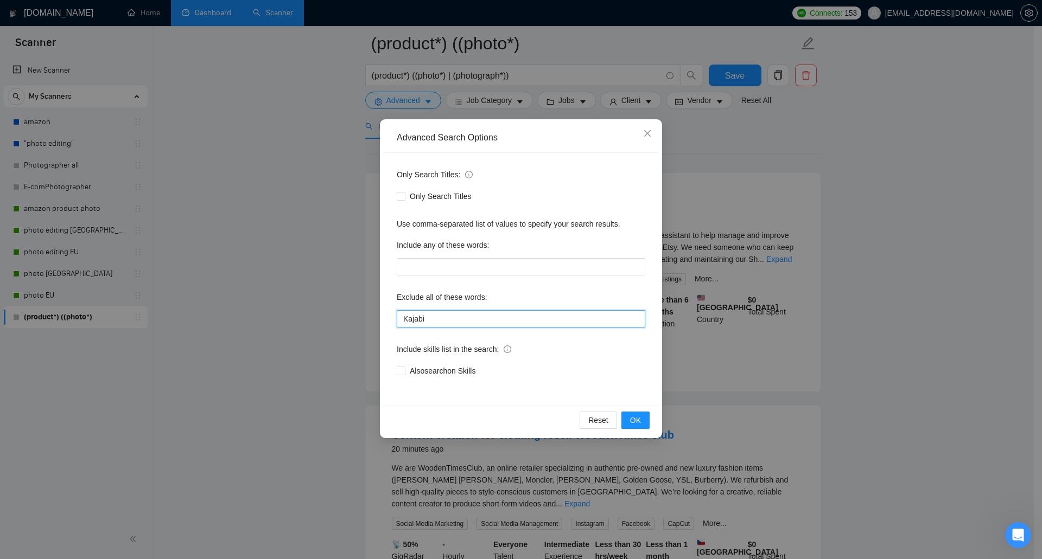
click at [441, 316] on input "Kajabi" at bounding box center [521, 318] width 248 height 17
paste input "manage"
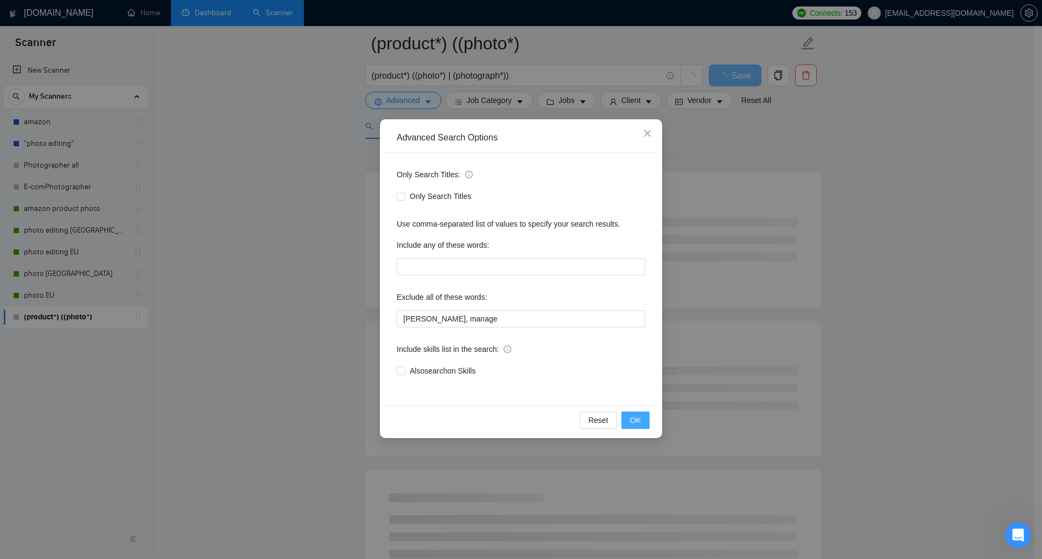
click at [633, 423] on span "OK" at bounding box center [635, 420] width 11 height 12
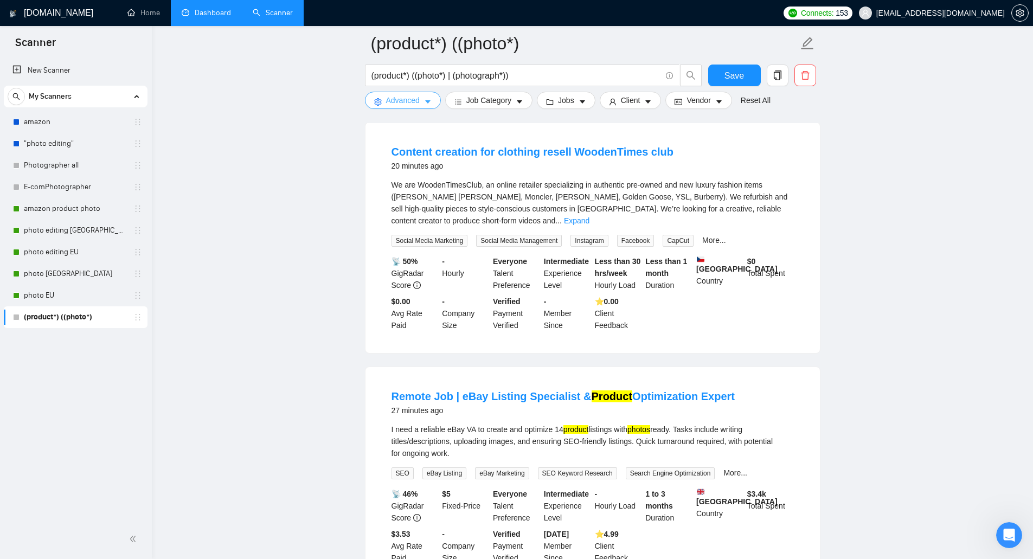
scroll to position [271, 0]
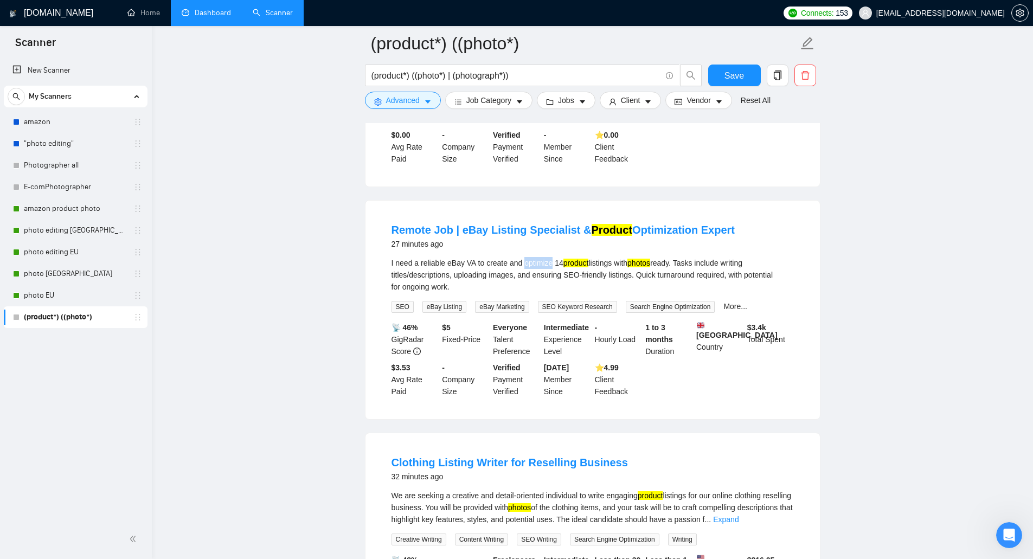
drag, startPoint x: 528, startPoint y: 260, endPoint x: 551, endPoint y: 261, distance: 22.2
click at [551, 261] on div "I need a reliable eBay VA to create and optimize 14 product listings with photo…" at bounding box center [593, 275] width 403 height 36
copy div "optimize"
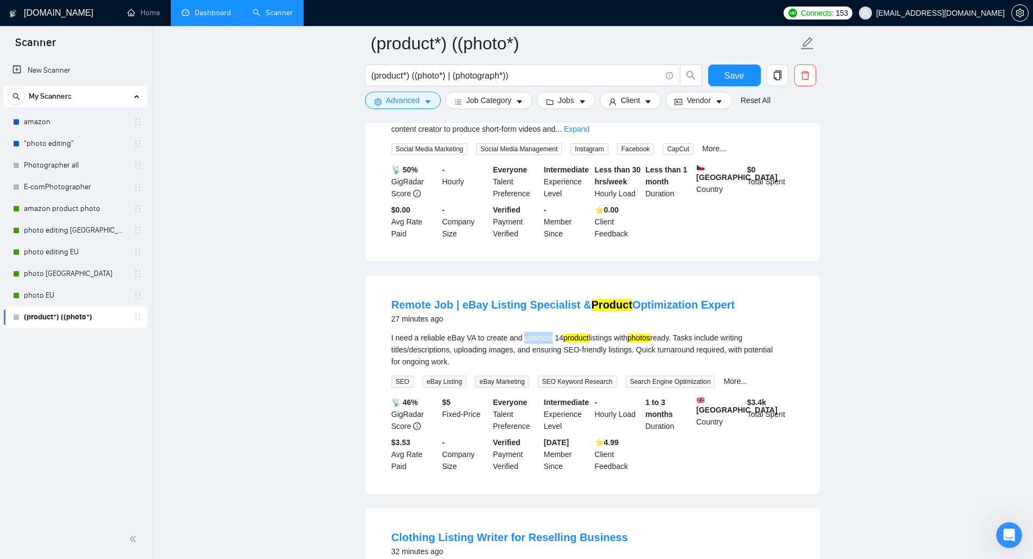
scroll to position [54, 0]
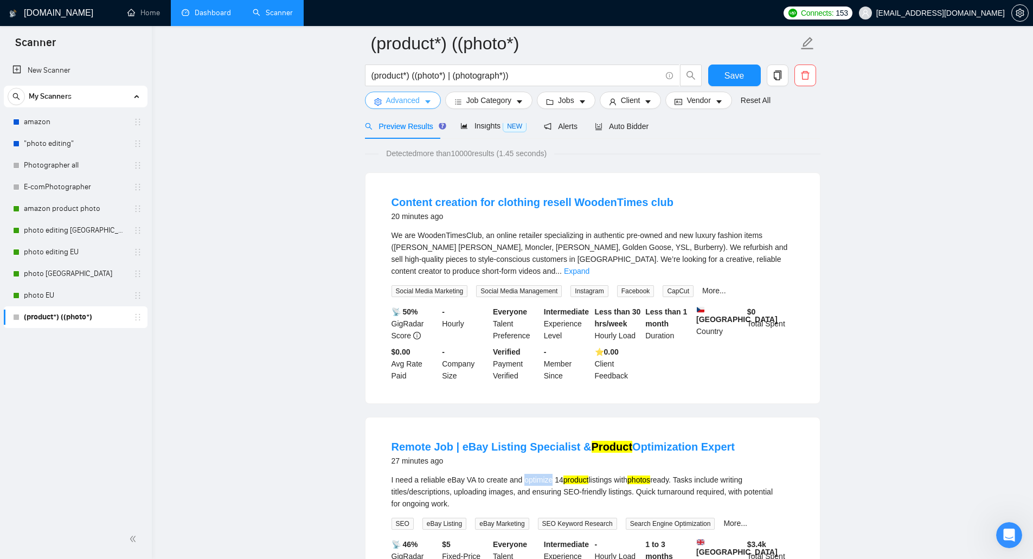
click at [397, 101] on span "Advanced" at bounding box center [403, 100] width 34 height 12
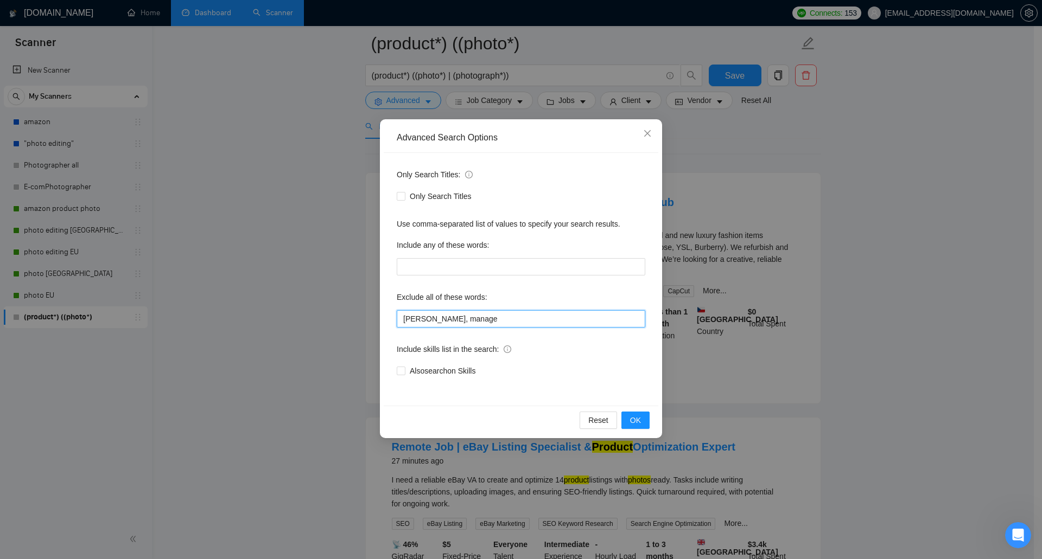
click at [463, 319] on input "[PERSON_NAME], manage" at bounding box center [521, 318] width 248 height 17
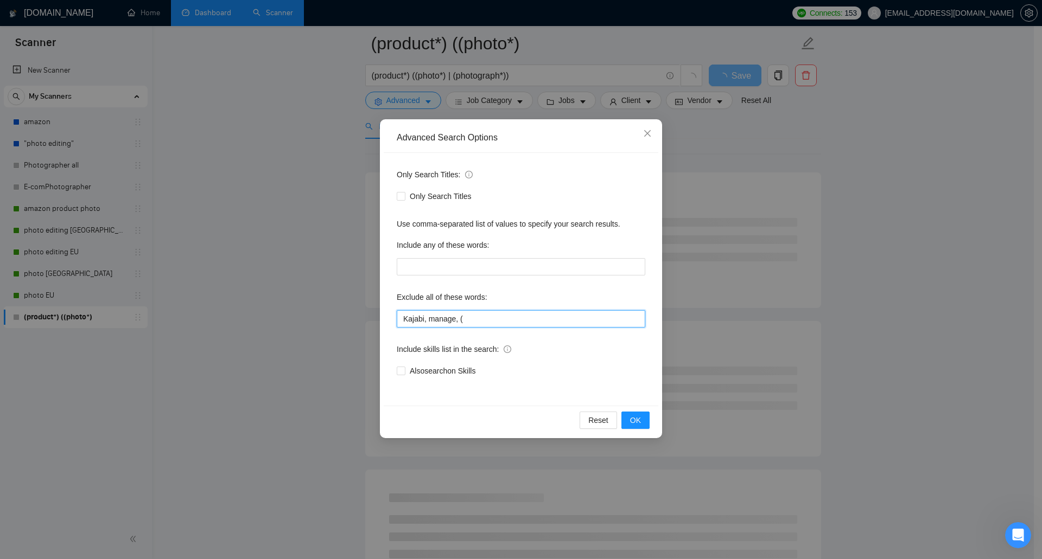
paste input "optimize"
click at [641, 424] on button "OK" at bounding box center [635, 420] width 28 height 17
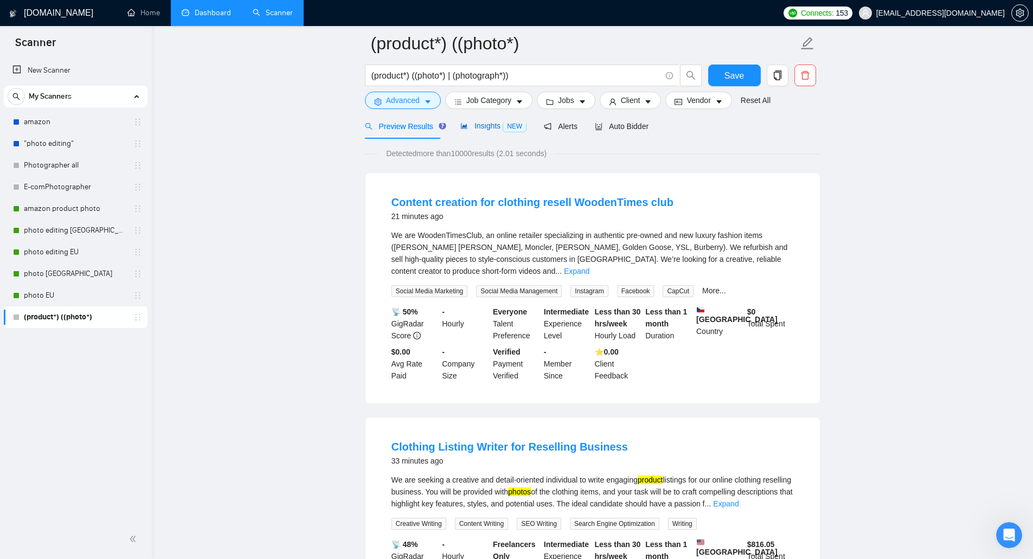
click at [480, 125] on span "Insights NEW" at bounding box center [494, 126] width 66 height 9
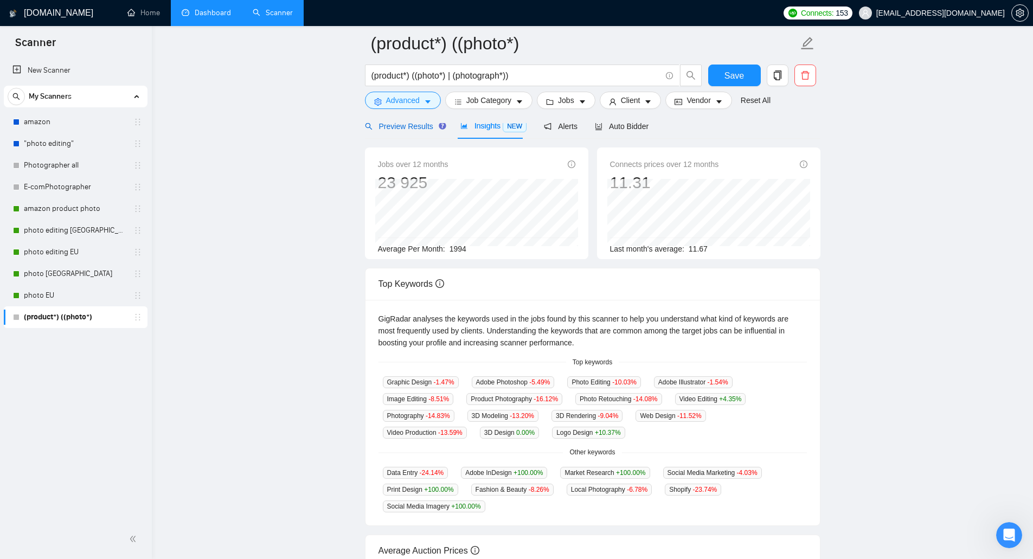
click at [397, 125] on span "Preview Results" at bounding box center [404, 126] width 78 height 9
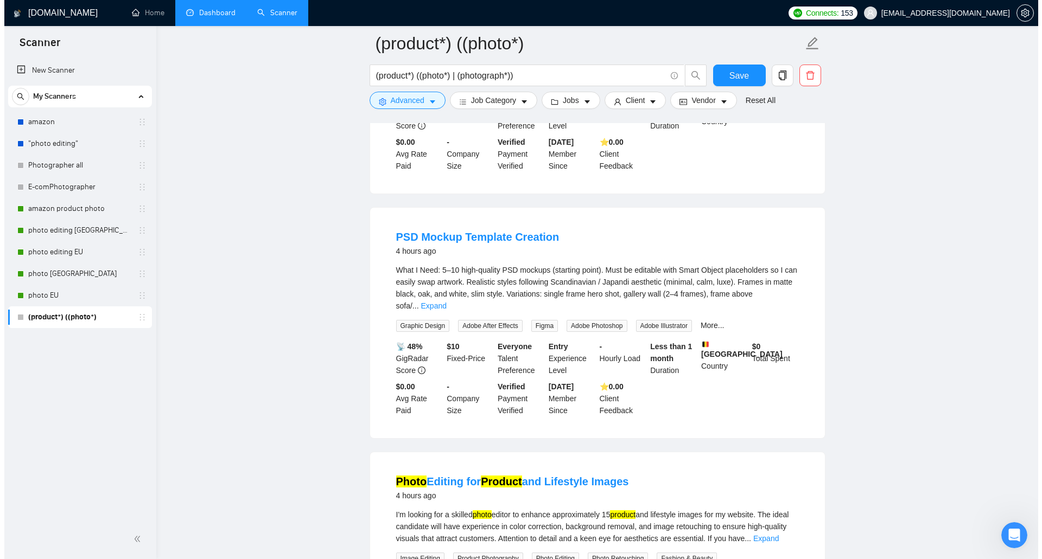
scroll to position [759, 0]
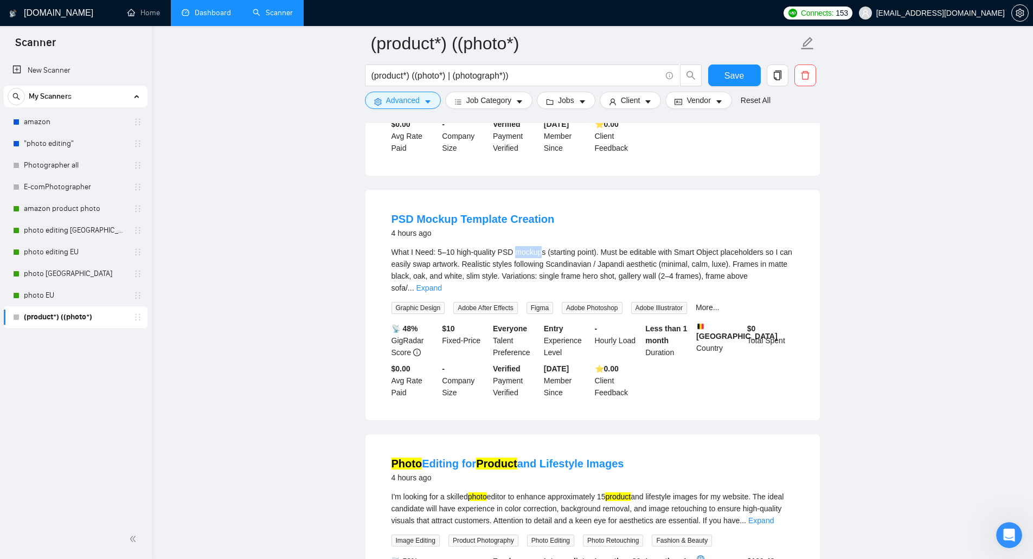
drag, startPoint x: 515, startPoint y: 244, endPoint x: 541, endPoint y: 246, distance: 26.1
click at [541, 246] on div "What I Need: 5–10 high-quality PSD mockups (starting point). Must be editable w…" at bounding box center [593, 270] width 403 height 48
copy div "mockup"
click at [416, 105] on span "Advanced" at bounding box center [403, 100] width 34 height 12
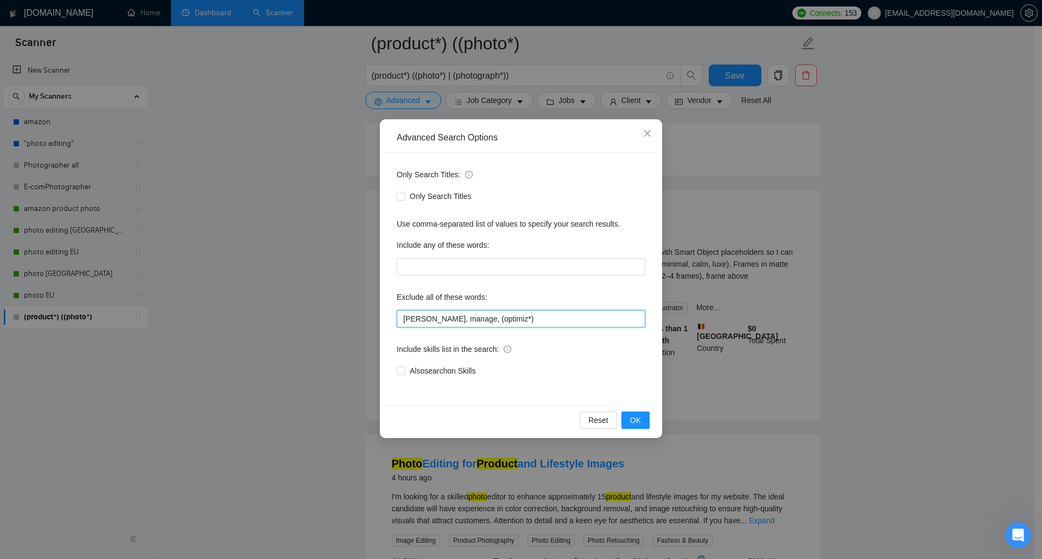
click at [516, 322] on input "[PERSON_NAME], manage, (optimiz*)" at bounding box center [521, 318] width 248 height 17
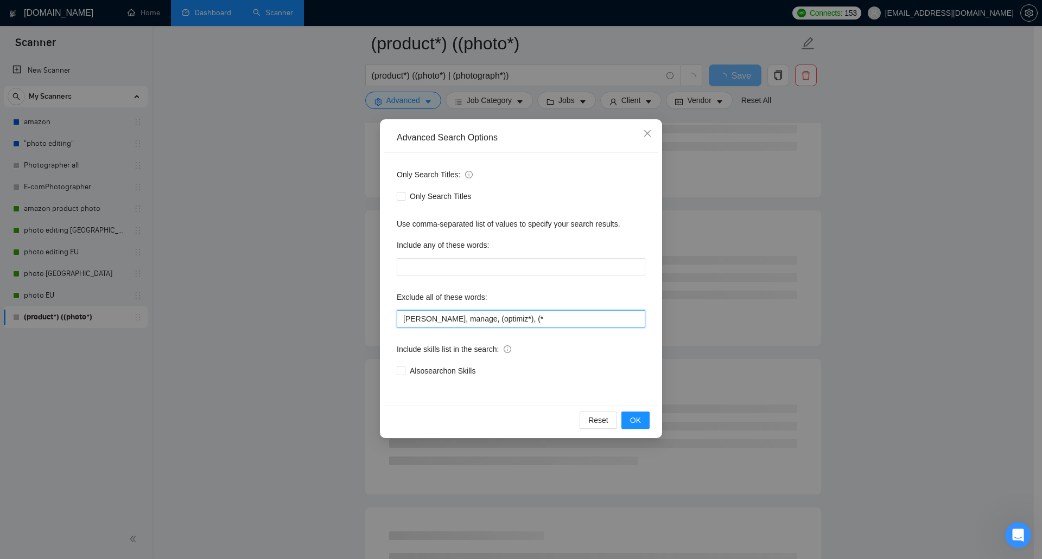
paste input "mockup"
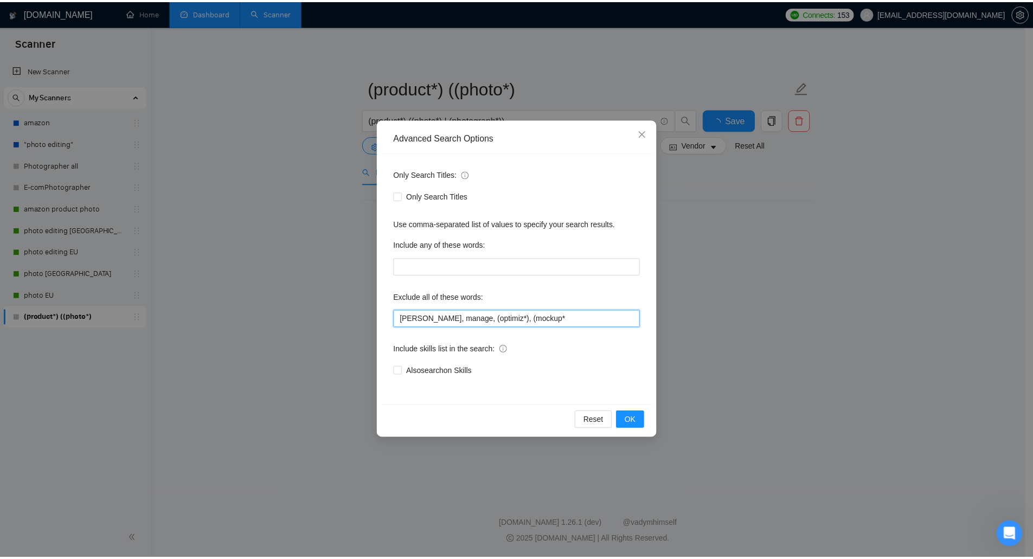
scroll to position [0, 0]
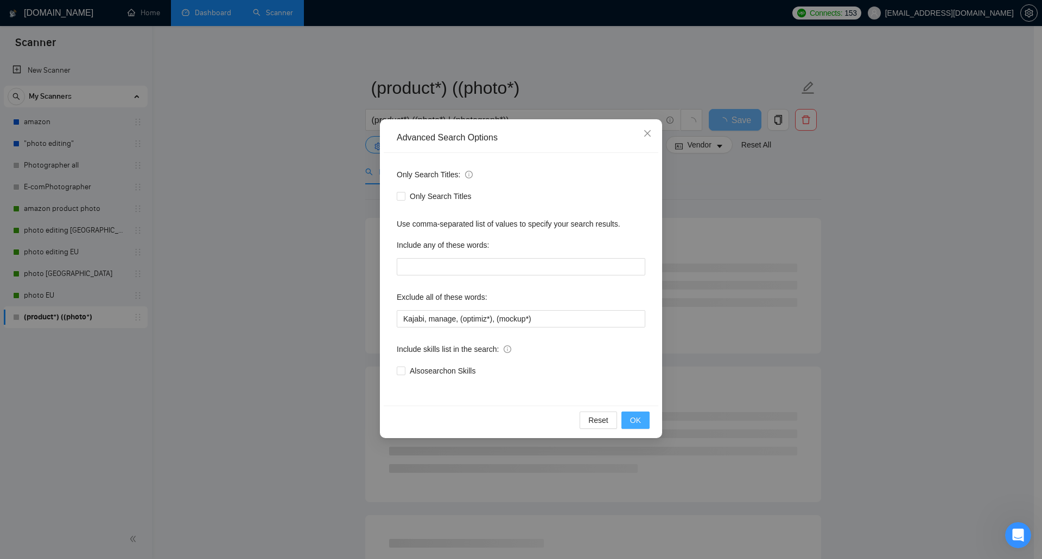
click at [632, 417] on span "OK" at bounding box center [635, 420] width 11 height 12
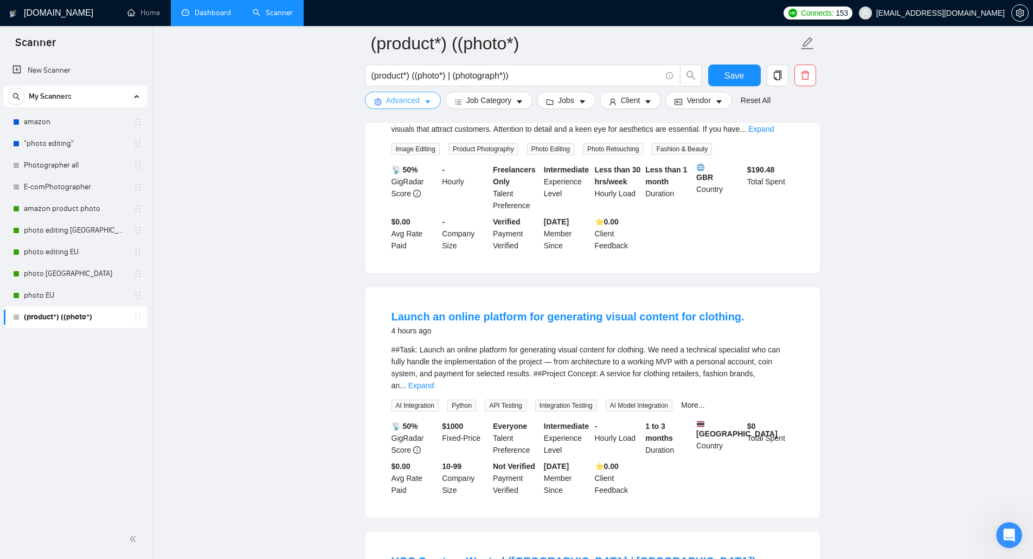
scroll to position [922, 0]
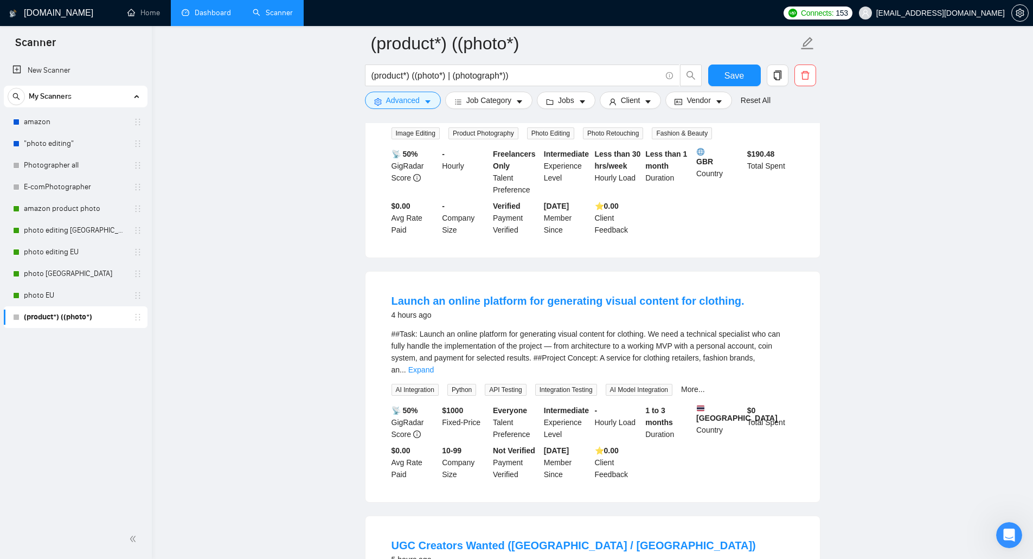
click at [401, 384] on span "AI Integration" at bounding box center [415, 390] width 47 height 12
click at [520, 330] on div "##Task: Launch an online platform for generating visual content for clothing. W…" at bounding box center [593, 352] width 403 height 48
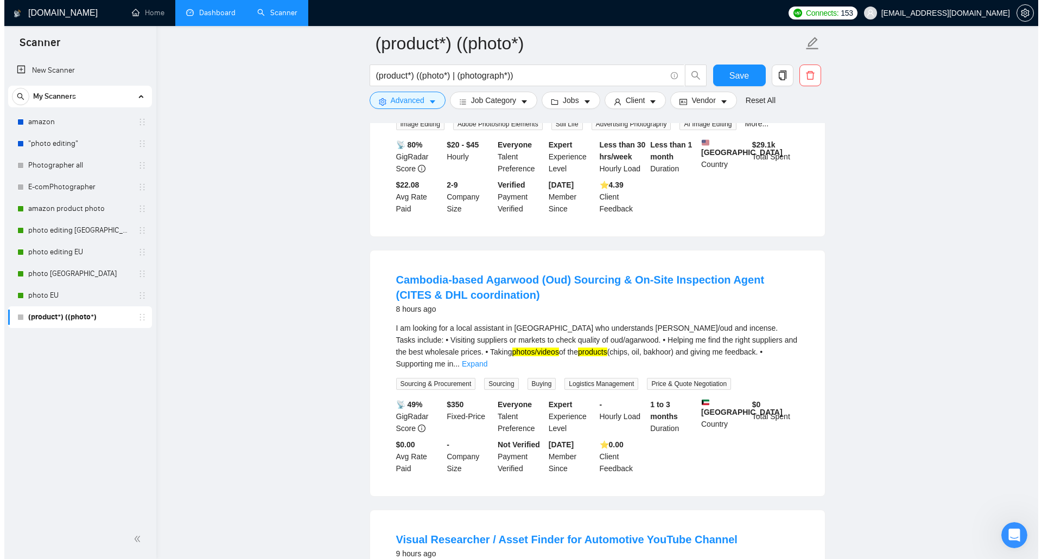
scroll to position [1899, 0]
click at [403, 101] on span "Advanced" at bounding box center [403, 100] width 34 height 12
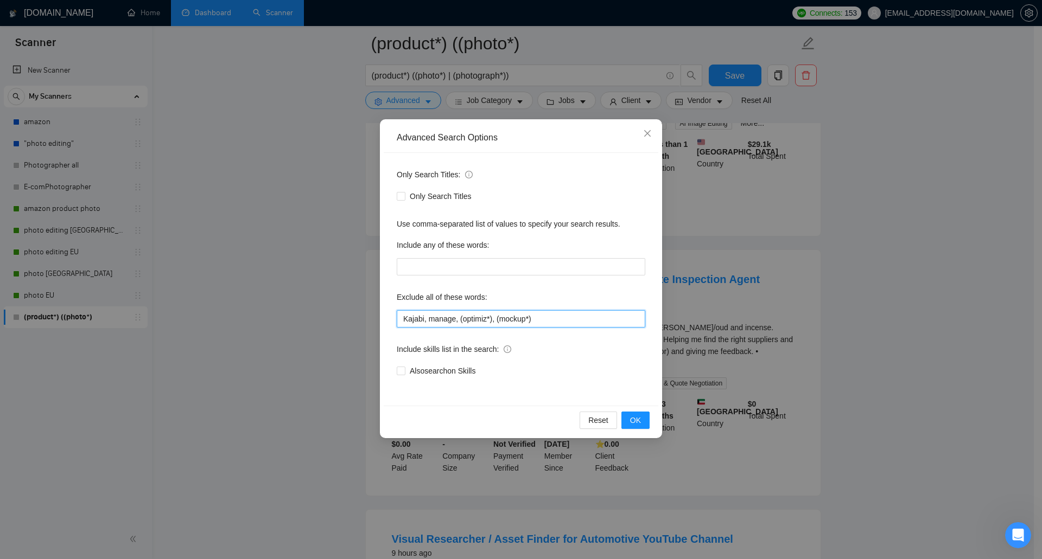
click at [557, 325] on input "Kajabi, manage, (optimiz*), (mockup*)" at bounding box center [521, 318] width 248 height 17
type input "Kajabi, manage, (optimiz*), (mockup*), based"
click at [634, 423] on span "OK" at bounding box center [635, 420] width 11 height 12
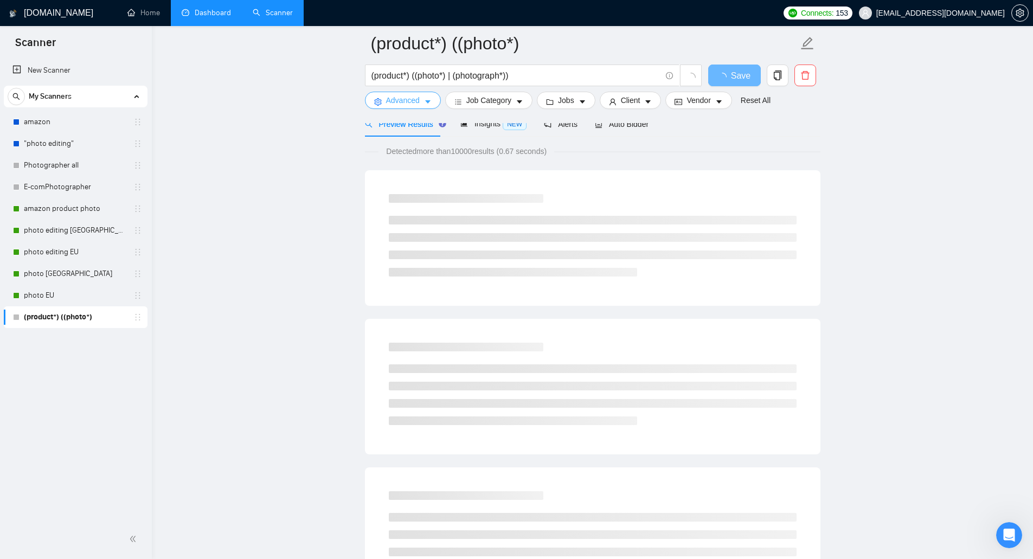
scroll to position [0, 0]
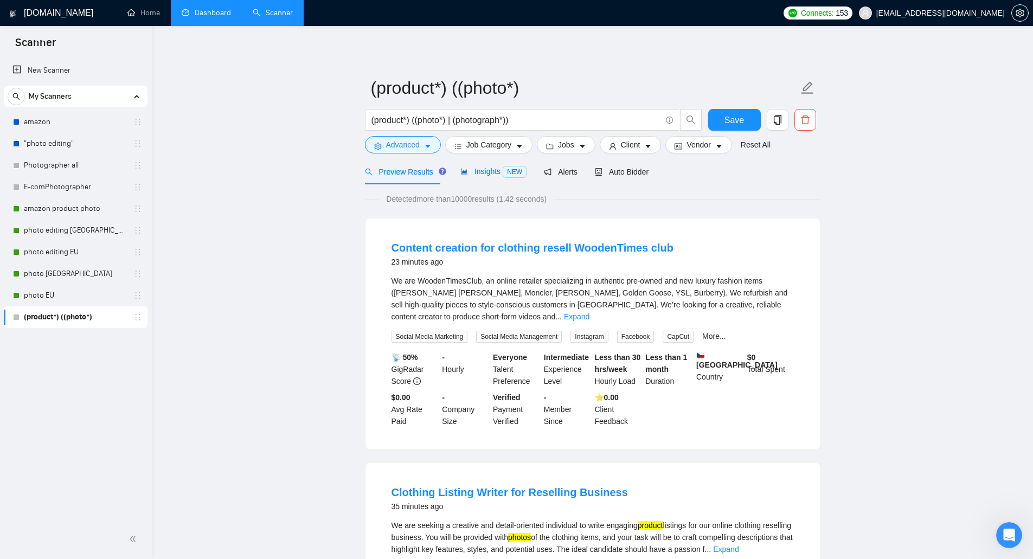
click at [481, 175] on span "Insights NEW" at bounding box center [494, 171] width 66 height 9
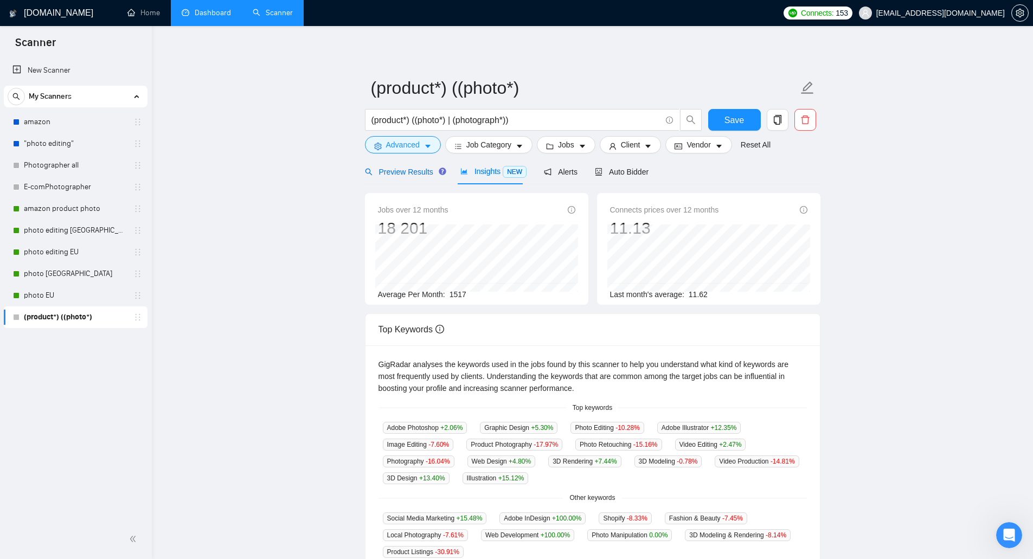
click at [417, 175] on span "Preview Results" at bounding box center [404, 172] width 78 height 9
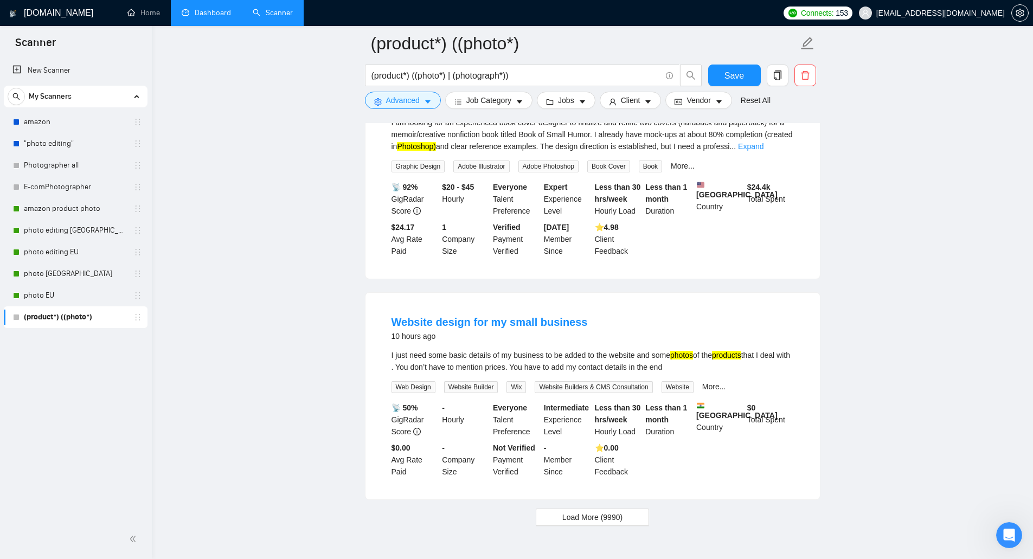
scroll to position [2116, 0]
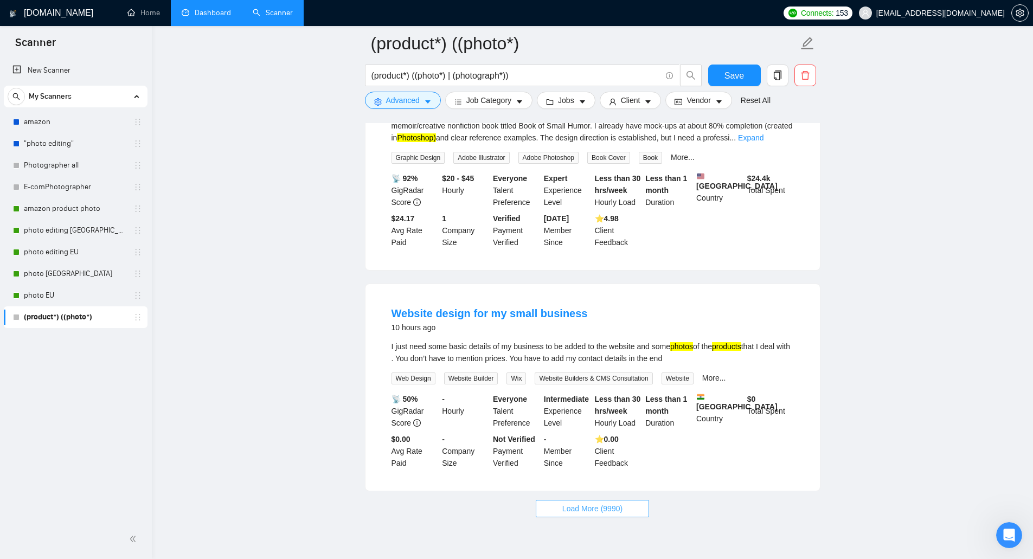
drag, startPoint x: 626, startPoint y: 472, endPoint x: 579, endPoint y: 452, distance: 51.5
click at [626, 500] on button "Load More (9990)" at bounding box center [592, 508] width 113 height 17
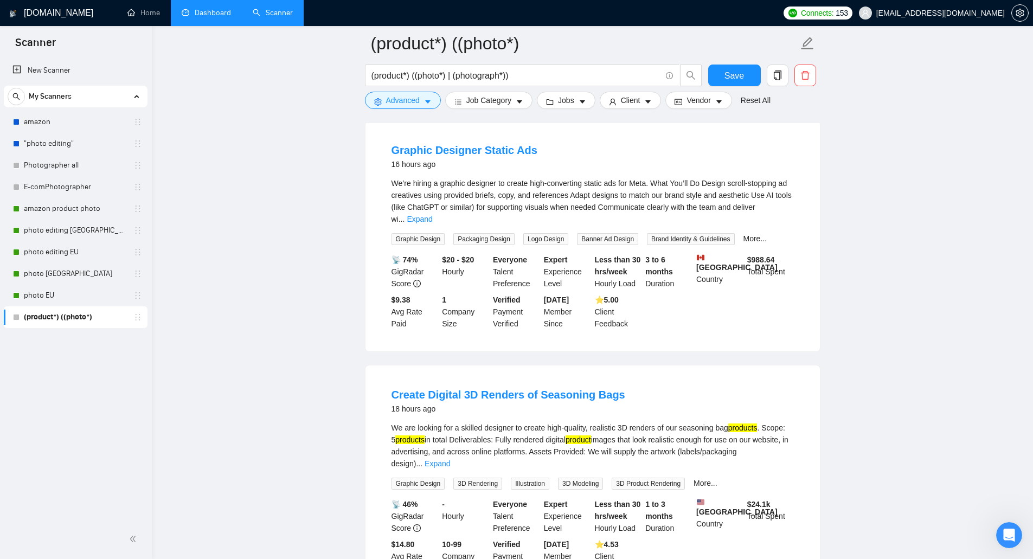
scroll to position [4483, 0]
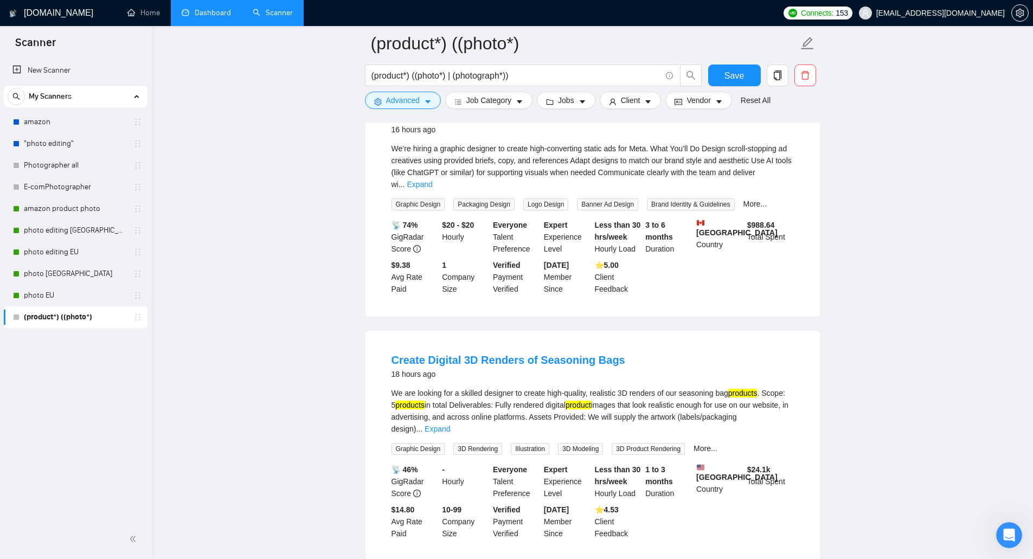
click at [219, 12] on link "Dashboard" at bounding box center [206, 12] width 49 height 9
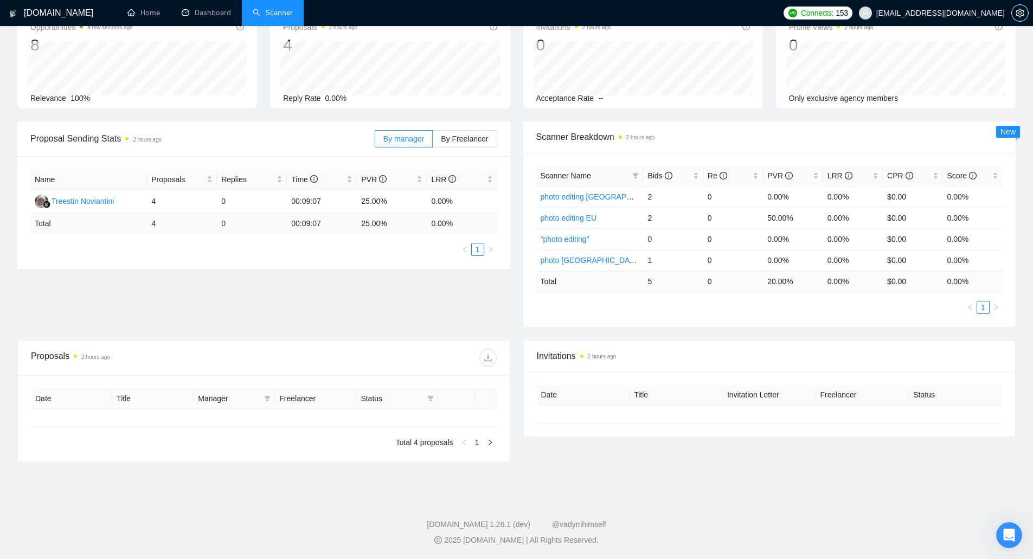
type input "[DATE]"
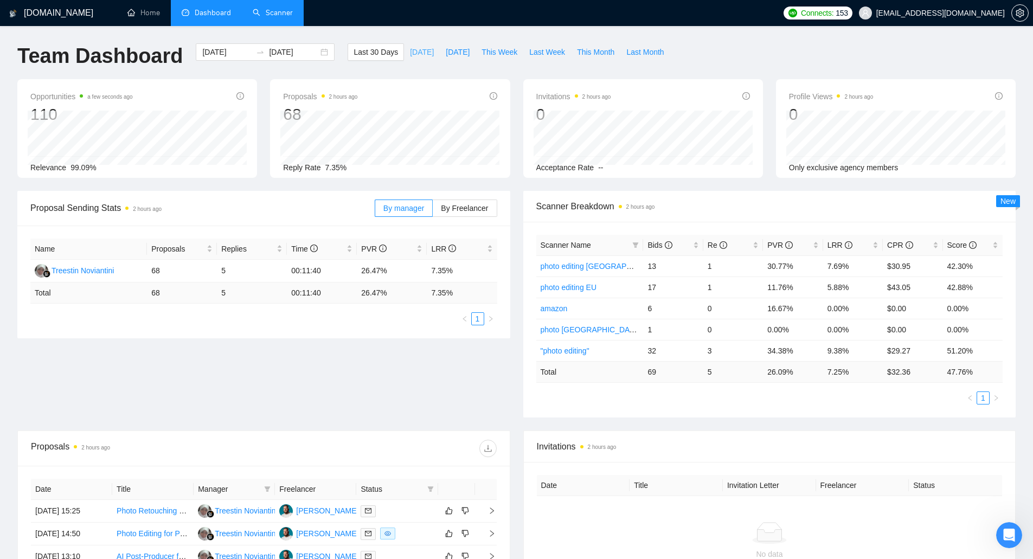
click at [416, 55] on span "[DATE]" at bounding box center [422, 52] width 24 height 12
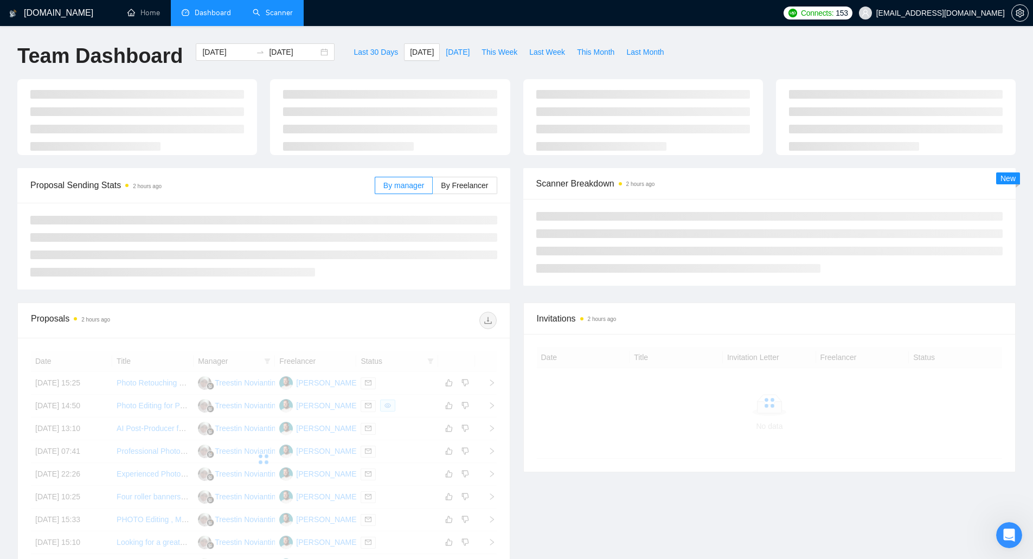
type input "[DATE]"
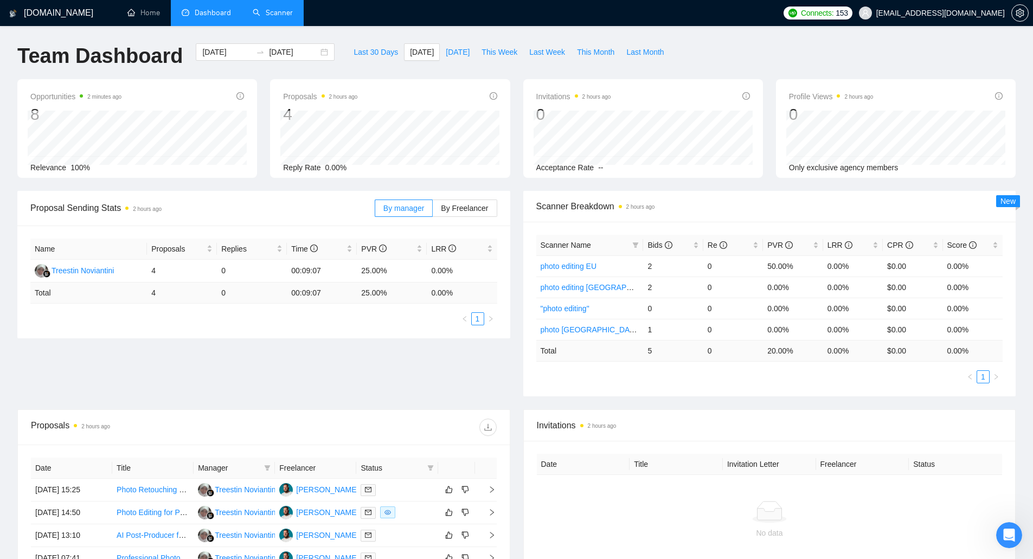
click at [803, 205] on span "Scanner Breakdown 2 hours ago" at bounding box center [770, 207] width 467 height 14
click at [834, 10] on span "Connects:" at bounding box center [817, 13] width 33 height 12
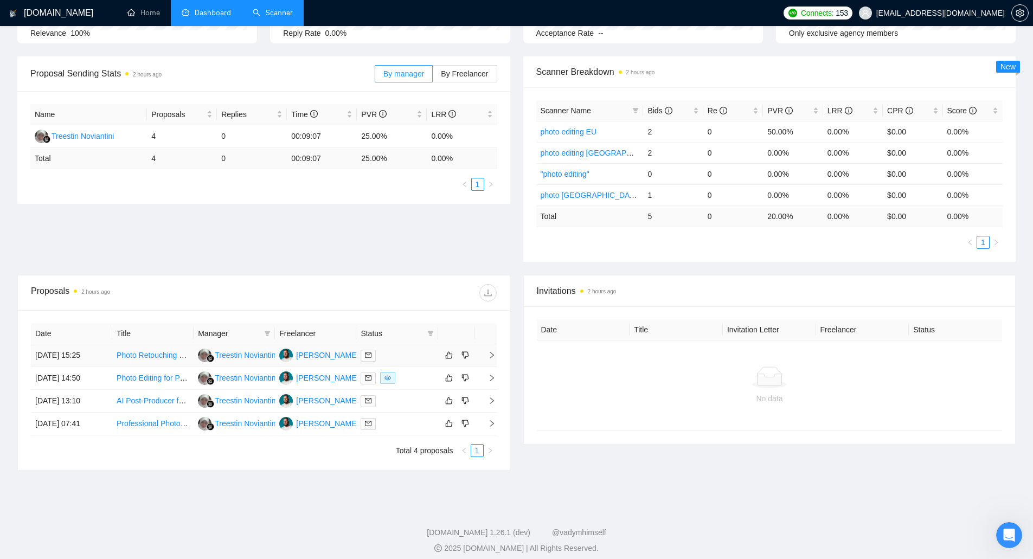
scroll to position [143, 0]
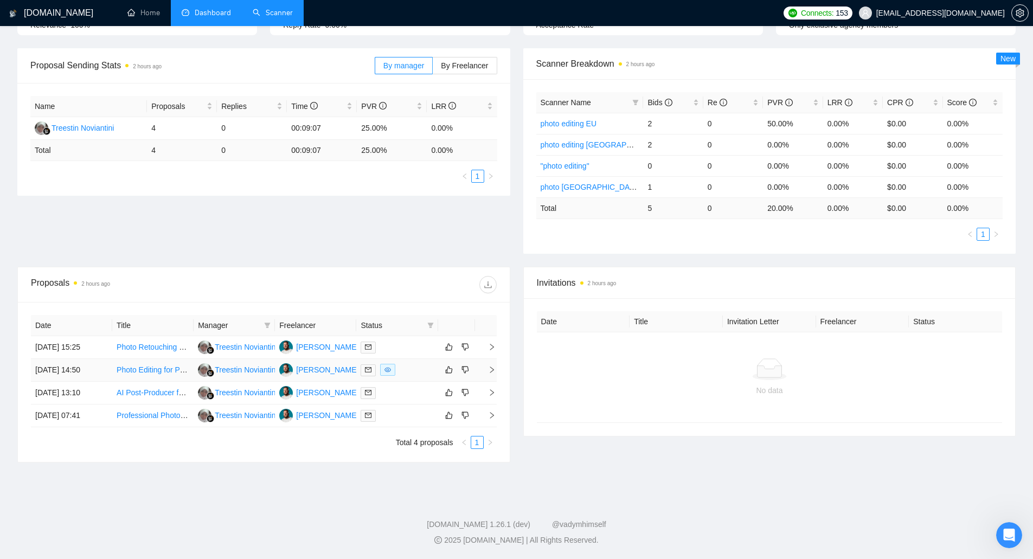
click at [165, 367] on link "Photo Editing for Product and Lifestyle Images" at bounding box center [195, 370] width 156 height 9
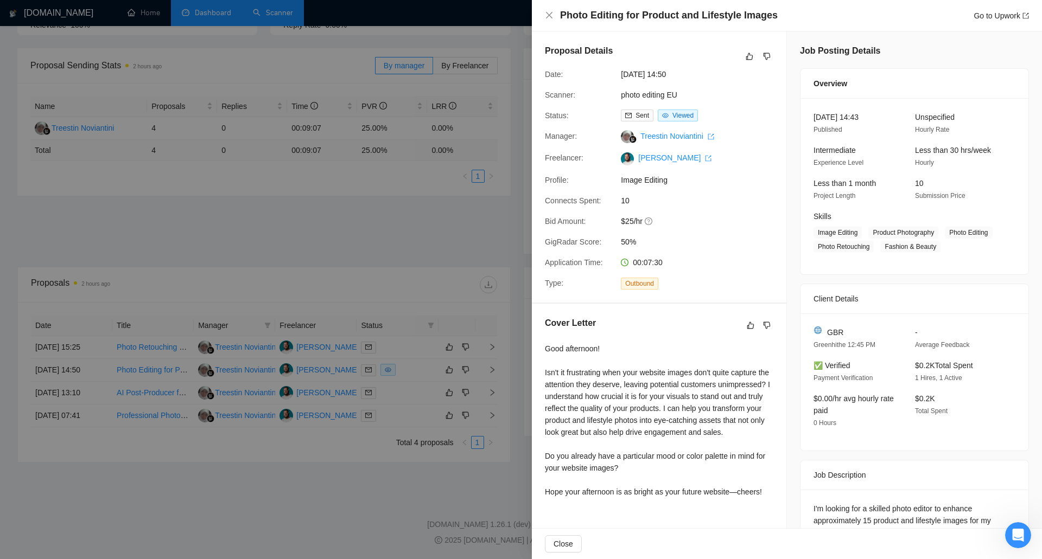
click at [451, 233] on div at bounding box center [521, 279] width 1042 height 559
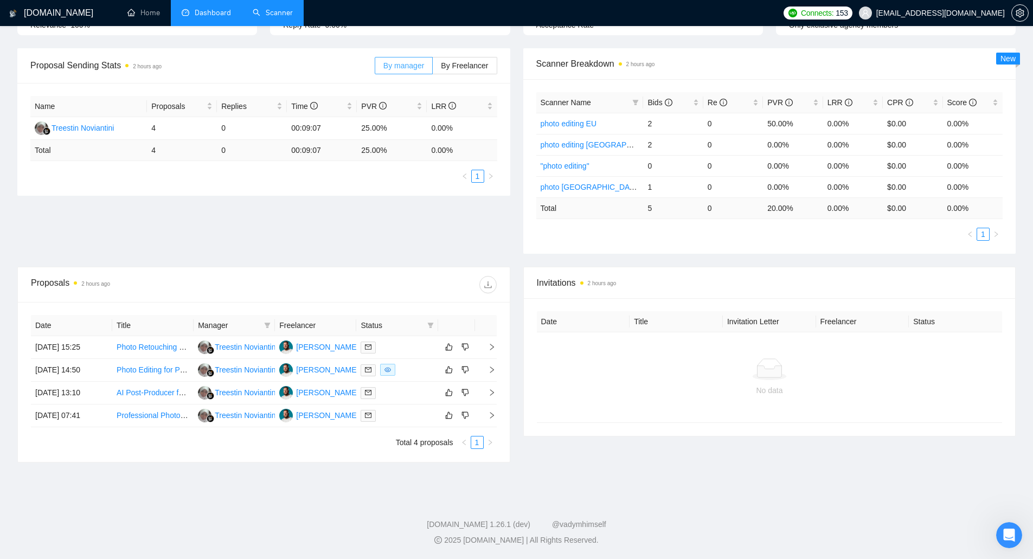
click at [417, 61] on span "By manager" at bounding box center [404, 65] width 41 height 9
click at [375, 68] on input "By manager" at bounding box center [375, 68] width 0 height 0
click at [452, 64] on span "By Freelancer" at bounding box center [464, 65] width 47 height 9
click at [433, 68] on input "By Freelancer" at bounding box center [433, 68] width 0 height 0
click at [395, 74] on label "By manager" at bounding box center [404, 65] width 58 height 17
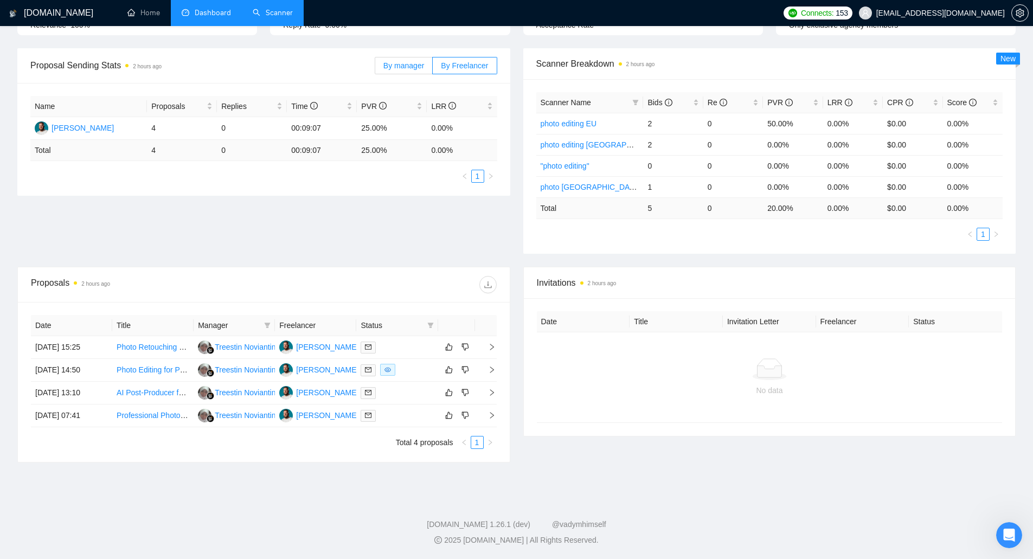
click at [375, 68] on input "By manager" at bounding box center [375, 68] width 0 height 0
click at [457, 67] on span "By Freelancer" at bounding box center [464, 65] width 47 height 9
click at [433, 68] on input "By Freelancer" at bounding box center [433, 68] width 0 height 0
click at [201, 237] on div "Proposal Sending Stats 2 hours ago By manager By Freelancer Name Proposals Repl…" at bounding box center [517, 157] width 1012 height 219
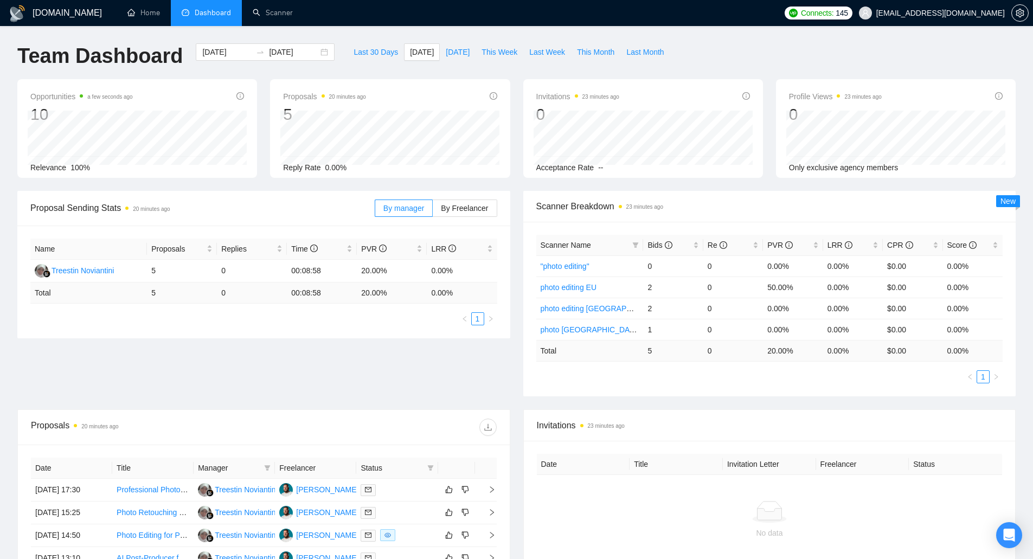
click at [520, 132] on div "Invitations 23 minutes ago 0 Acceptance Rate --" at bounding box center [643, 128] width 253 height 99
